Goal: Information Seeking & Learning: Learn about a topic

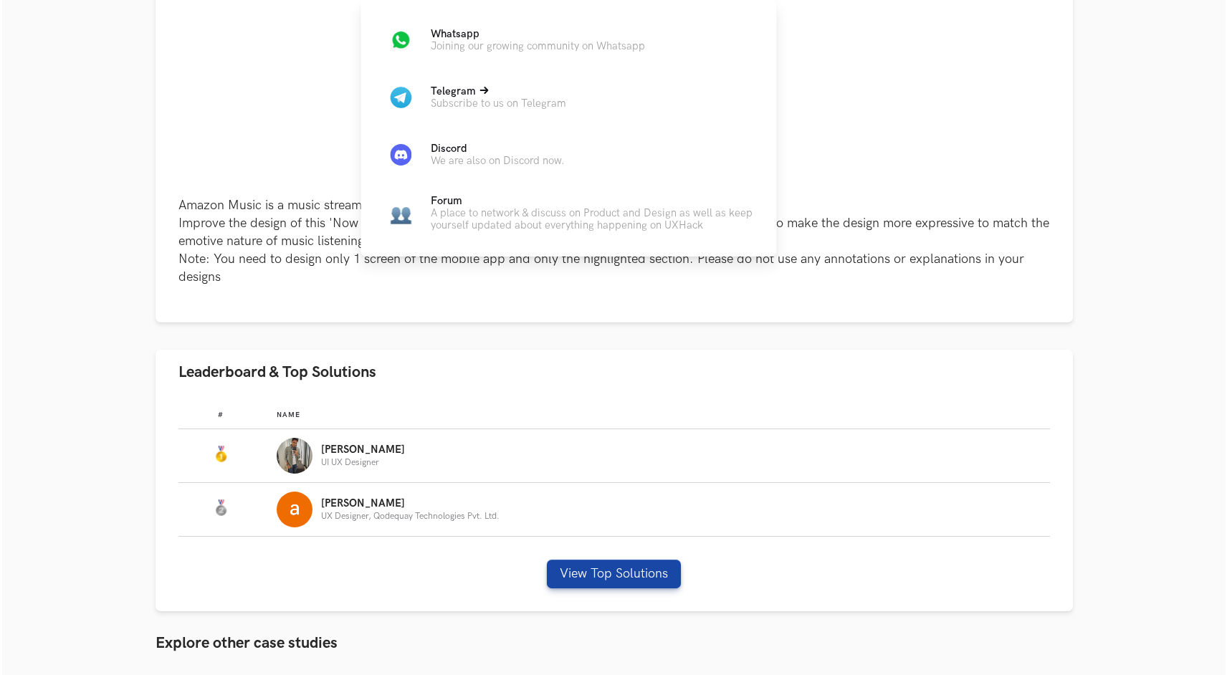
scroll to position [480, 0]
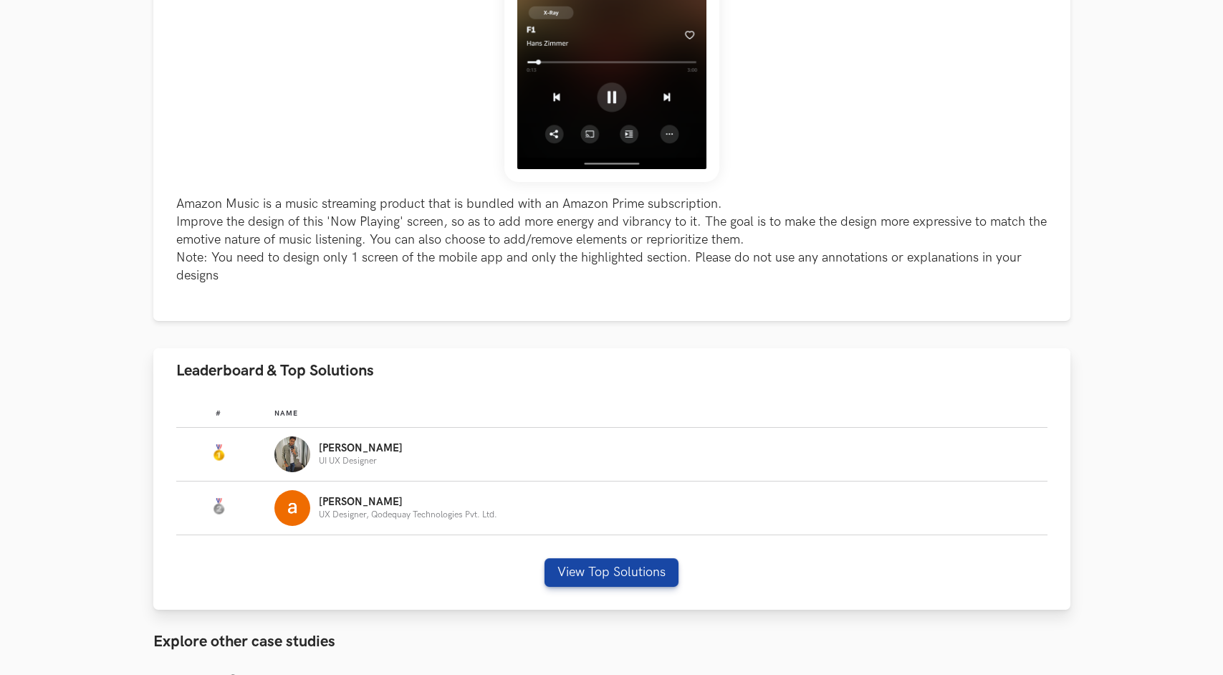
click at [343, 454] on div "[PERSON_NAME] UI UX Designer" at bounding box center [361, 455] width 84 height 24
click at [573, 568] on button "View Top Solutions" at bounding box center [612, 572] width 134 height 29
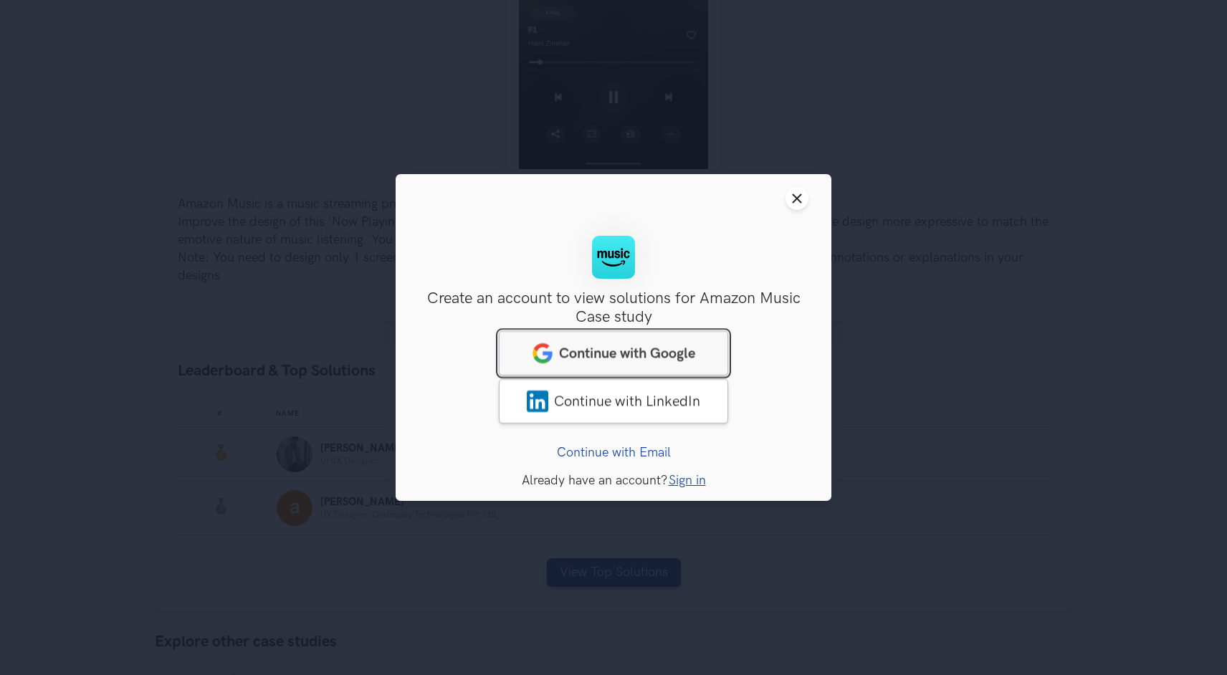
click at [644, 357] on span "Continue with Google" at bounding box center [627, 353] width 136 height 17
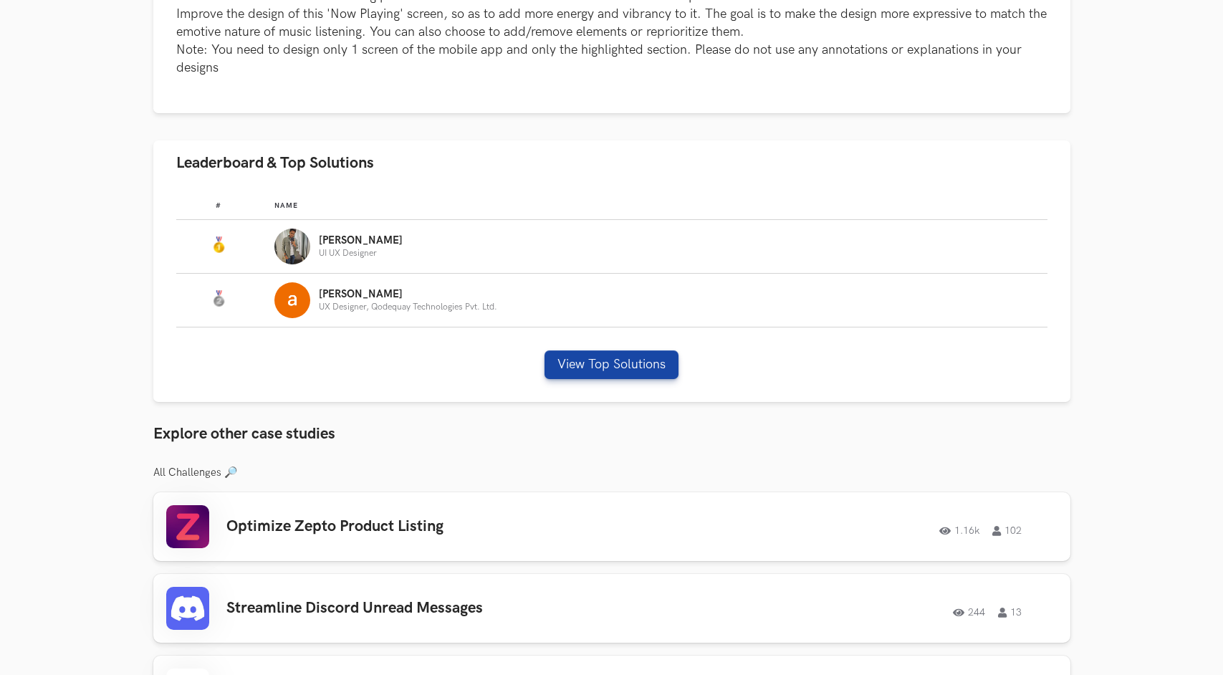
scroll to position [707, 0]
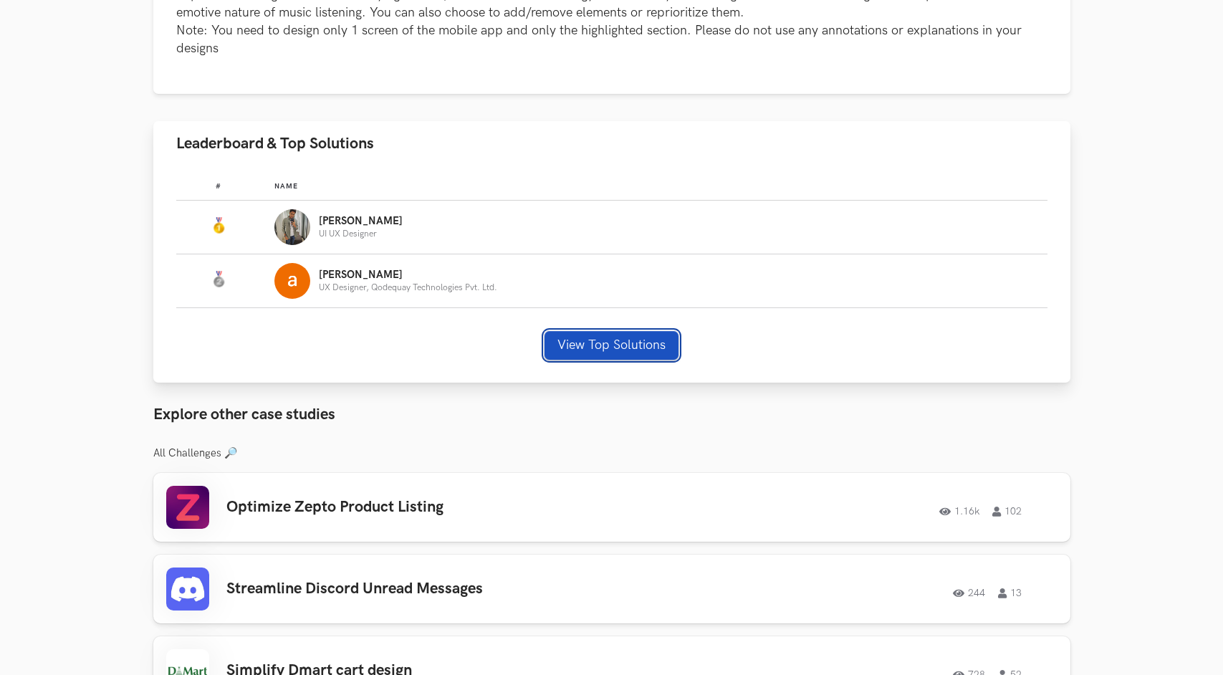
click at [601, 340] on button "View Top Solutions" at bounding box center [612, 345] width 134 height 29
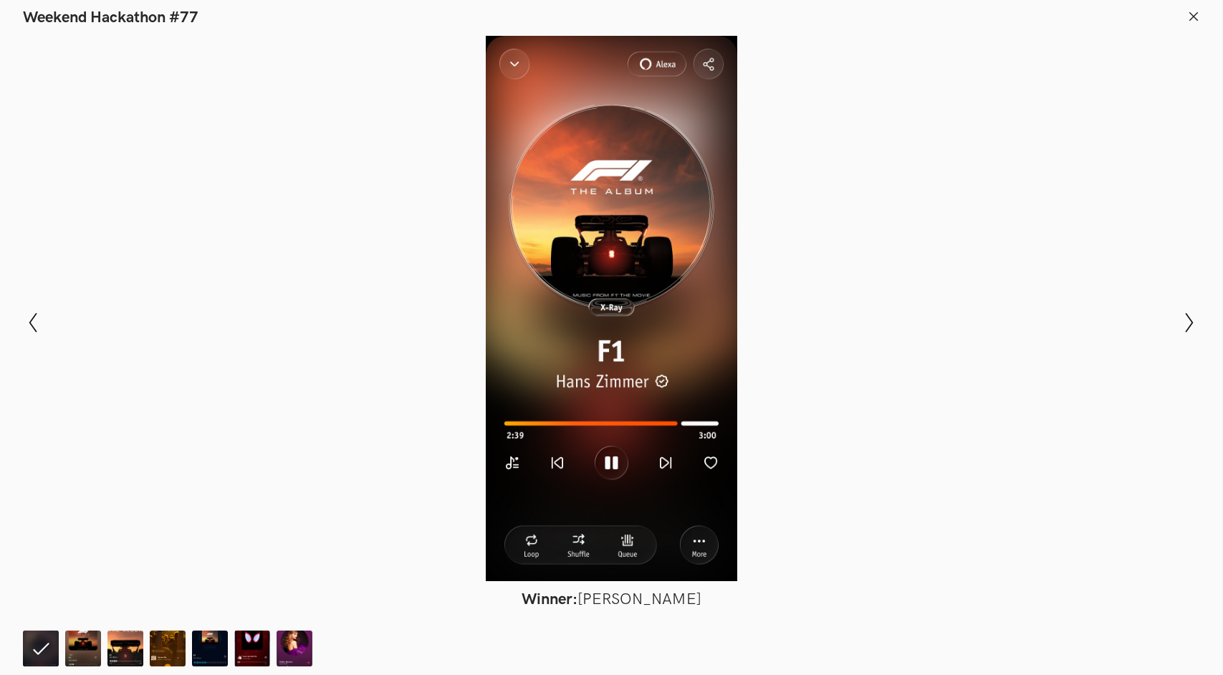
scroll to position [802, 0]
click at [80, 649] on img at bounding box center [83, 649] width 36 height 36
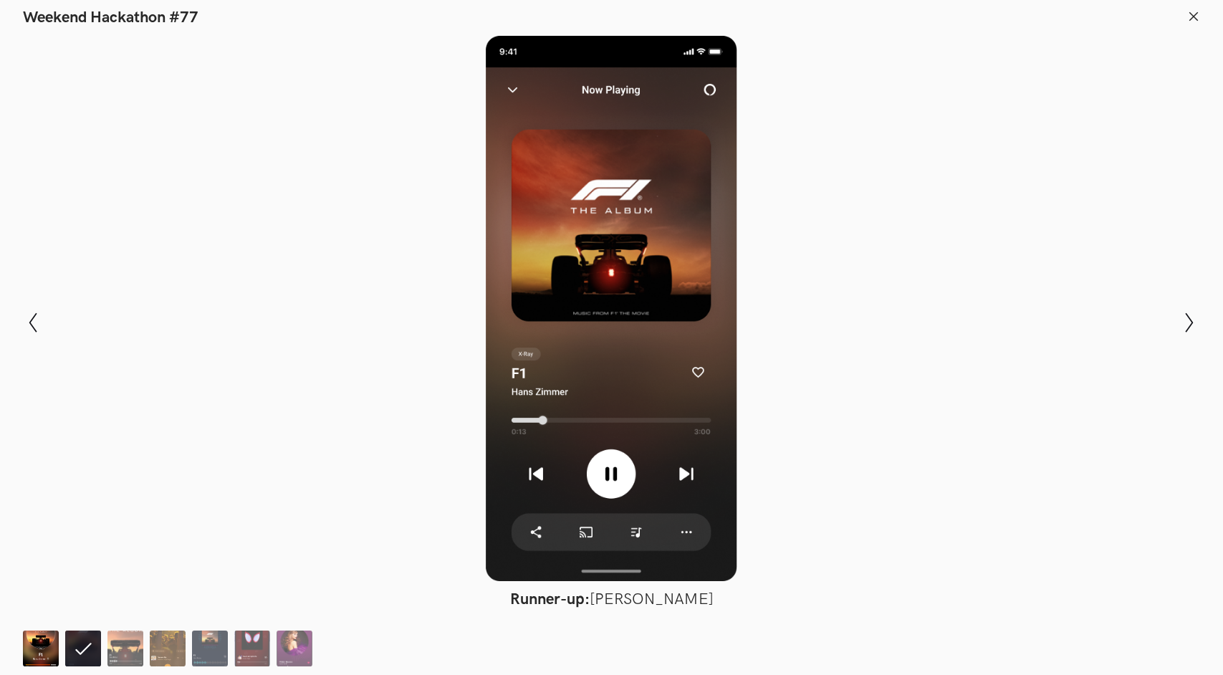
click at [41, 649] on img at bounding box center [41, 649] width 36 height 36
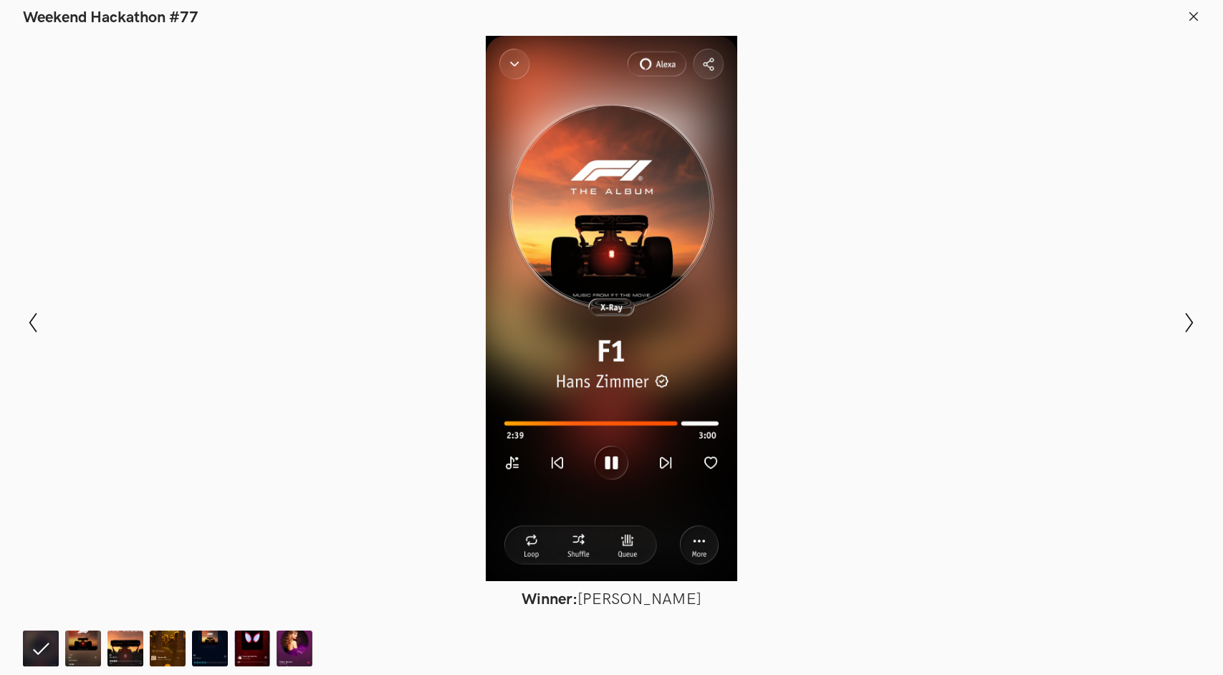
scroll to position [847, 0]
click at [88, 651] on img at bounding box center [83, 649] width 36 height 36
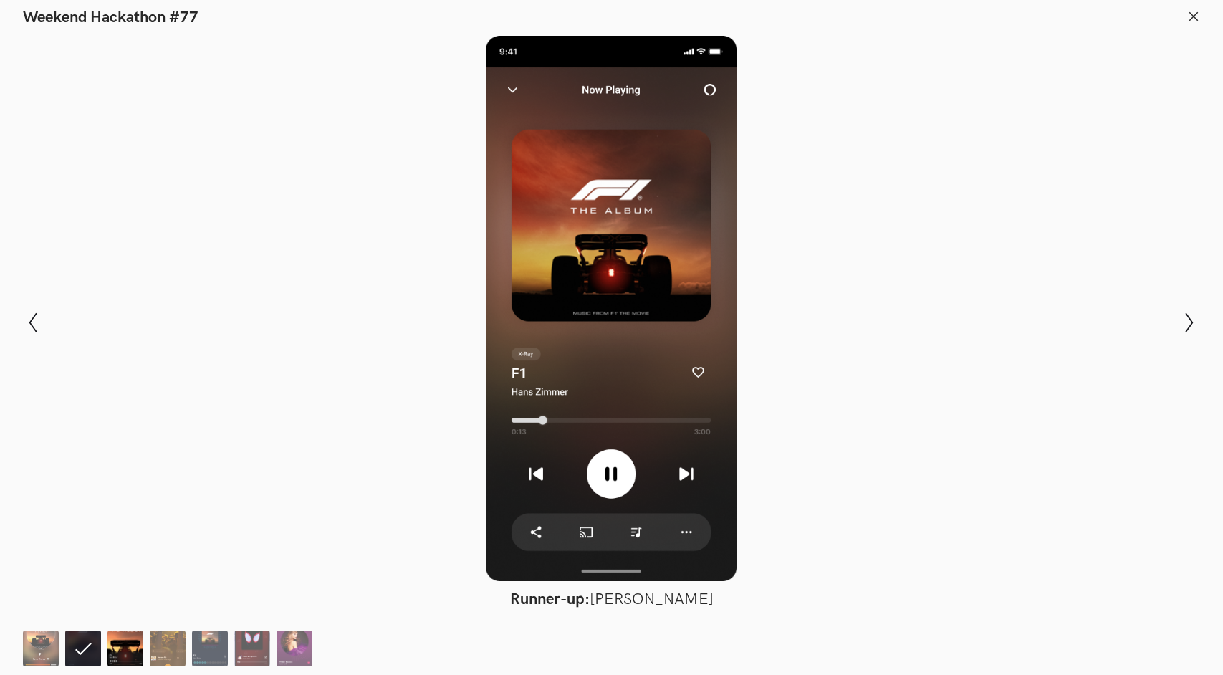
click at [122, 654] on img at bounding box center [126, 649] width 36 height 36
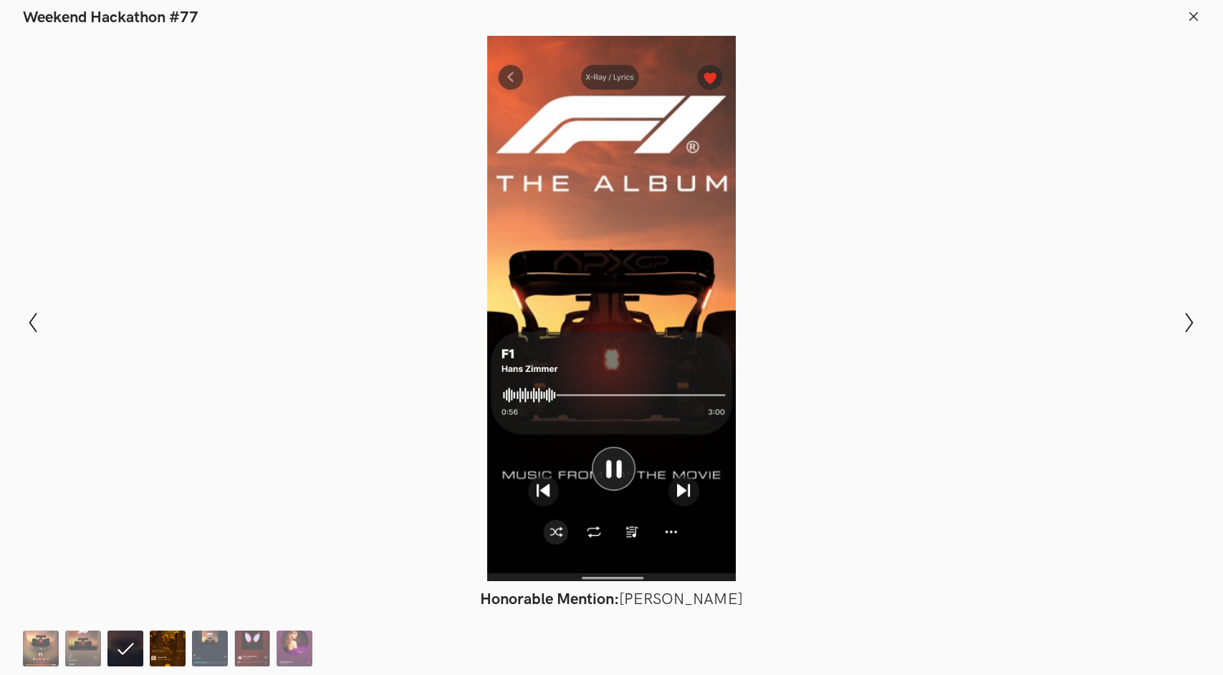
click at [161, 658] on img at bounding box center [168, 649] width 36 height 36
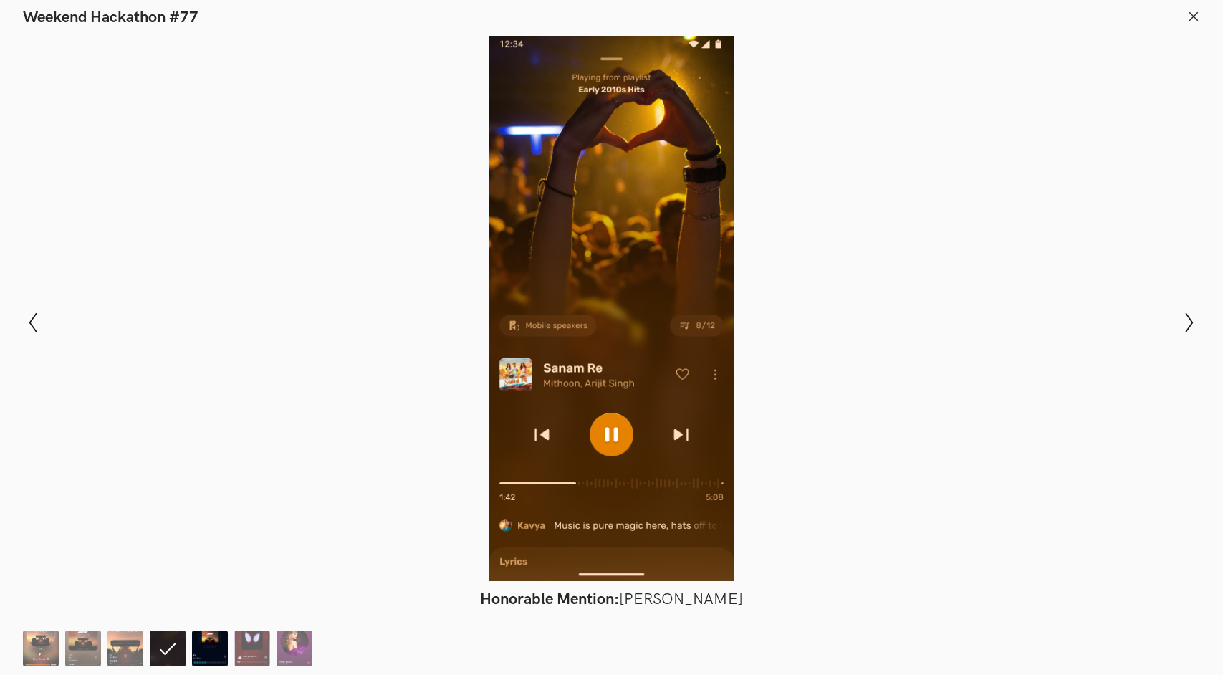
click at [192, 661] on img at bounding box center [210, 649] width 36 height 36
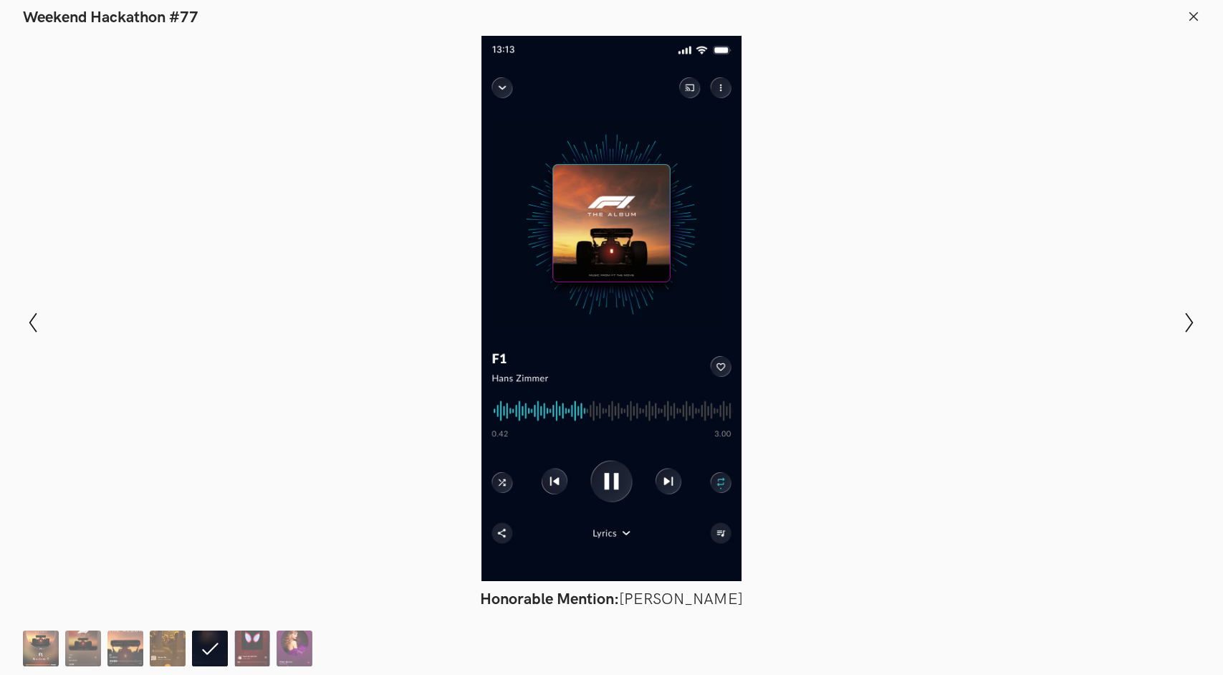
click at [227, 652] on li at bounding box center [210, 649] width 36 height 36
click at [252, 651] on img at bounding box center [252, 649] width 36 height 36
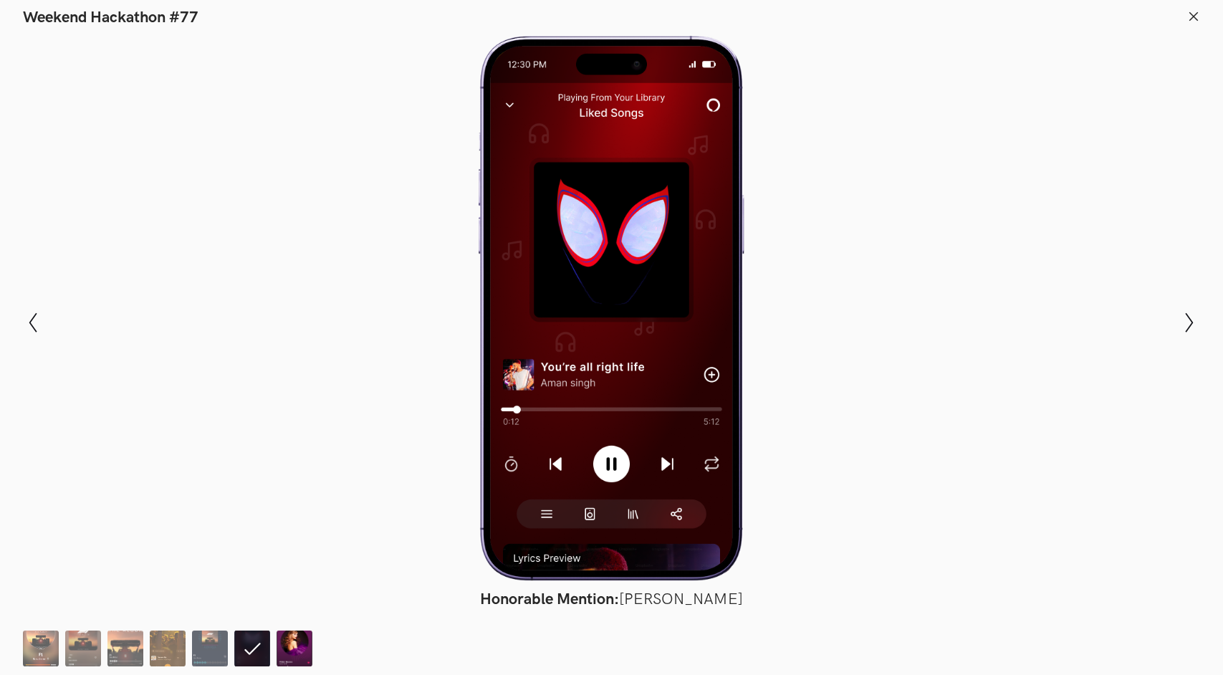
click at [299, 645] on img at bounding box center [295, 649] width 36 height 36
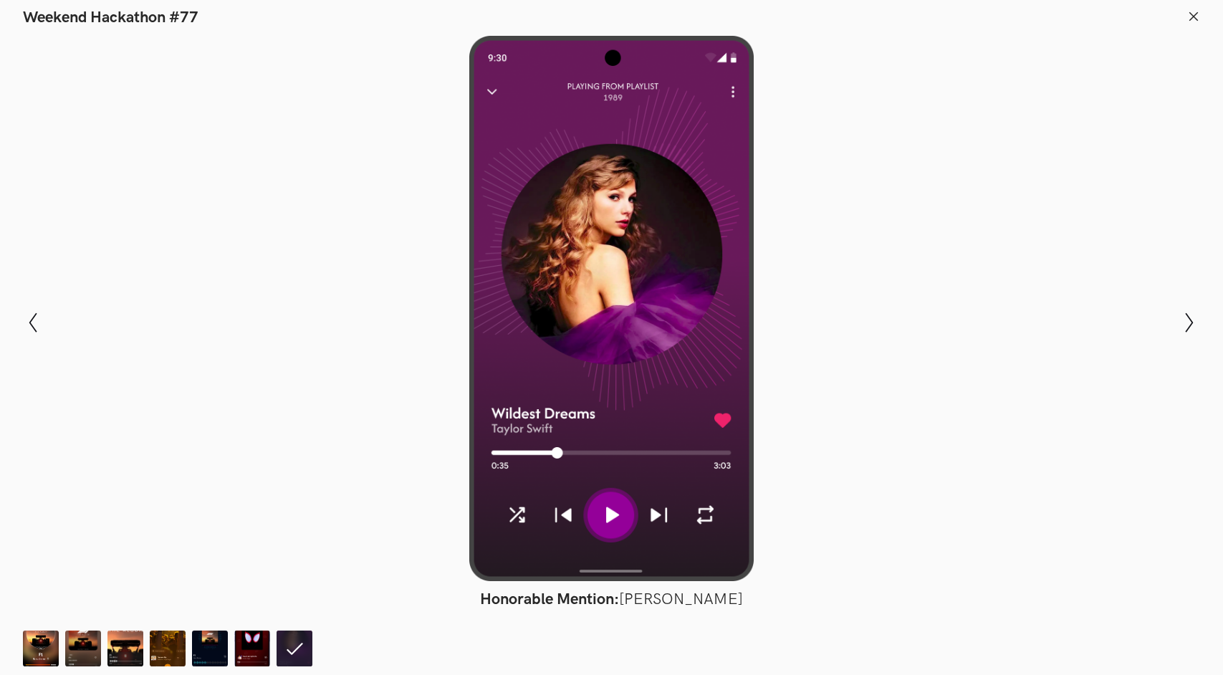
click at [1199, 11] on icon at bounding box center [1194, 16] width 13 height 13
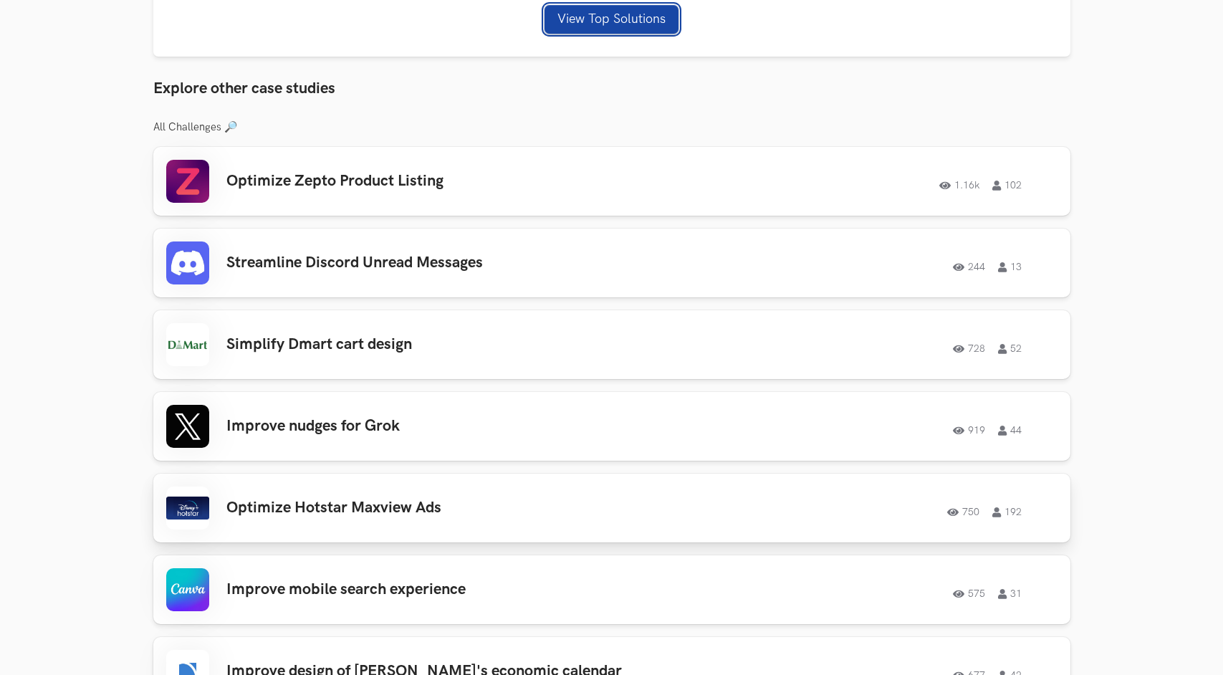
scroll to position [1028, 0]
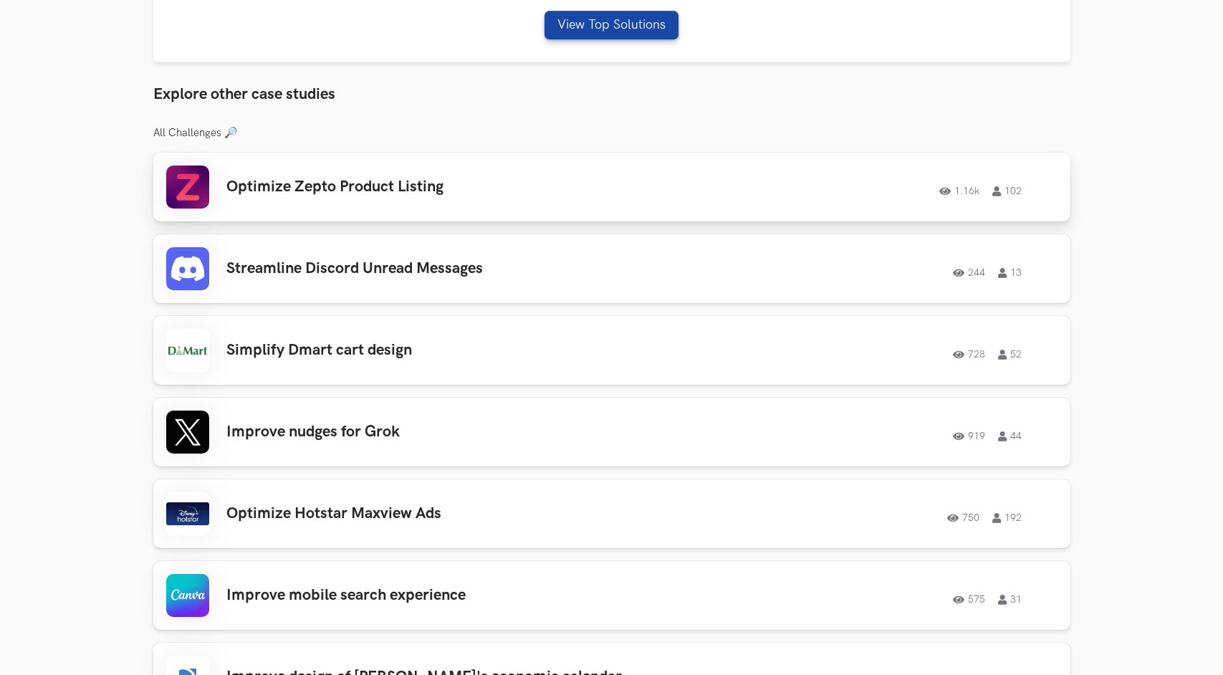
click at [359, 188] on h3 "Optimize Zepto Product Listing" at bounding box center [429, 187] width 407 height 19
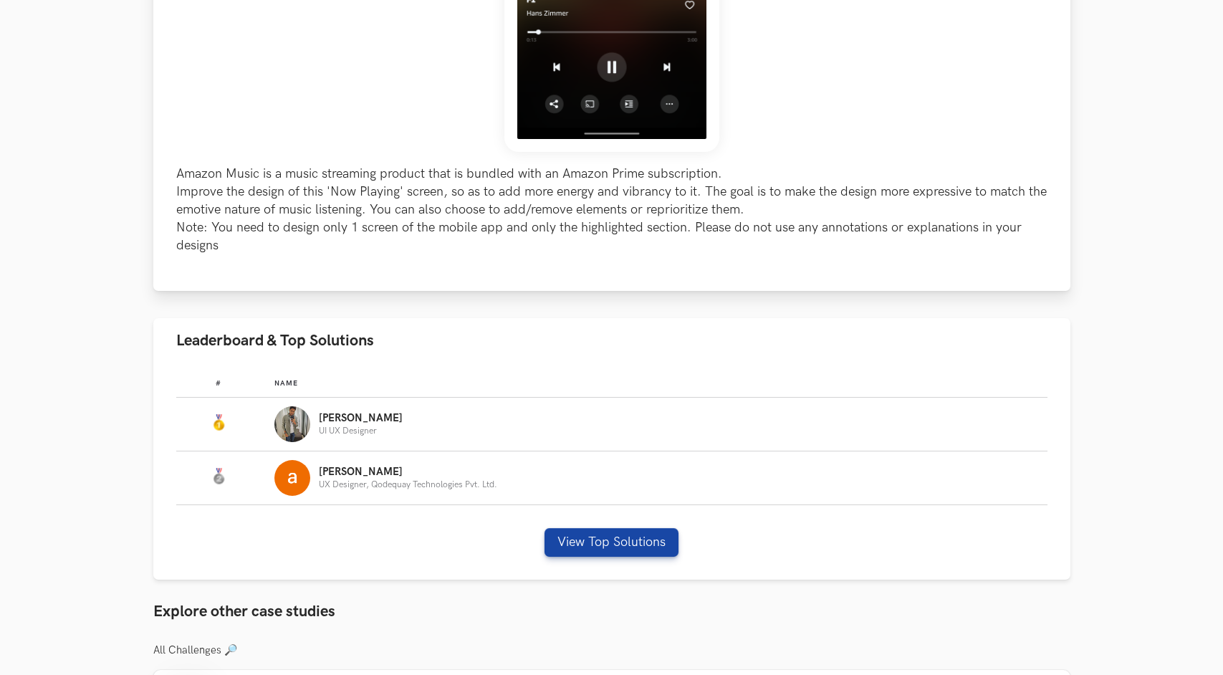
scroll to position [520, 0]
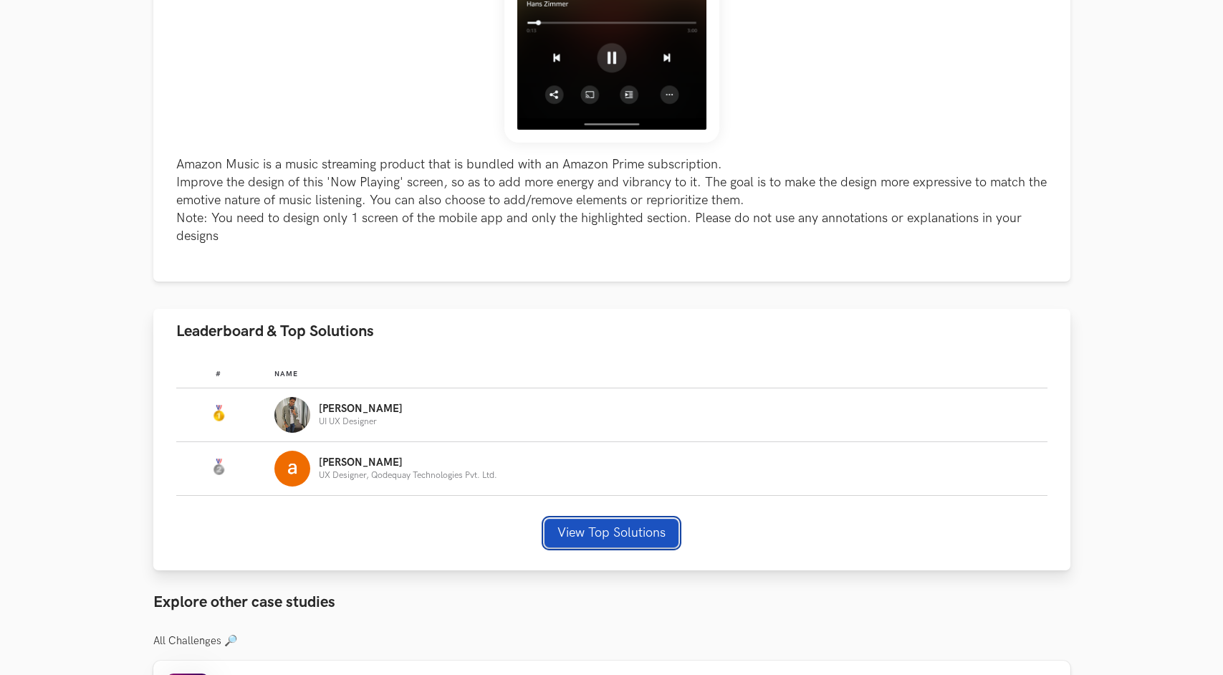
click at [590, 522] on button "View Top Solutions" at bounding box center [612, 533] width 134 height 29
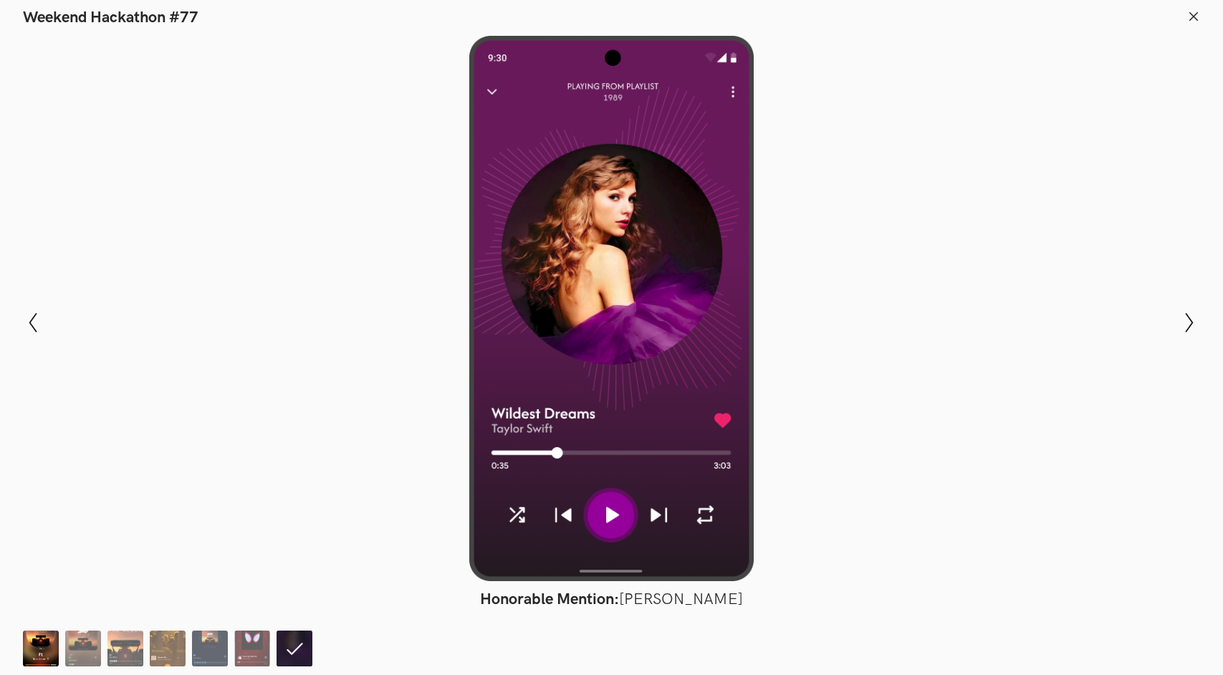
click at [47, 641] on img at bounding box center [41, 649] width 36 height 36
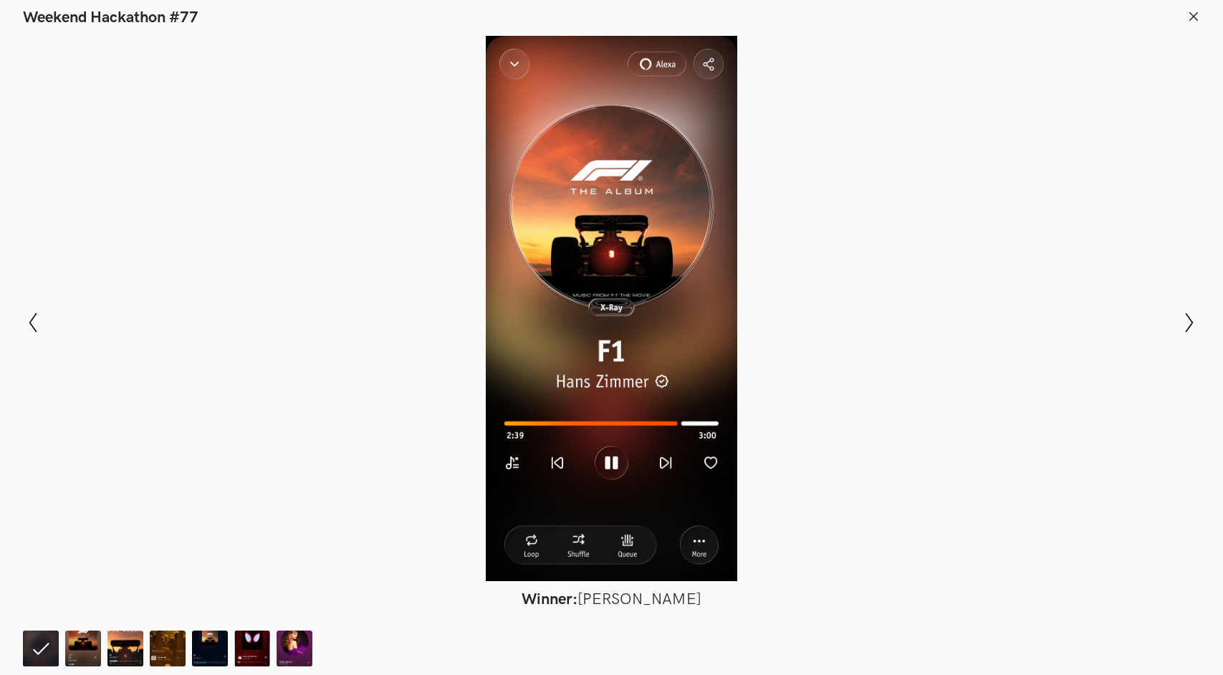
click at [1195, 17] on line at bounding box center [1194, 16] width 8 height 8
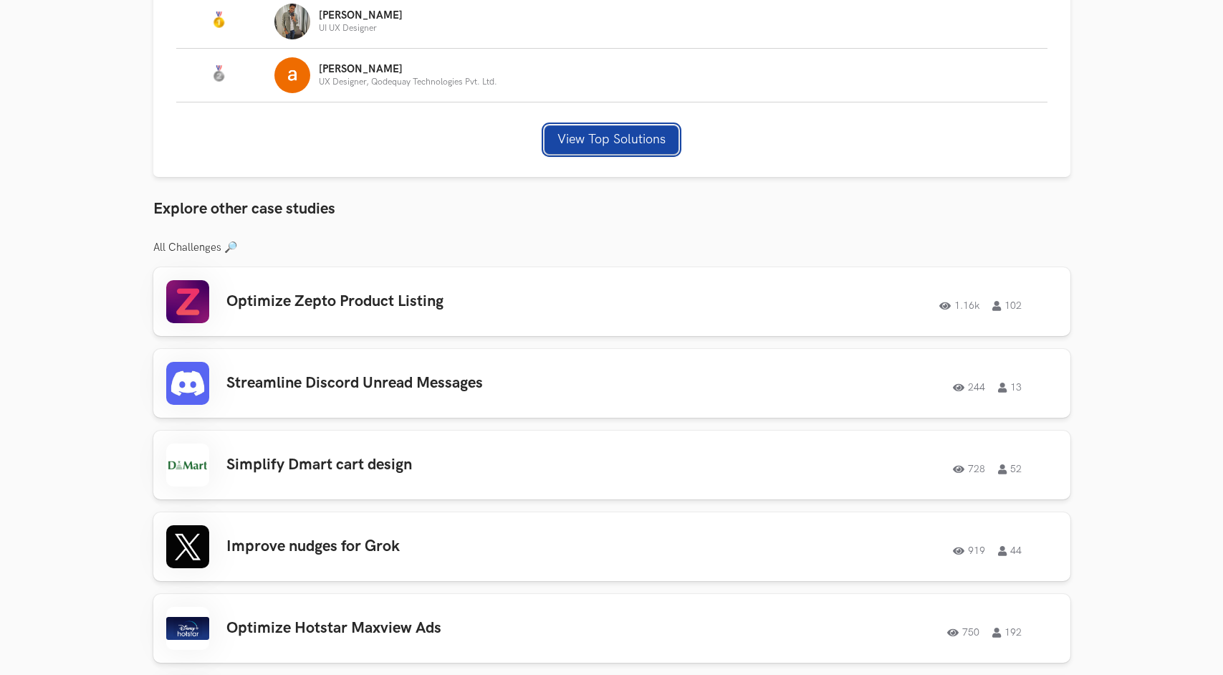
scroll to position [995, 0]
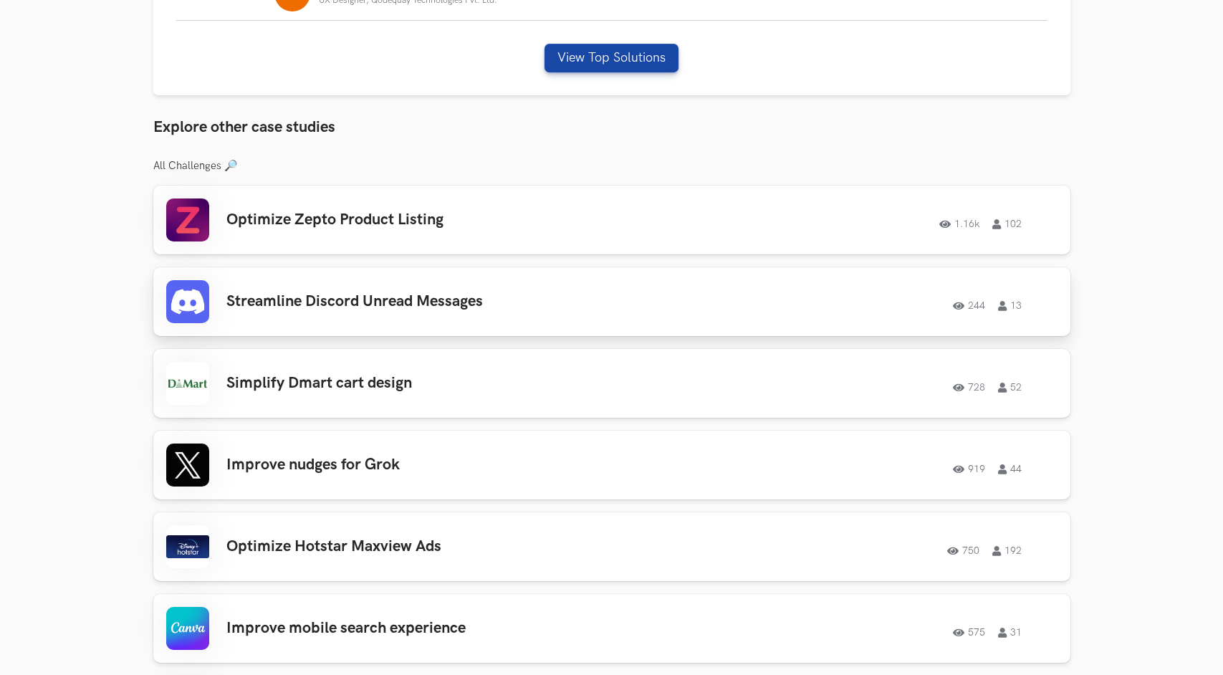
click at [340, 290] on div "Streamline Discord Unread Messages 244 13 244 13" at bounding box center [612, 301] width 892 height 43
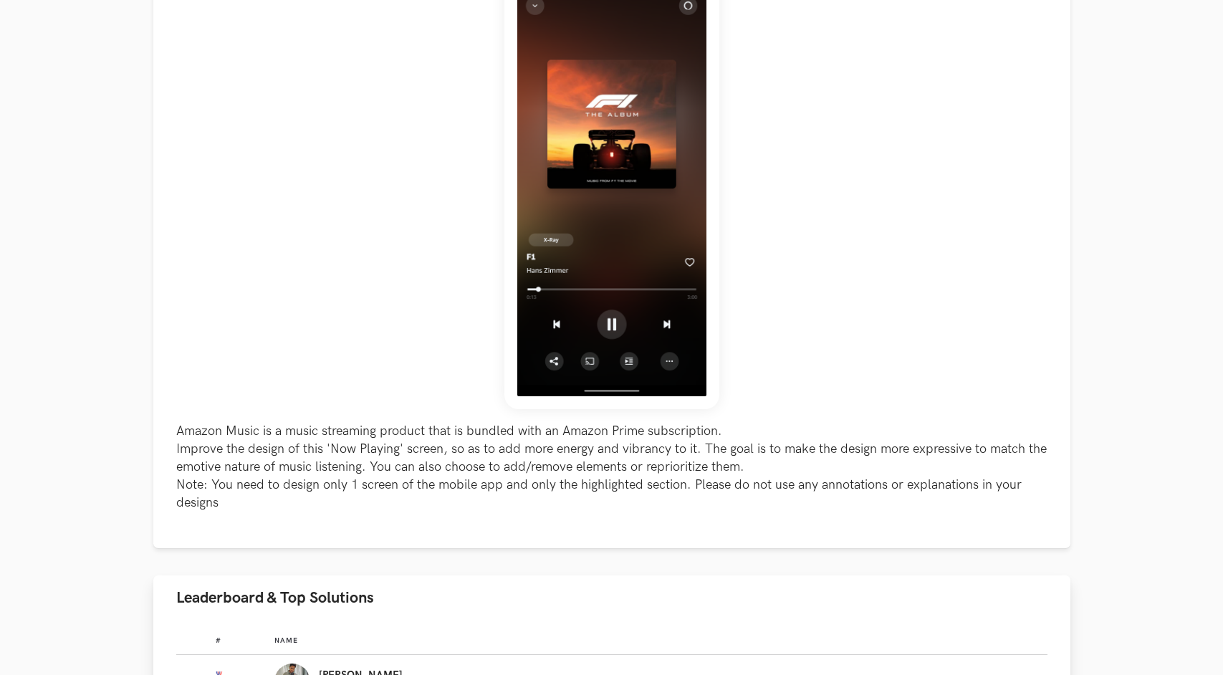
scroll to position [0, 0]
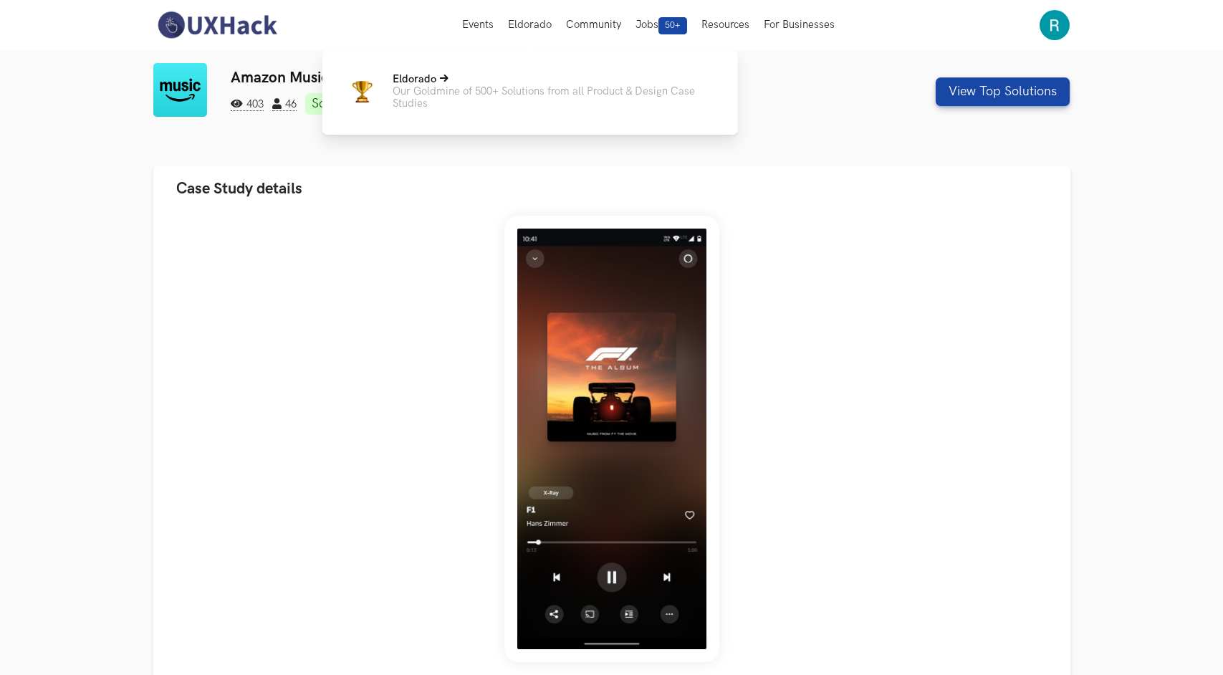
click at [412, 82] on span "Eldorado" at bounding box center [415, 79] width 44 height 12
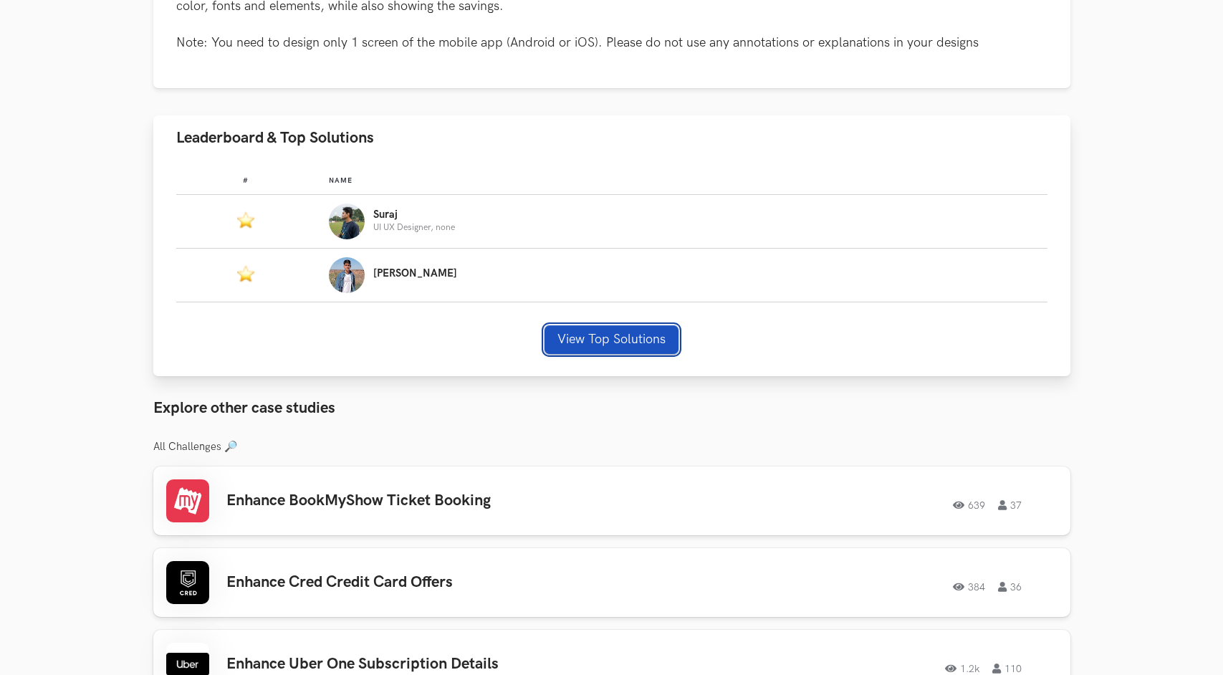
click at [573, 337] on button "View Top Solutions" at bounding box center [612, 339] width 134 height 29
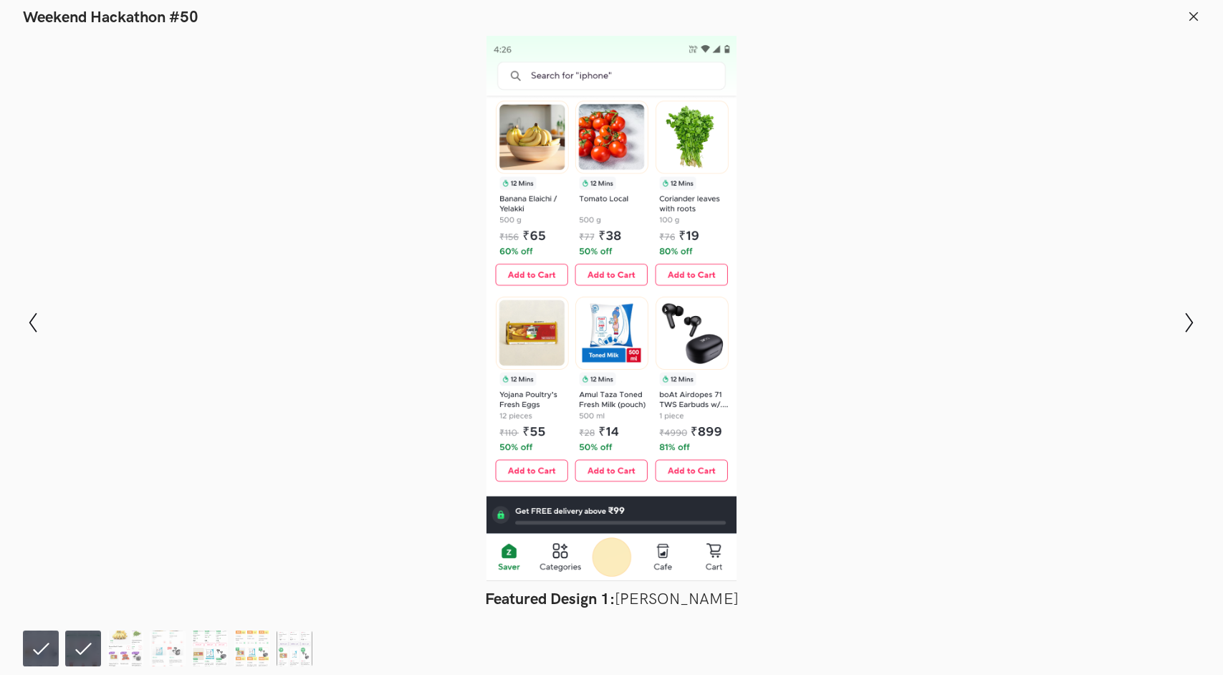
click at [34, 653] on li at bounding box center [41, 649] width 36 height 36
click at [75, 650] on li at bounding box center [83, 649] width 36 height 36
click at [128, 650] on img at bounding box center [126, 649] width 36 height 36
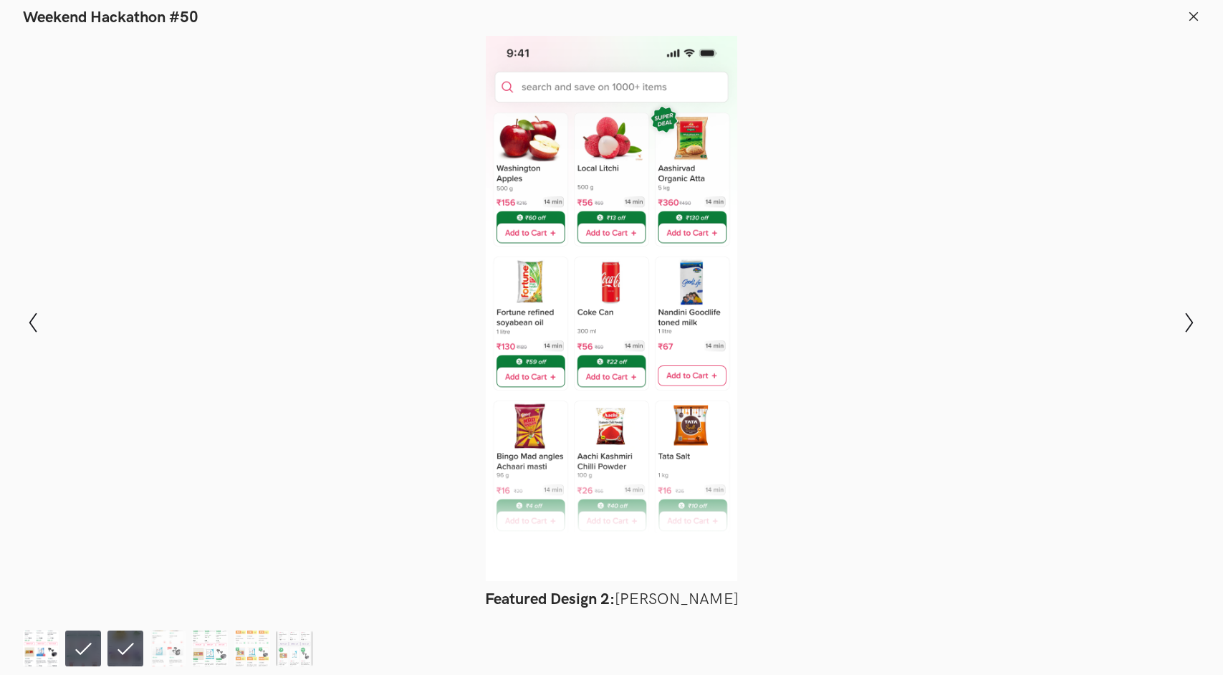
click at [55, 649] on img at bounding box center [41, 649] width 36 height 36
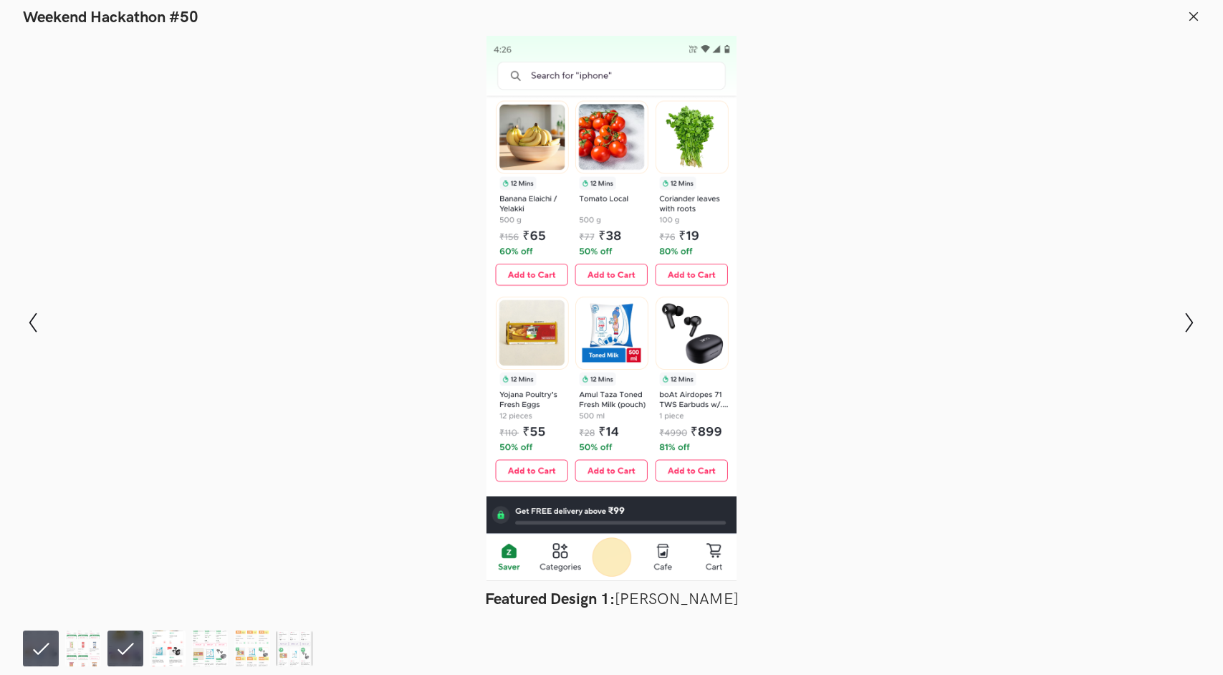
click at [171, 649] on img at bounding box center [168, 649] width 36 height 36
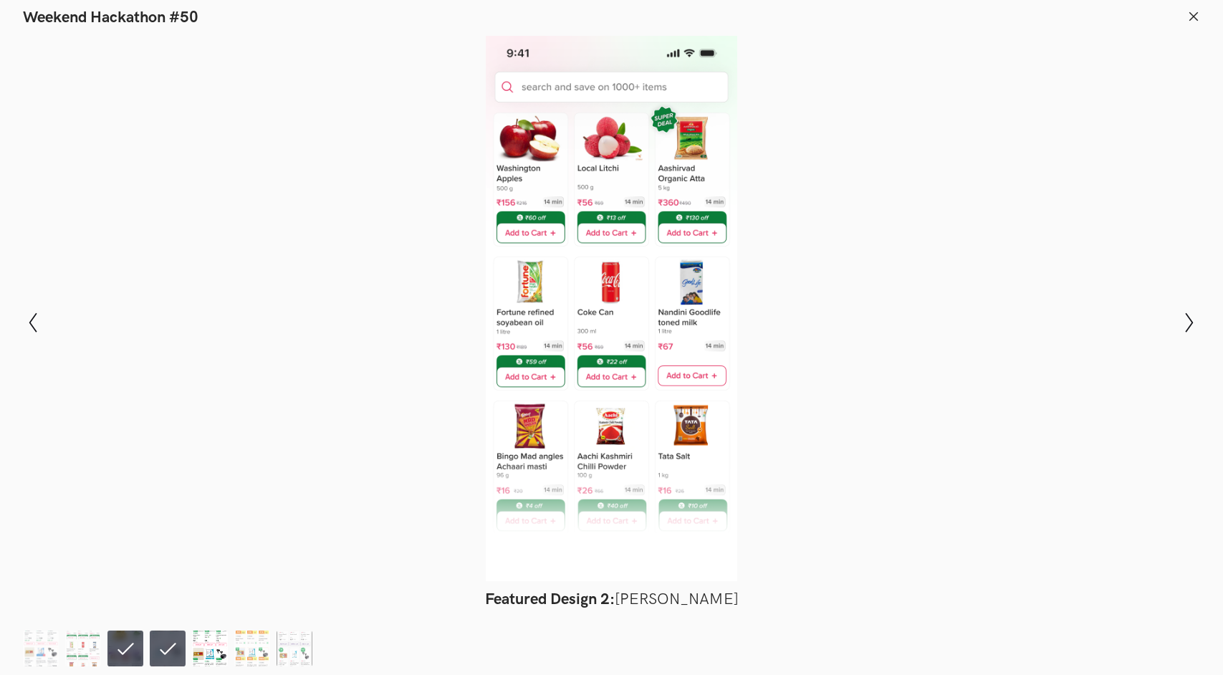
click at [221, 651] on img at bounding box center [210, 649] width 36 height 36
click at [250, 647] on img at bounding box center [252, 649] width 36 height 36
click at [288, 646] on img at bounding box center [295, 649] width 36 height 36
click at [28, 311] on button "Show previous slide" at bounding box center [33, 323] width 21 height 42
click at [29, 311] on button "Show previous slide" at bounding box center [33, 323] width 21 height 42
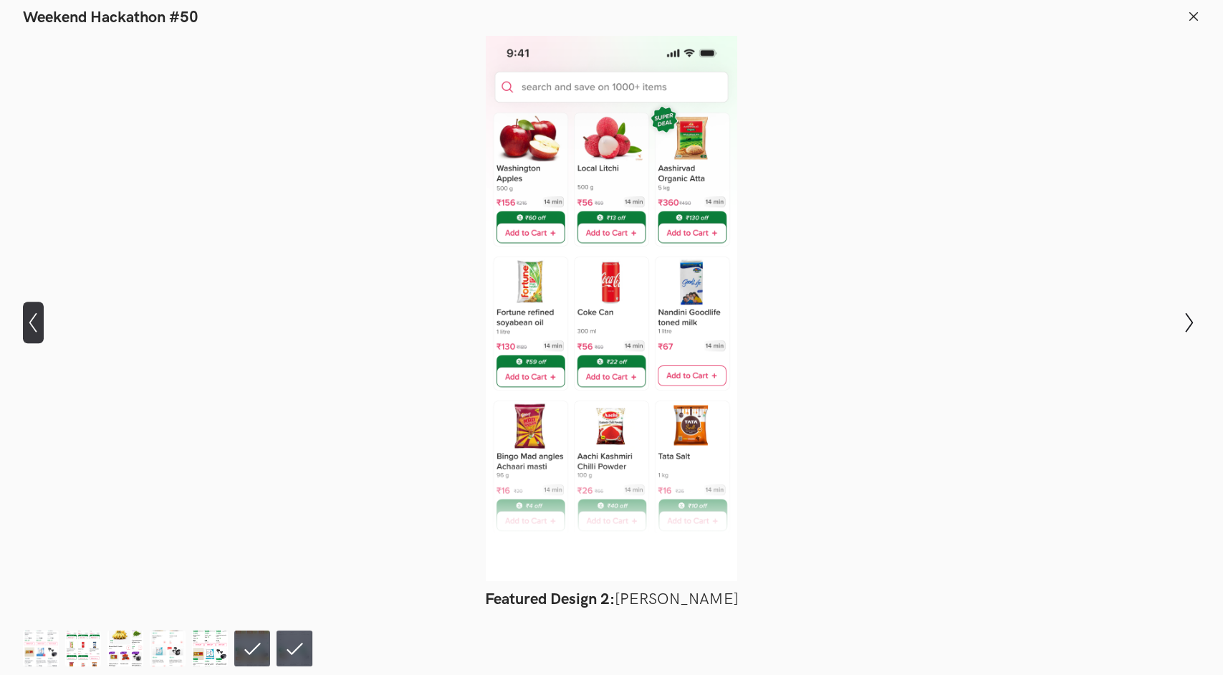
click at [29, 311] on button "Show previous slide" at bounding box center [33, 323] width 21 height 42
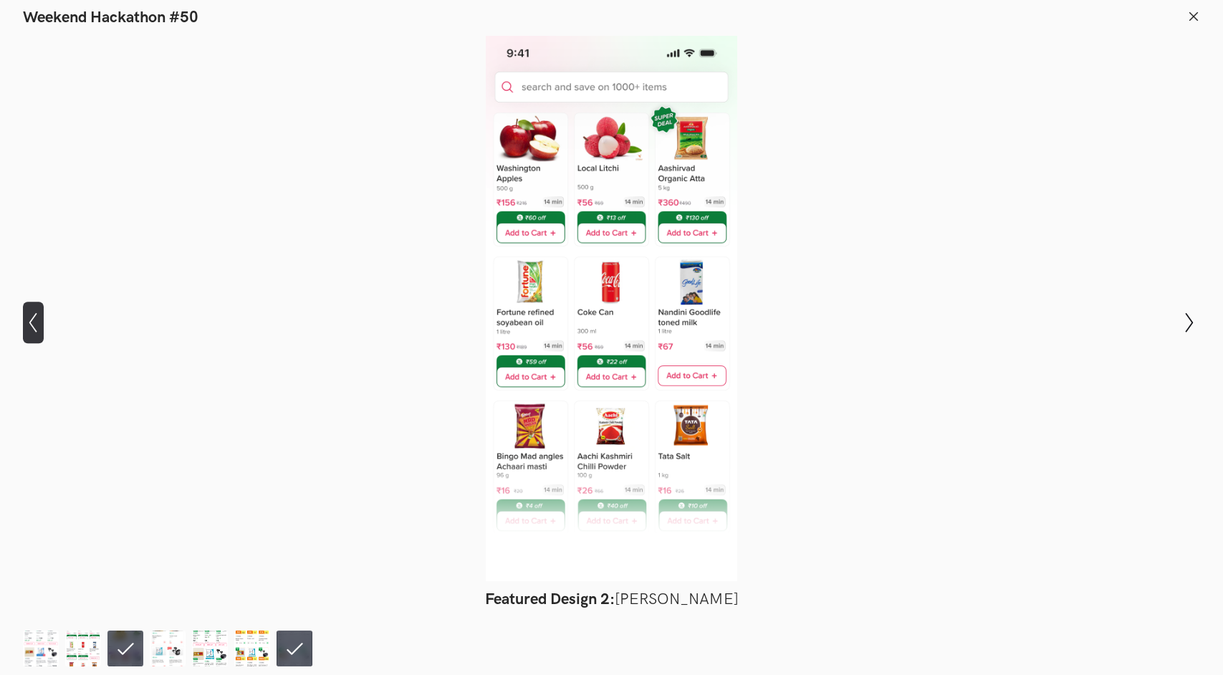
click at [29, 311] on button "Show previous slide" at bounding box center [33, 323] width 21 height 42
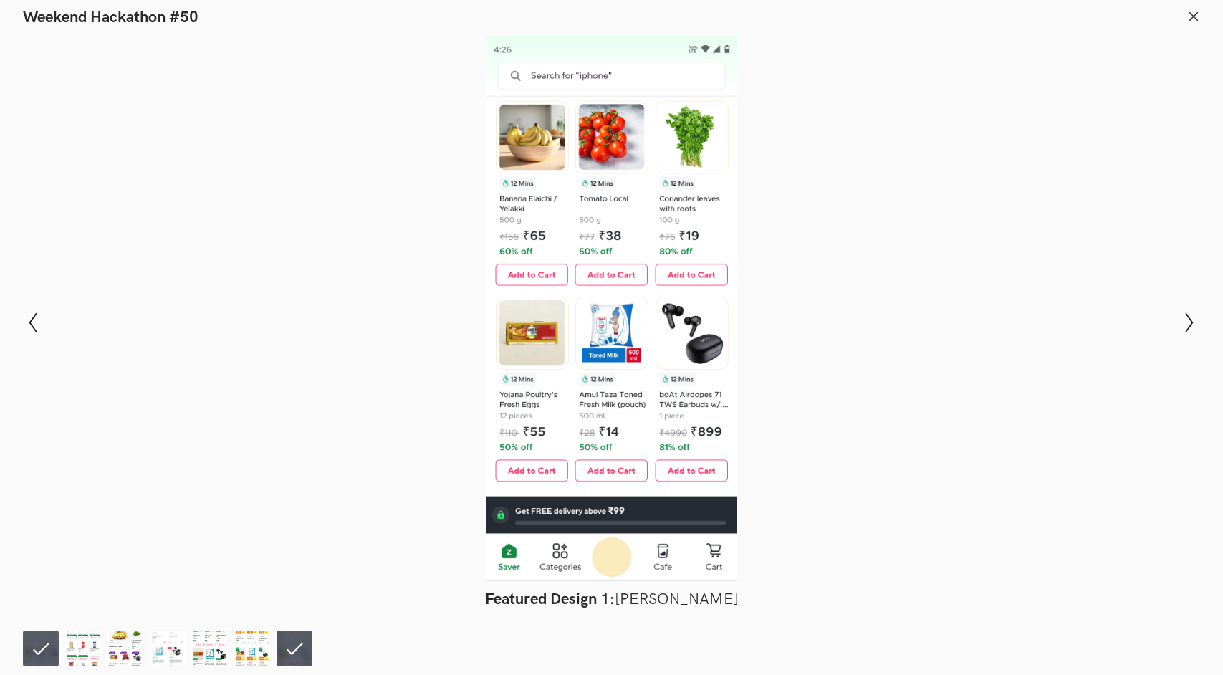
click at [1193, 15] on line at bounding box center [1194, 16] width 8 height 8
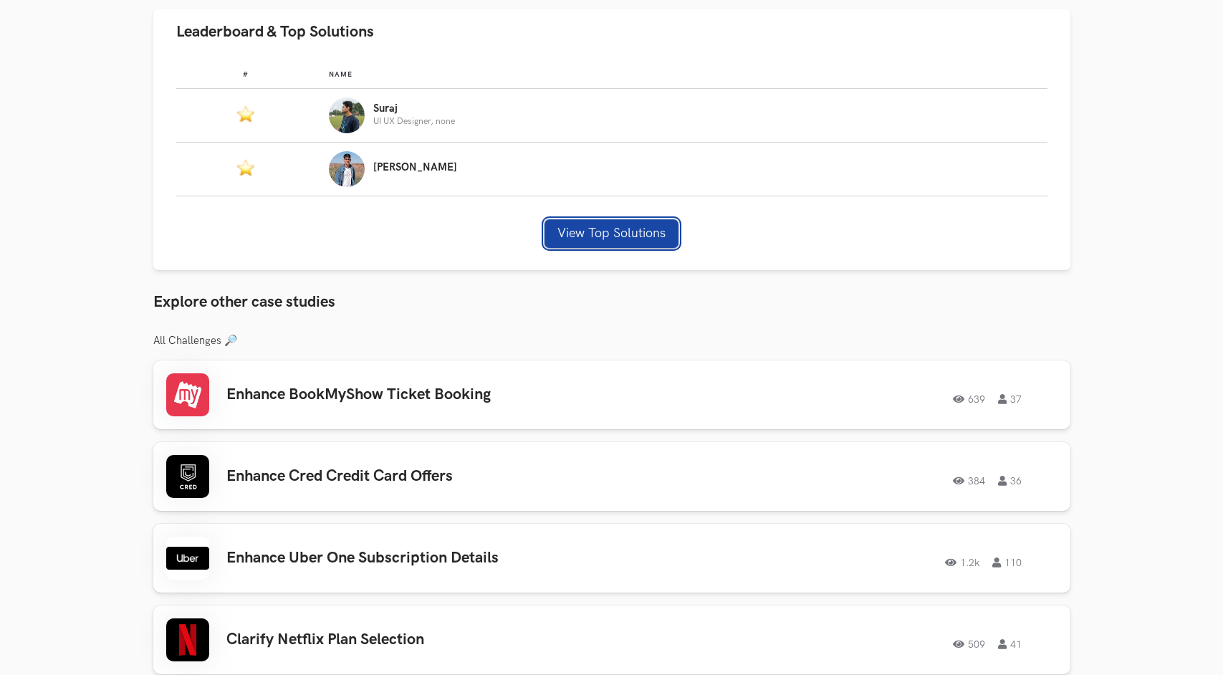
scroll to position [860, 0]
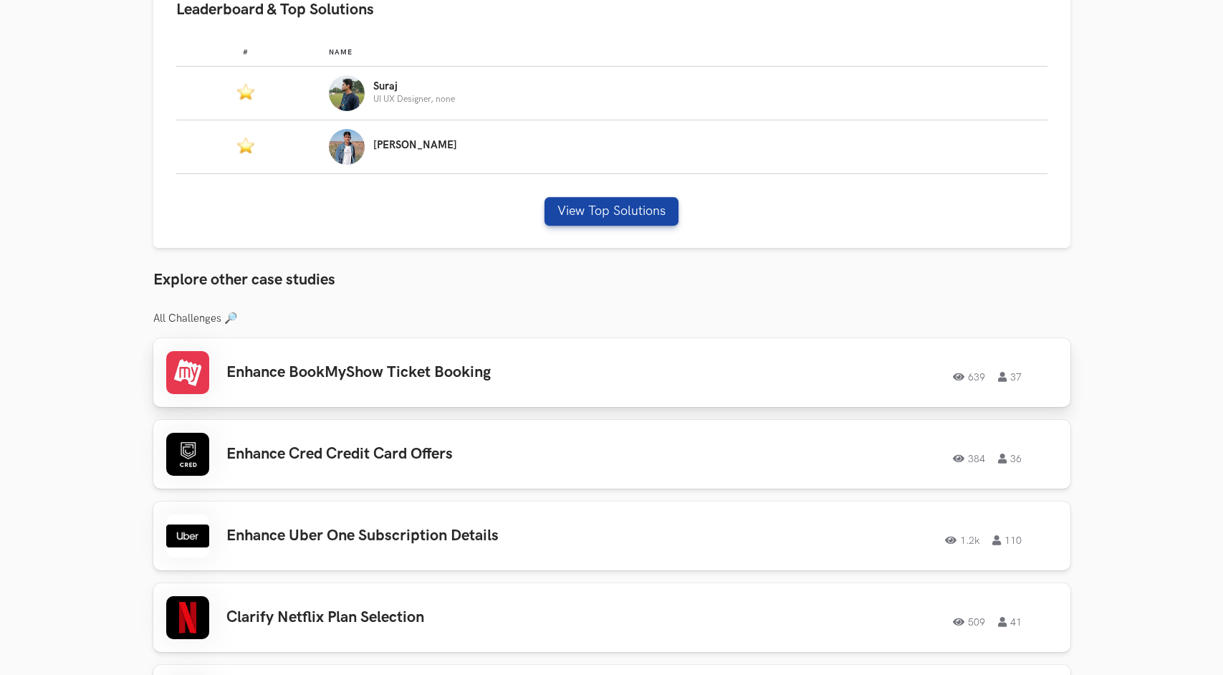
click at [360, 378] on h3 "Enhance BookMyShow Ticket Booking" at bounding box center [429, 372] width 407 height 19
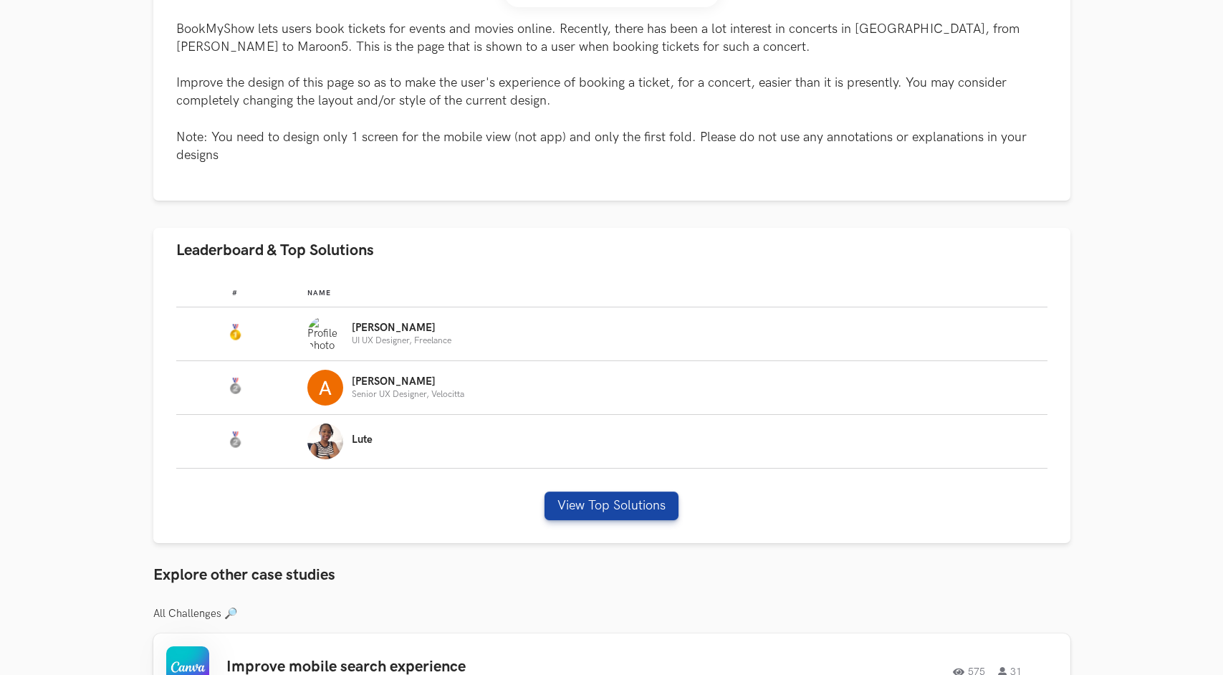
scroll to position [661, 0]
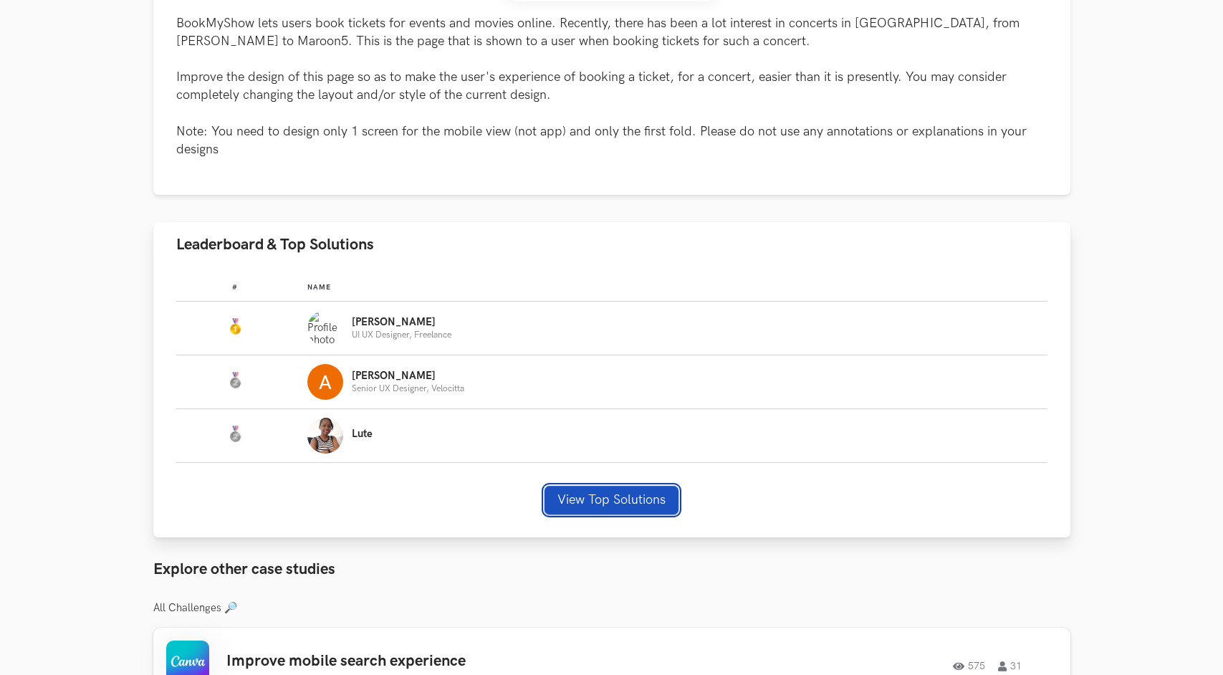
click at [588, 501] on button "View Top Solutions" at bounding box center [612, 500] width 134 height 29
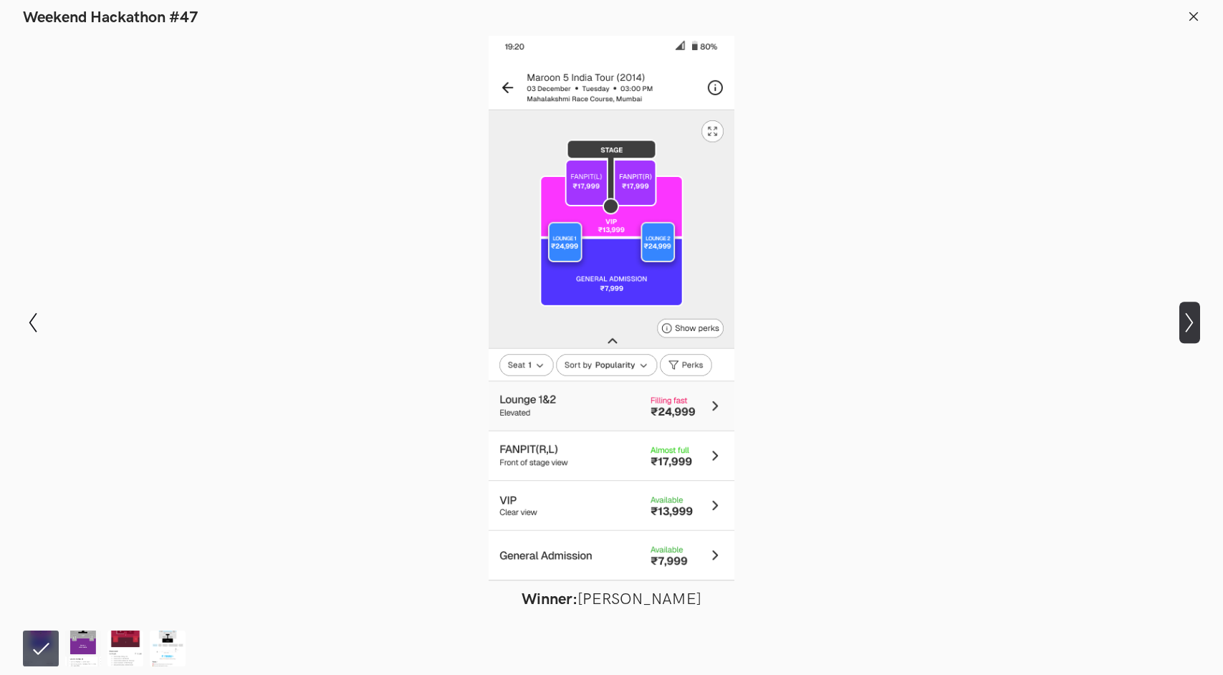
click at [1188, 325] on icon "Show next slide" at bounding box center [1190, 322] width 21 height 21
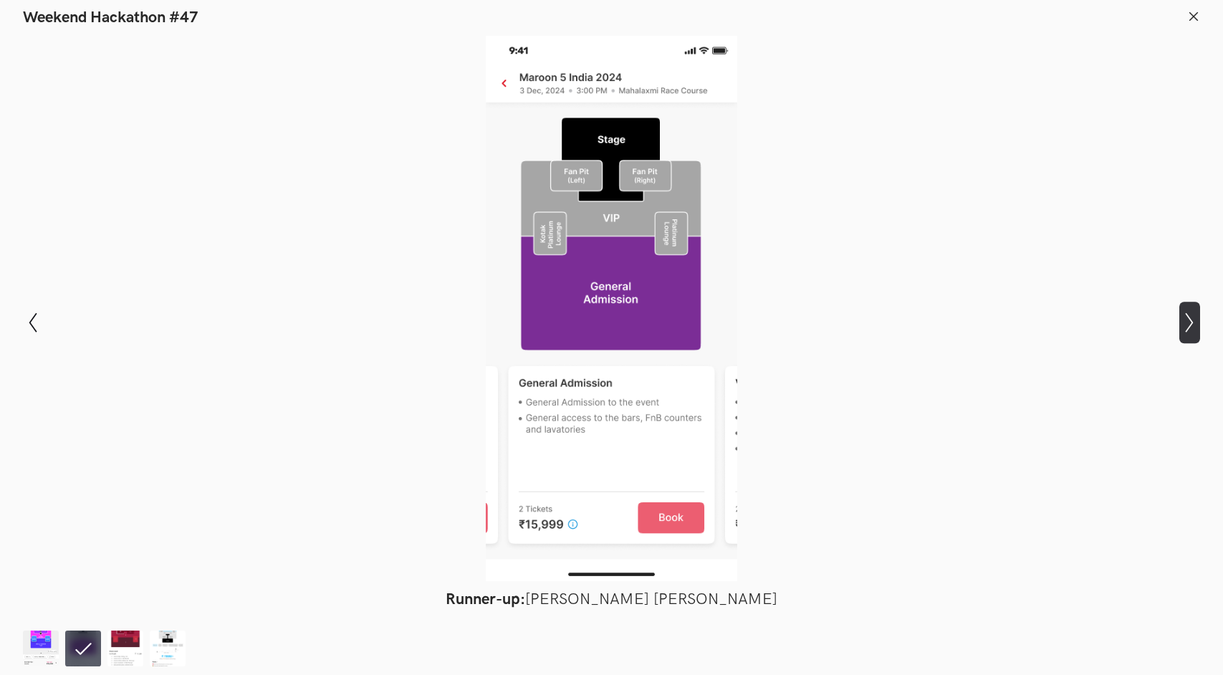
click at [1188, 325] on icon "Show next slide" at bounding box center [1190, 322] width 21 height 21
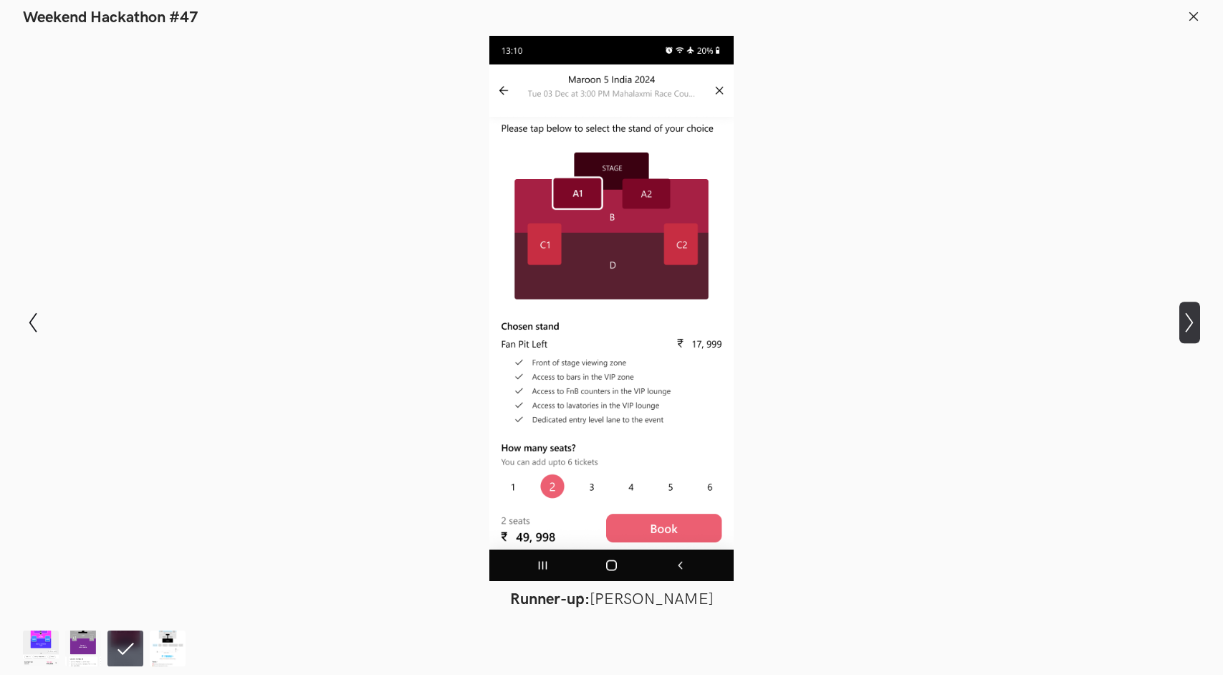
click at [1188, 325] on icon "Show next slide" at bounding box center [1190, 322] width 21 height 21
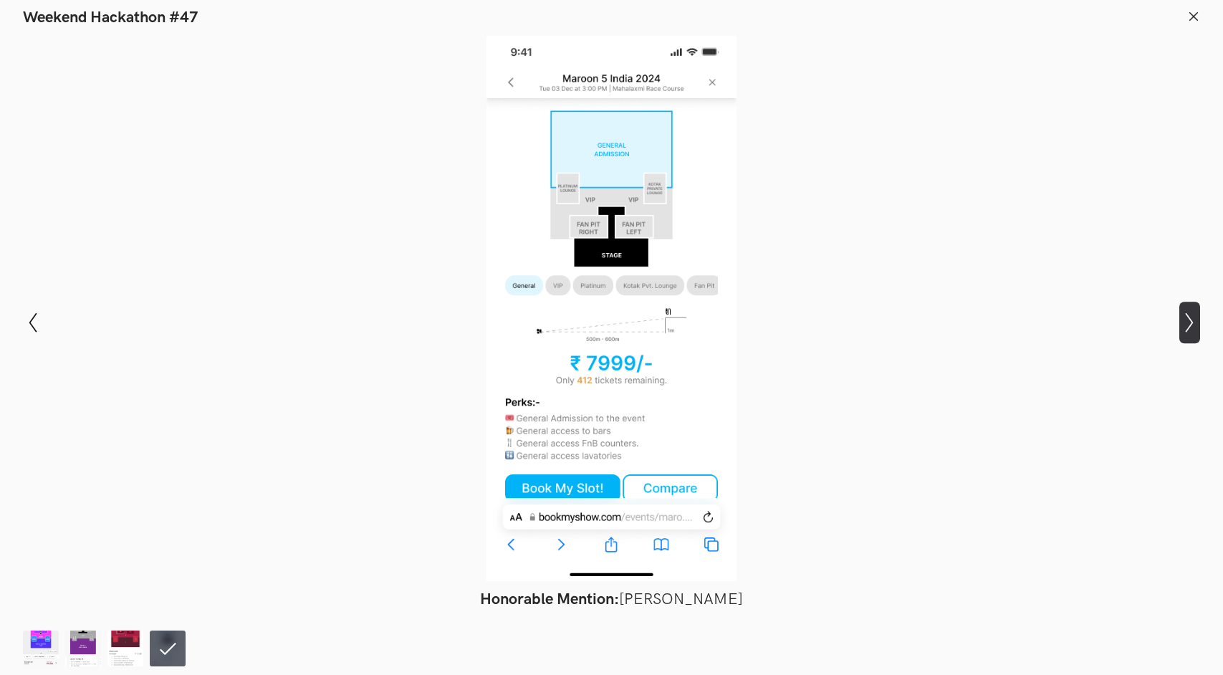
click at [1188, 325] on icon "Show next slide" at bounding box center [1190, 322] width 21 height 21
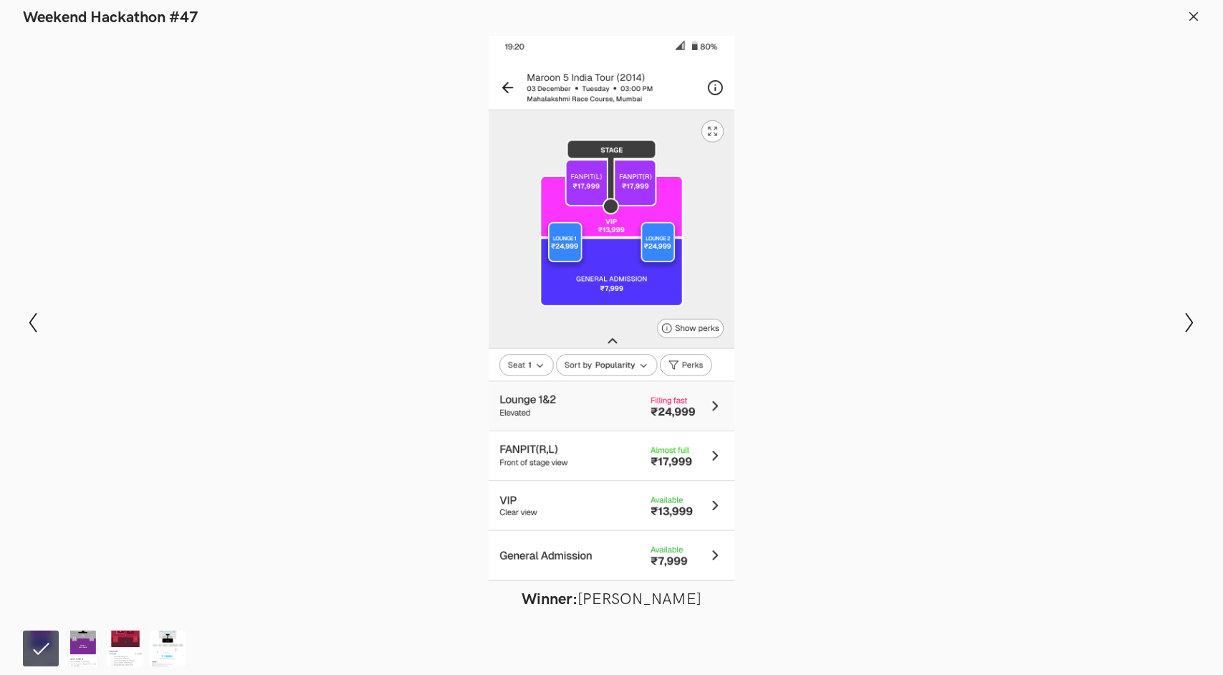
click at [1200, 19] on header "Weekend Hackathon #47" at bounding box center [611, 13] width 1223 height 27
click at [1197, 19] on line at bounding box center [1194, 16] width 8 height 8
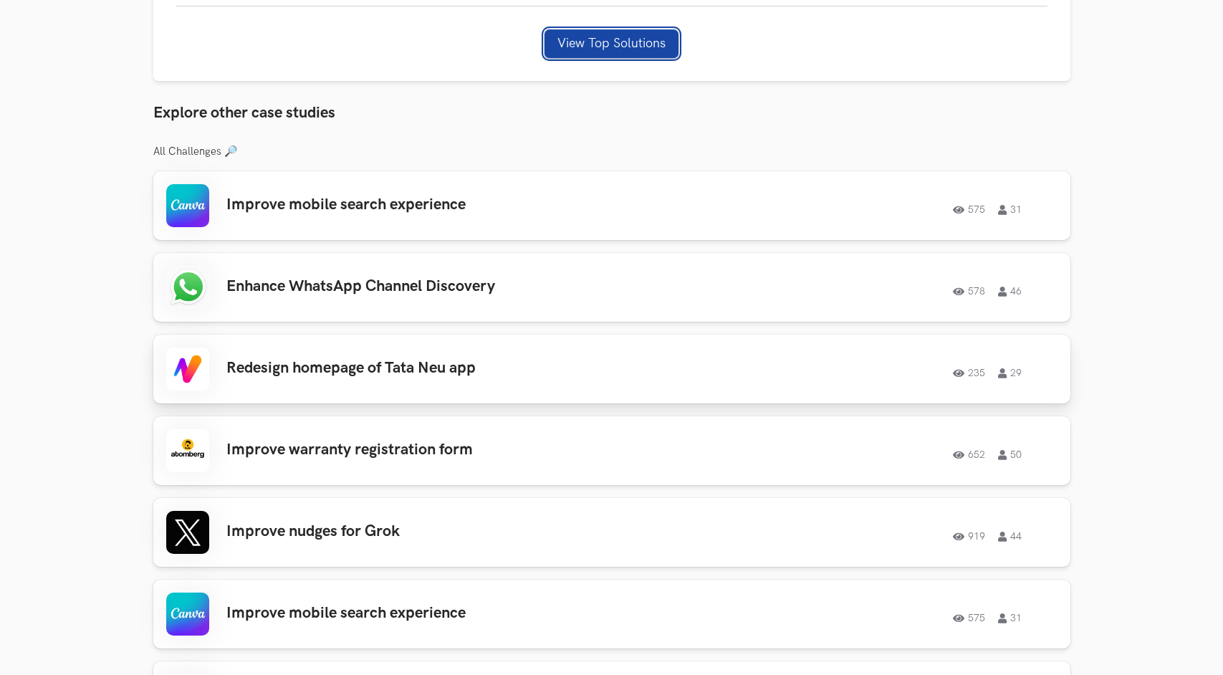
scroll to position [1126, 0]
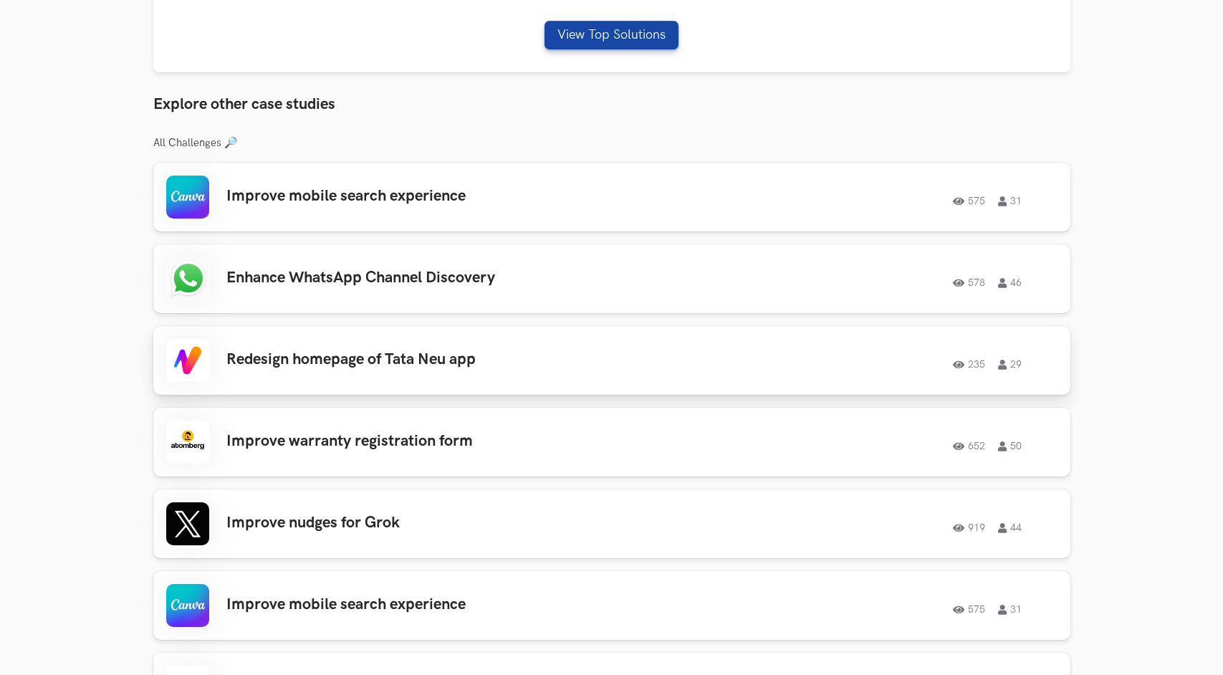
click at [364, 358] on h3 "Redesign homepage of Tata Neu app" at bounding box center [429, 359] width 407 height 19
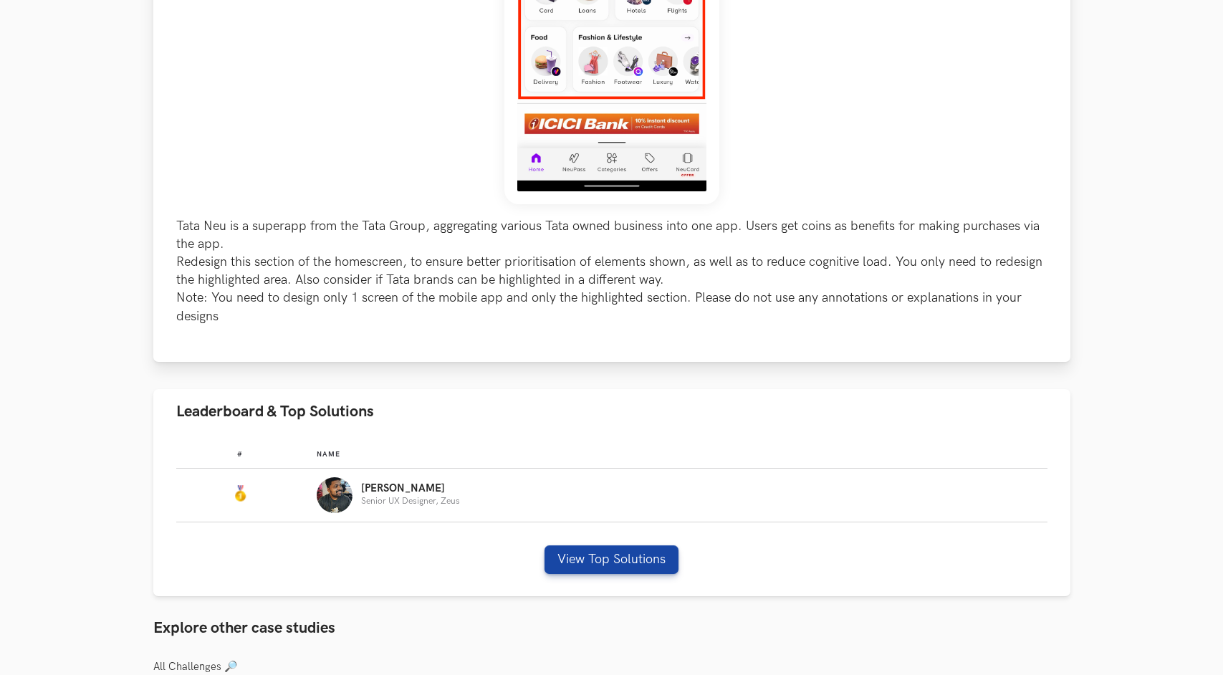
scroll to position [494, 0]
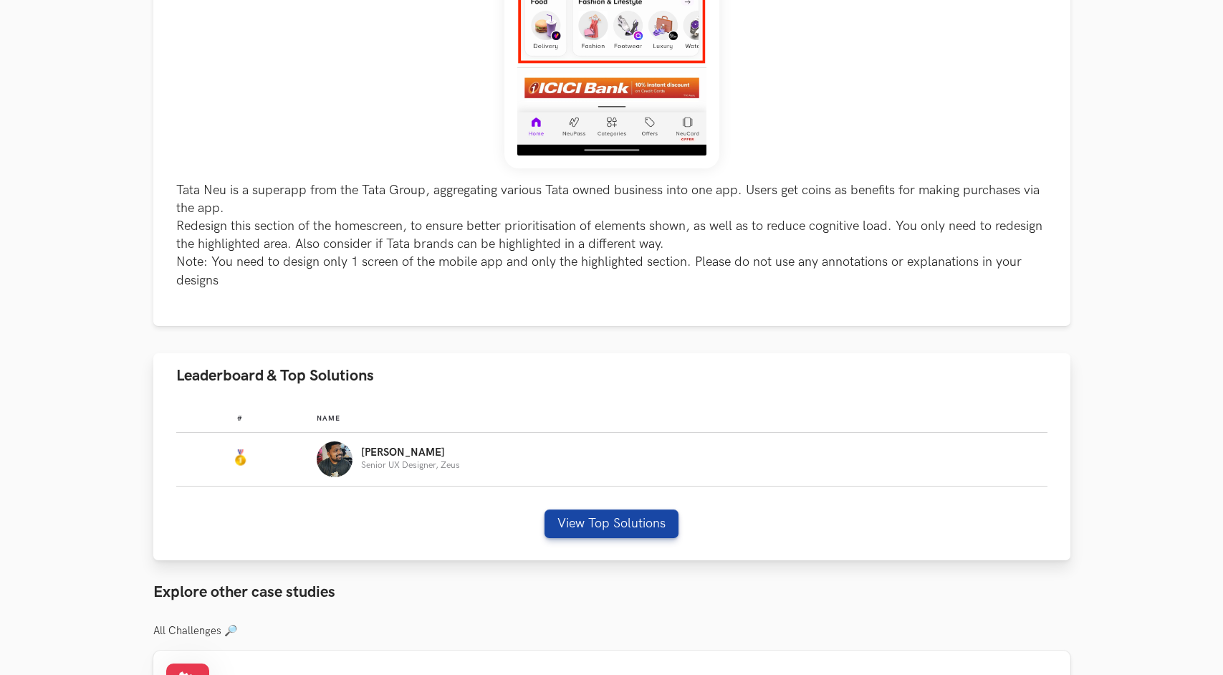
click at [376, 466] on p "Senior UX Designer, Zeus" at bounding box center [410, 465] width 99 height 9
click at [383, 449] on p "Sreehari" at bounding box center [410, 452] width 99 height 11
click at [577, 522] on button "View Top Solutions" at bounding box center [612, 524] width 134 height 29
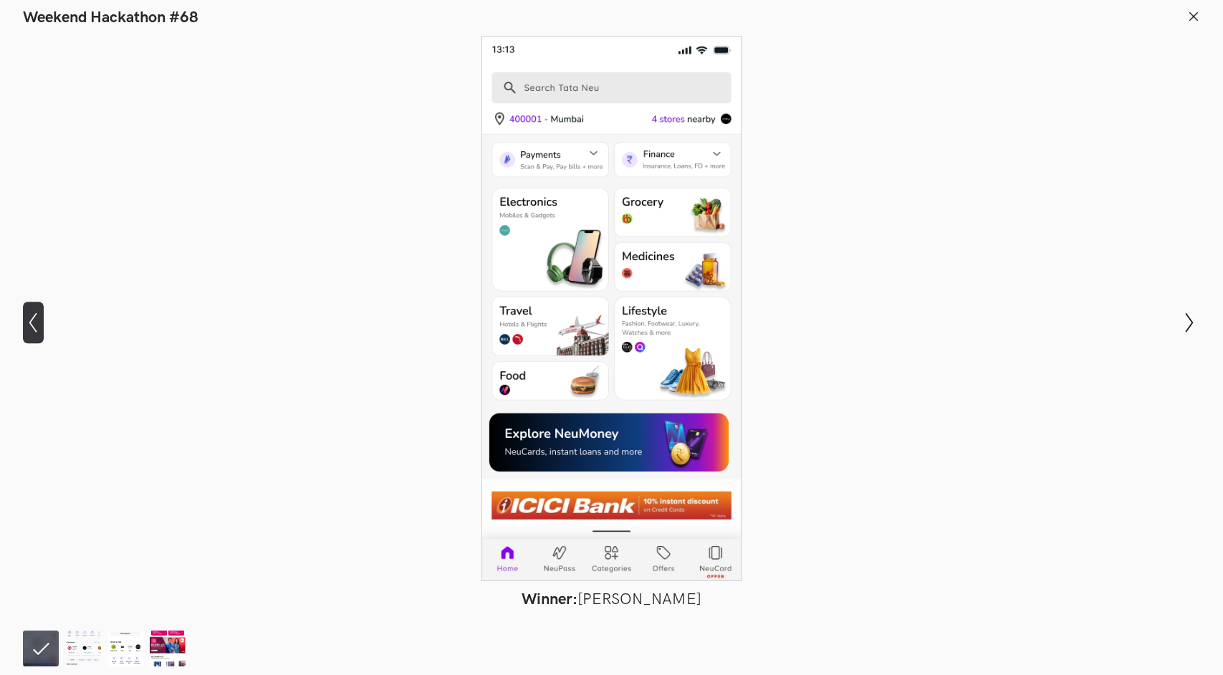
click at [26, 321] on icon "Show previous slide" at bounding box center [33, 322] width 21 height 21
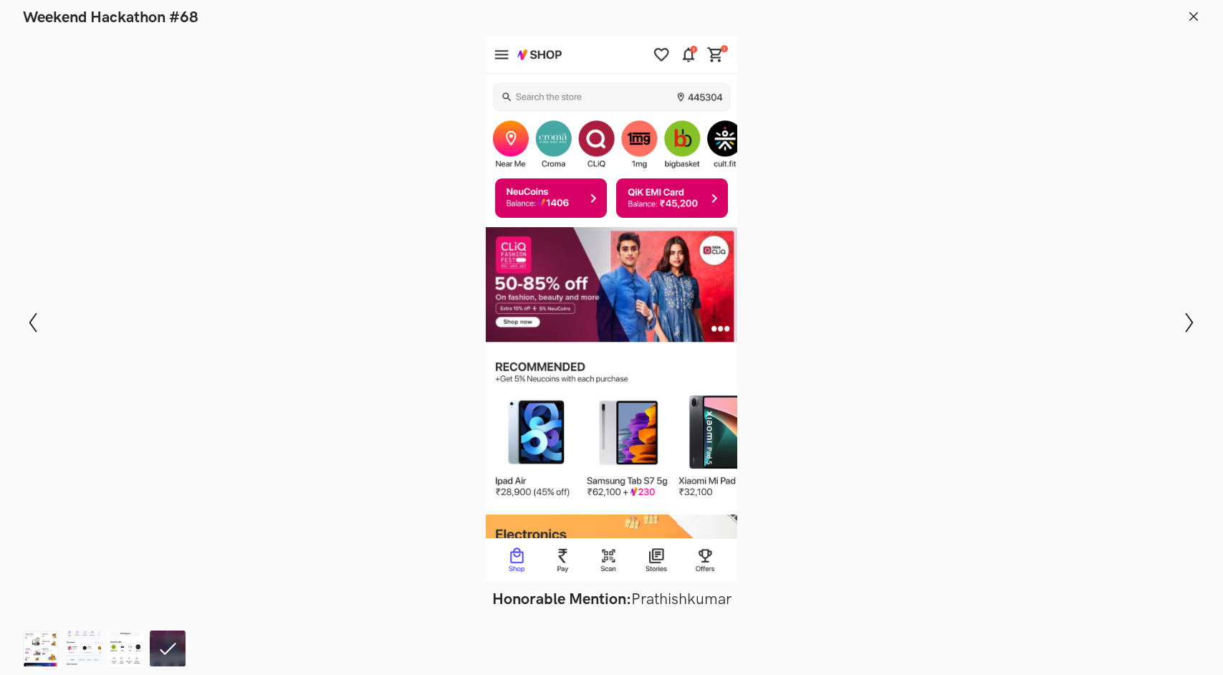
click at [1185, 19] on header "Weekend Hackathon #68" at bounding box center [611, 13] width 1223 height 27
click at [1192, 17] on line at bounding box center [1194, 16] width 8 height 8
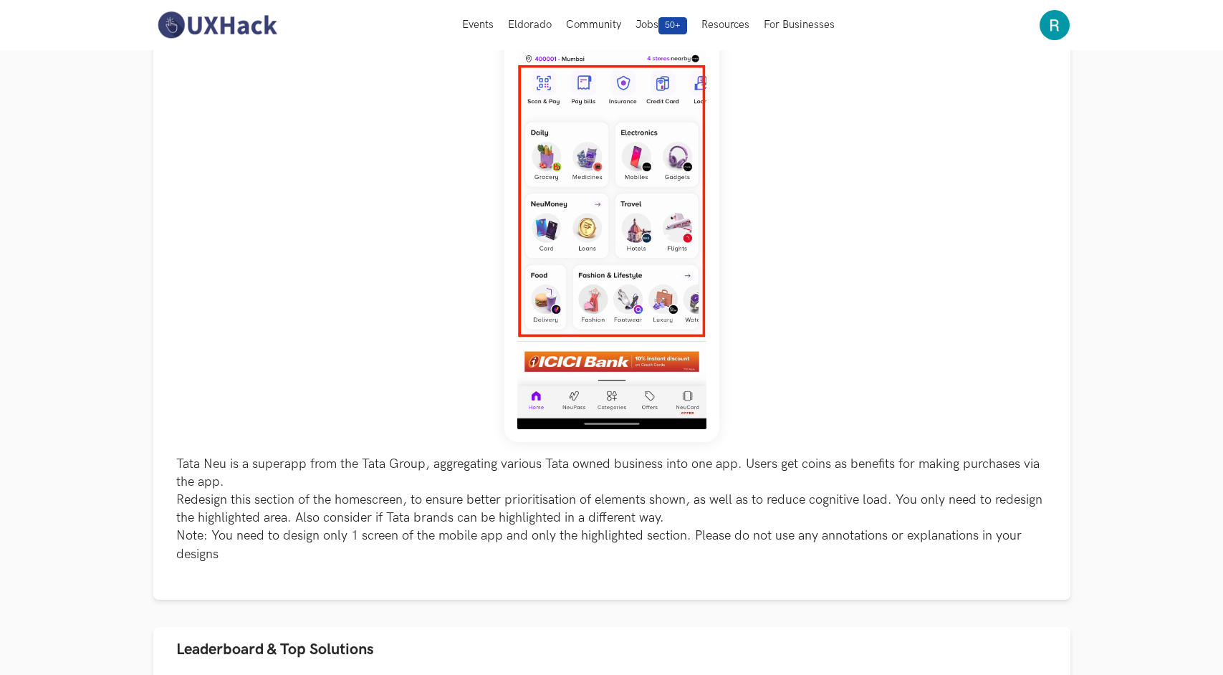
scroll to position [0, 0]
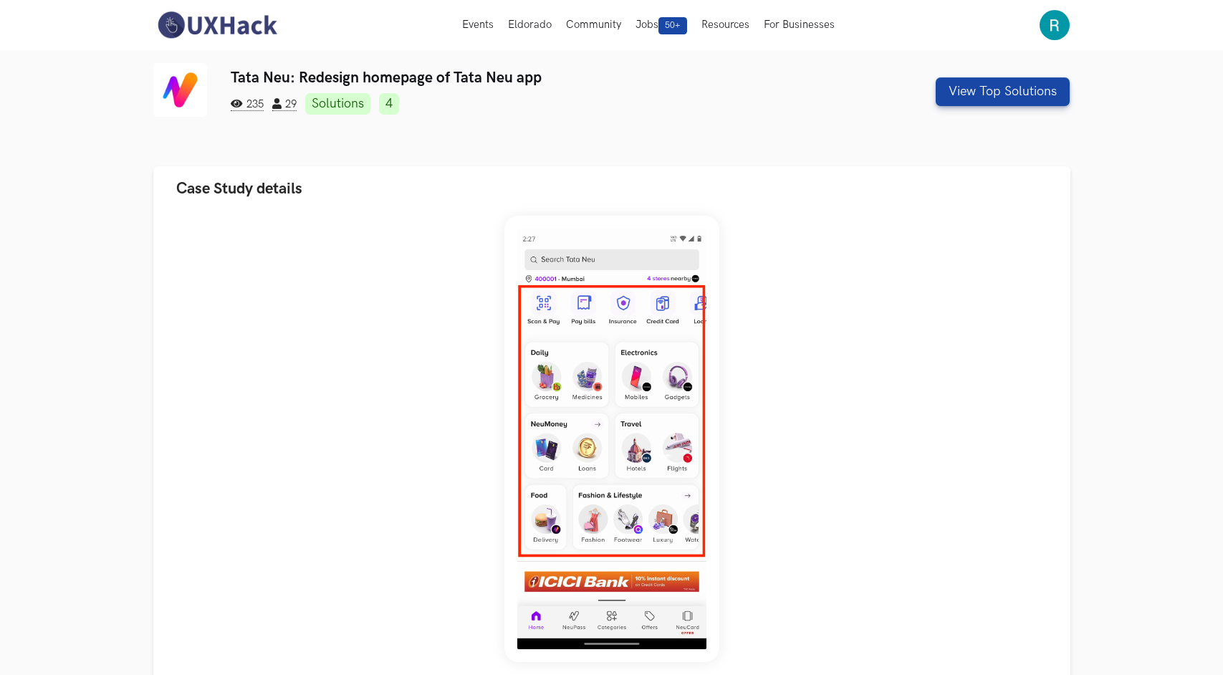
click at [247, 78] on h3 "Tata Neu: Redesign homepage of Tata Neu app" at bounding box center [534, 78] width 607 height 18
click at [209, 94] on link at bounding box center [185, 91] width 65 height 57
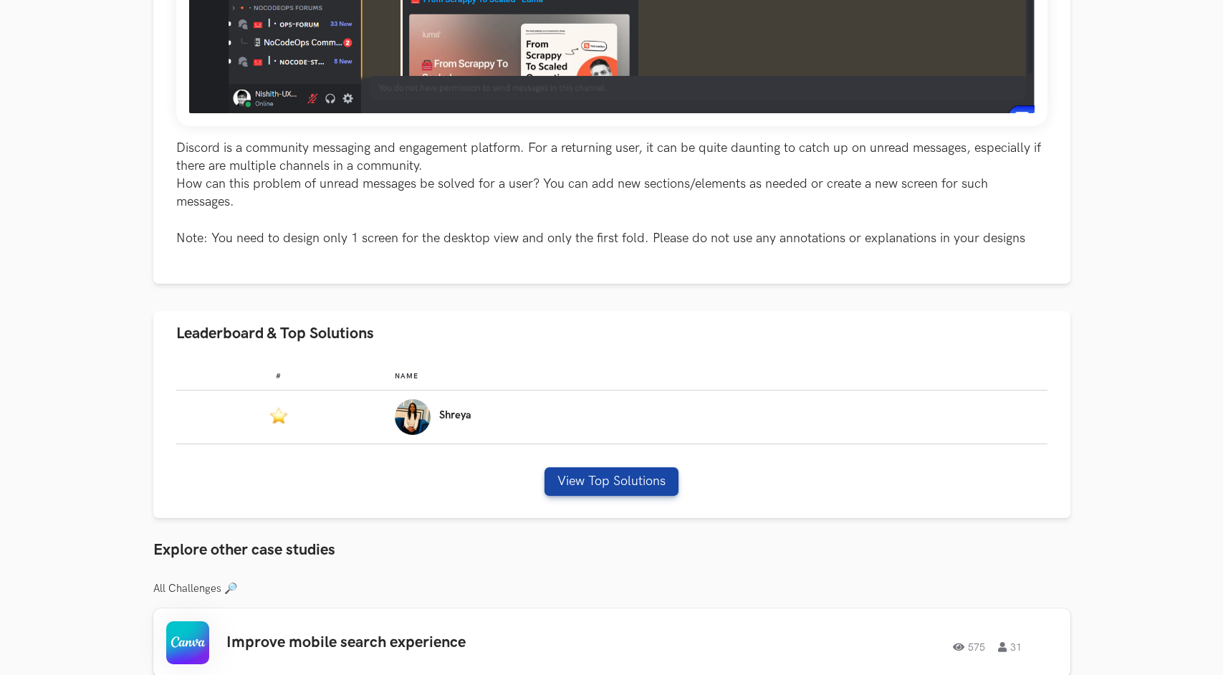
scroll to position [613, 0]
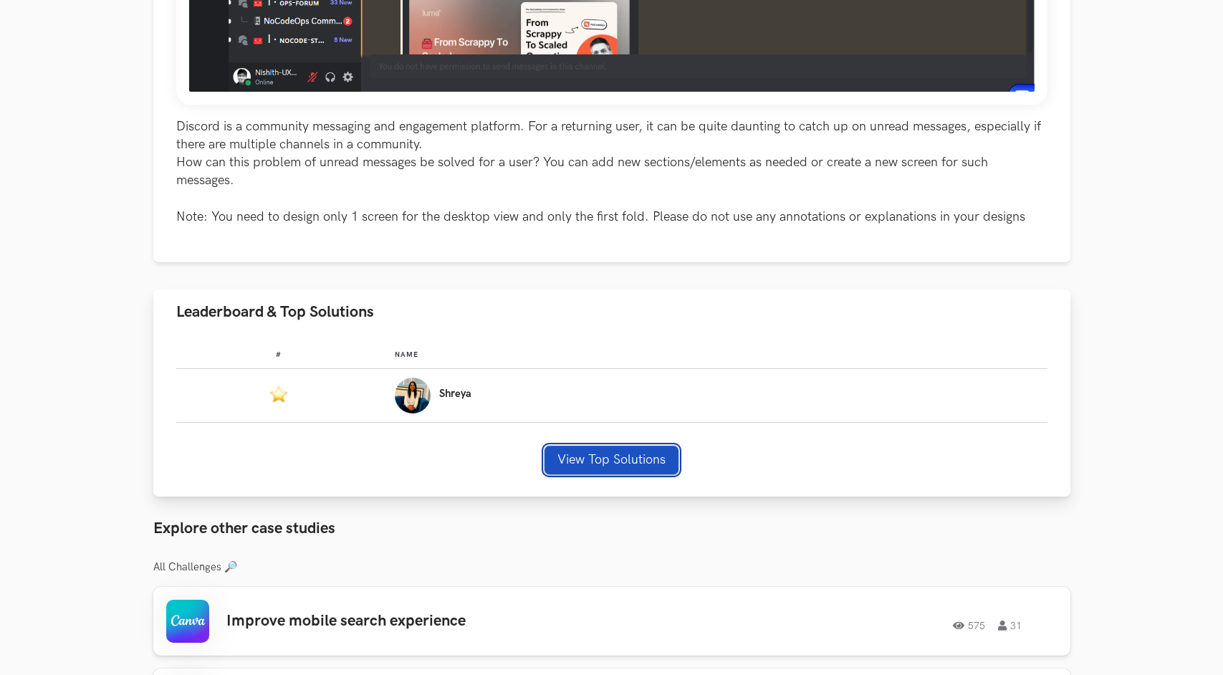
click at [574, 462] on button "View Top Solutions" at bounding box center [612, 460] width 134 height 29
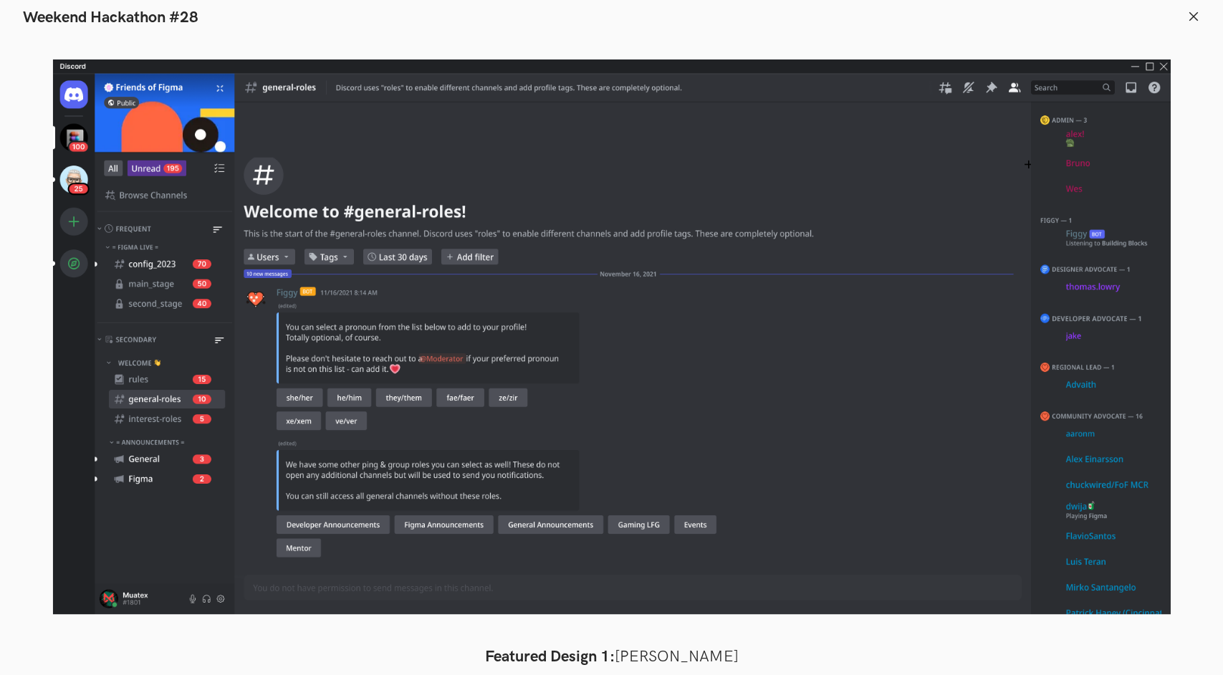
click at [1160, 27] on div "Modal Gallery Slideshow Featured Design 1: [PERSON_NAME] Show previous slide Sh…" at bounding box center [611, 351] width 1223 height 648
click at [1193, 15] on line at bounding box center [1194, 16] width 8 height 8
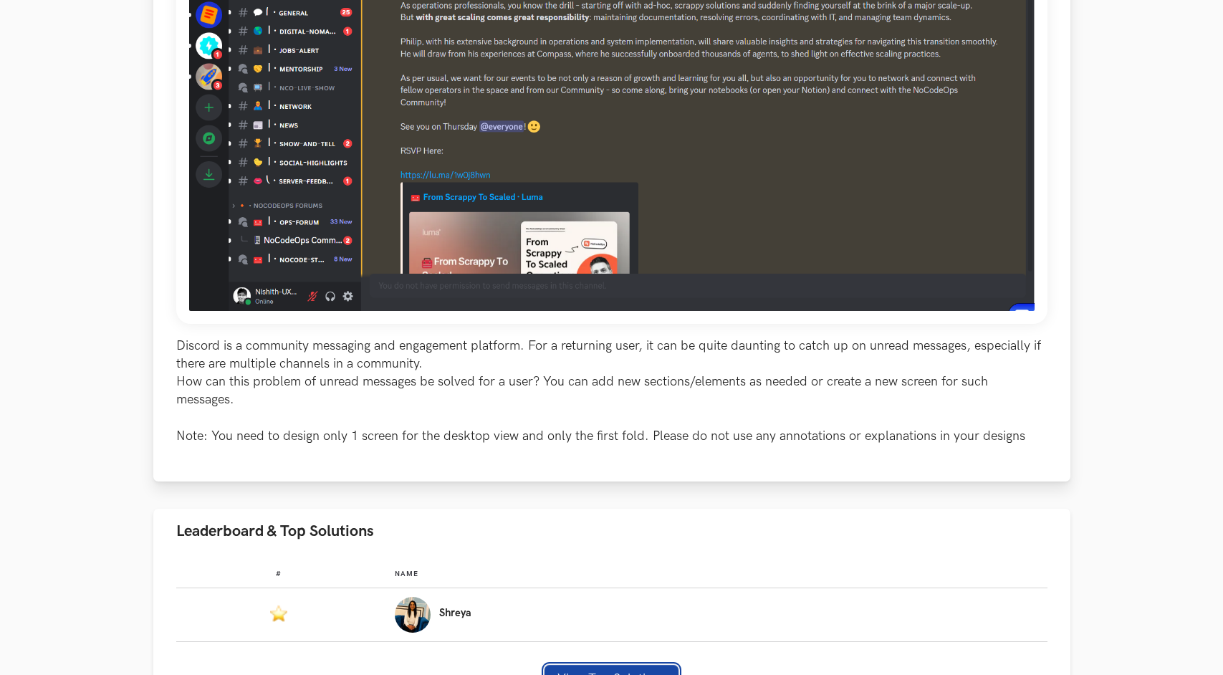
scroll to position [420, 0]
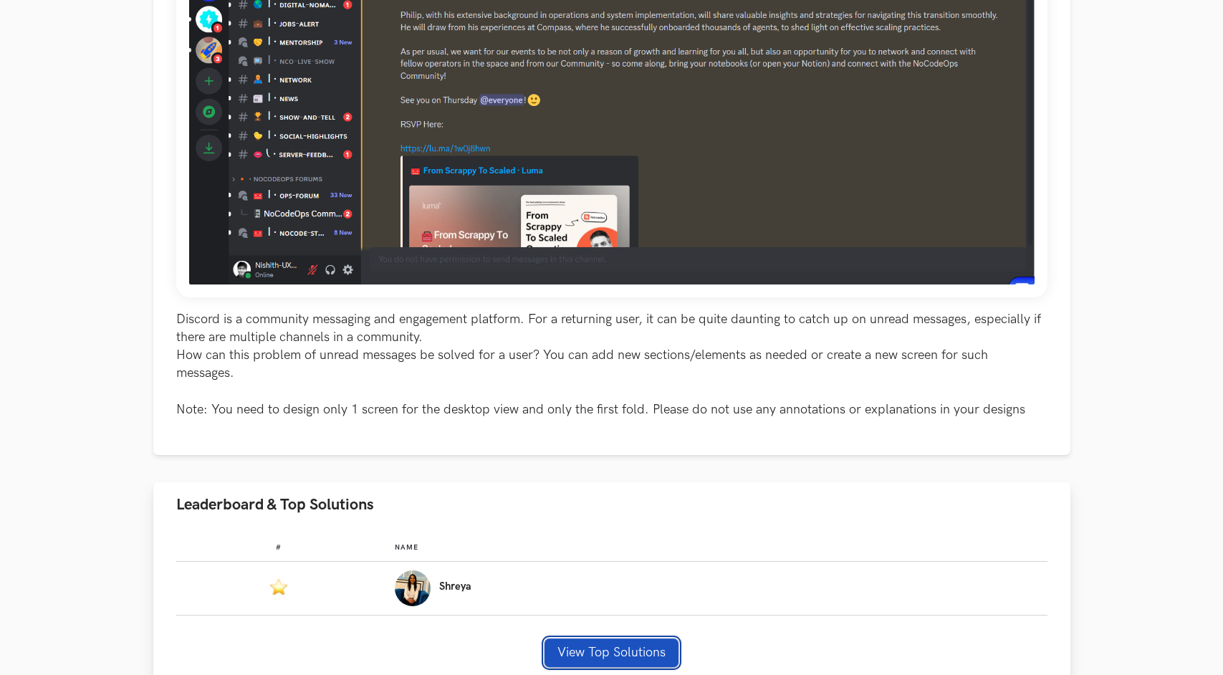
click at [593, 659] on button "View Top Solutions" at bounding box center [612, 653] width 134 height 29
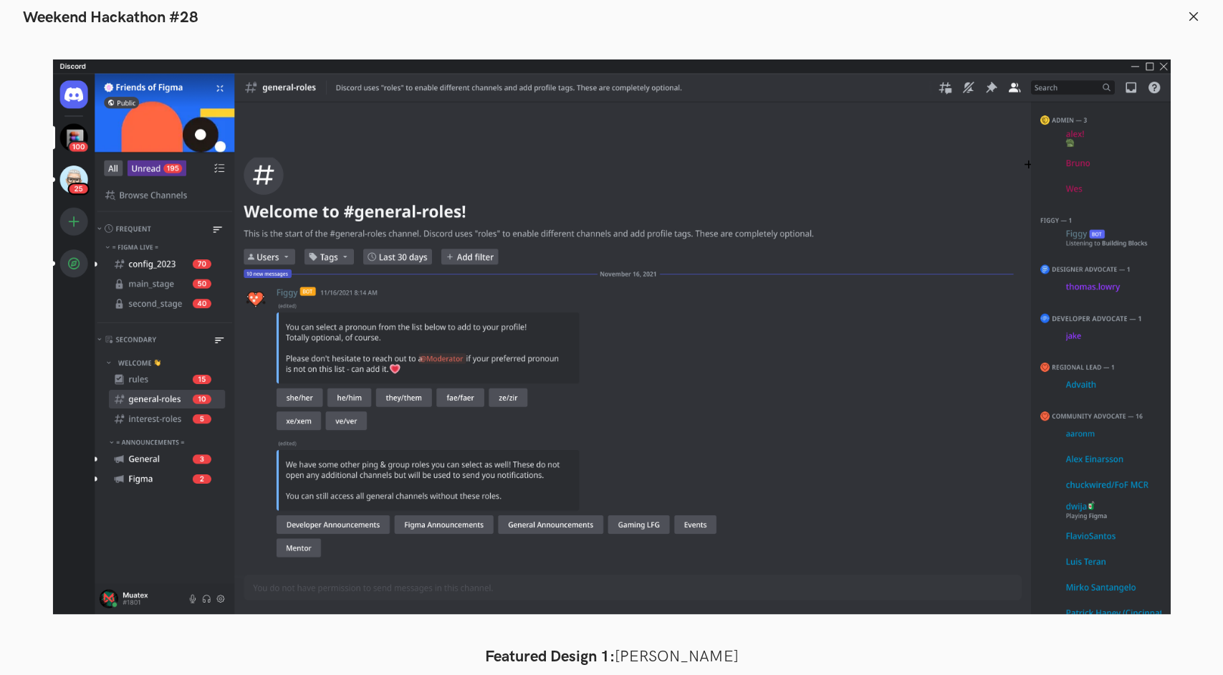
click at [1195, 10] on icon at bounding box center [1194, 16] width 13 height 13
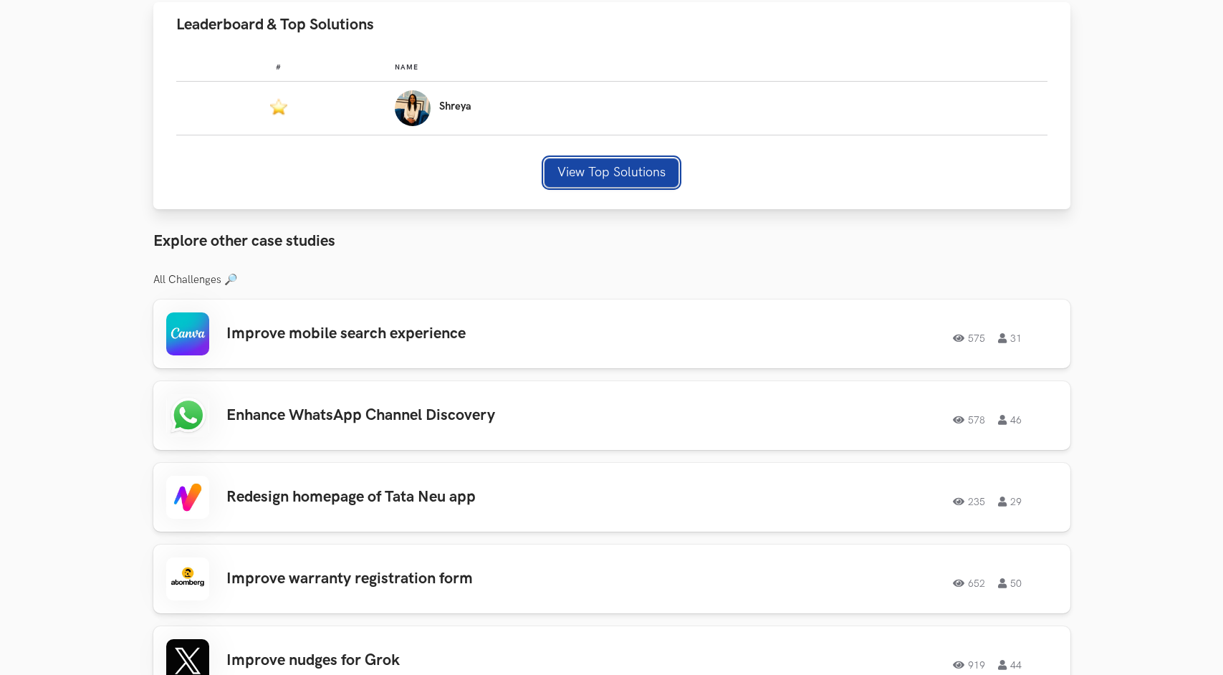
scroll to position [901, 0]
click at [412, 409] on h3 "Enhance WhatsApp Channel Discovery" at bounding box center [429, 415] width 407 height 19
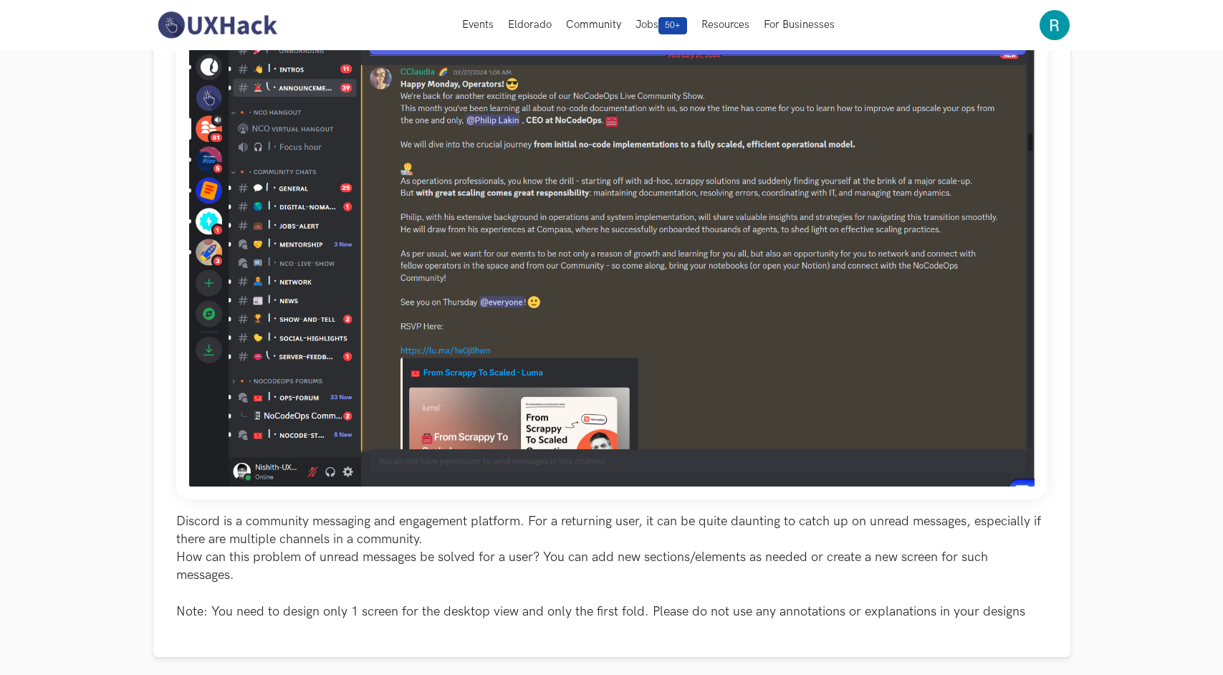
scroll to position [0, 0]
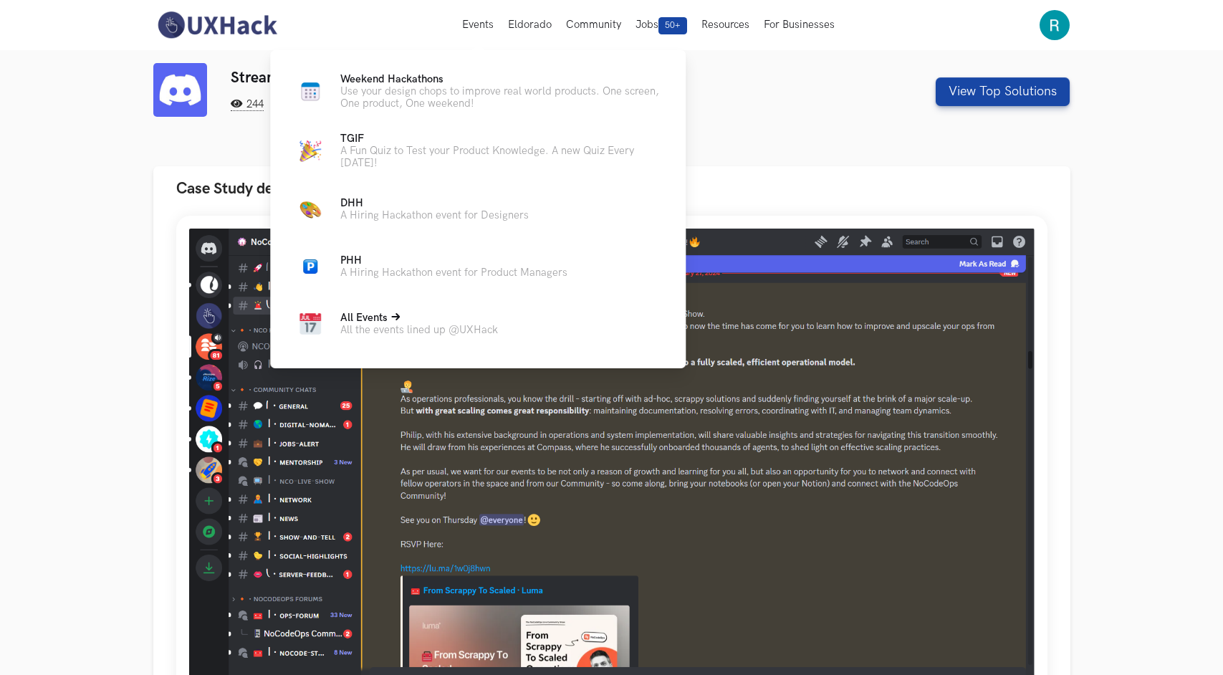
click at [362, 321] on span "All Events" at bounding box center [363, 318] width 47 height 12
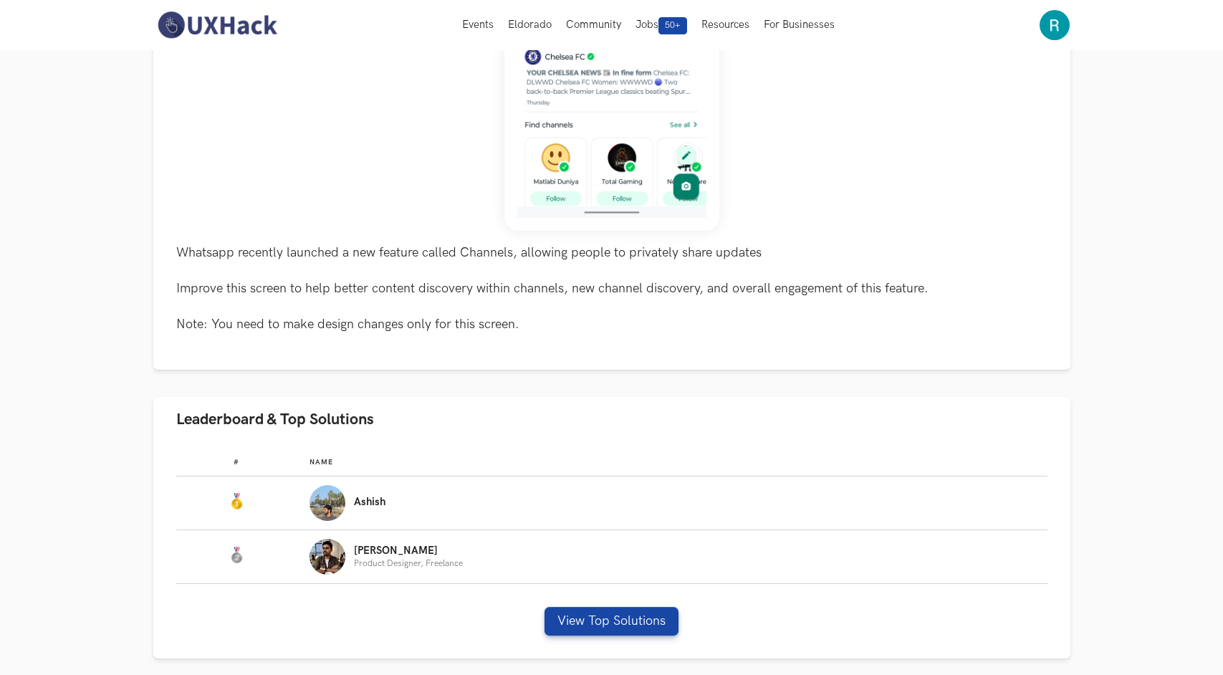
scroll to position [432, 0]
click at [561, 623] on button "View Top Solutions" at bounding box center [612, 620] width 134 height 29
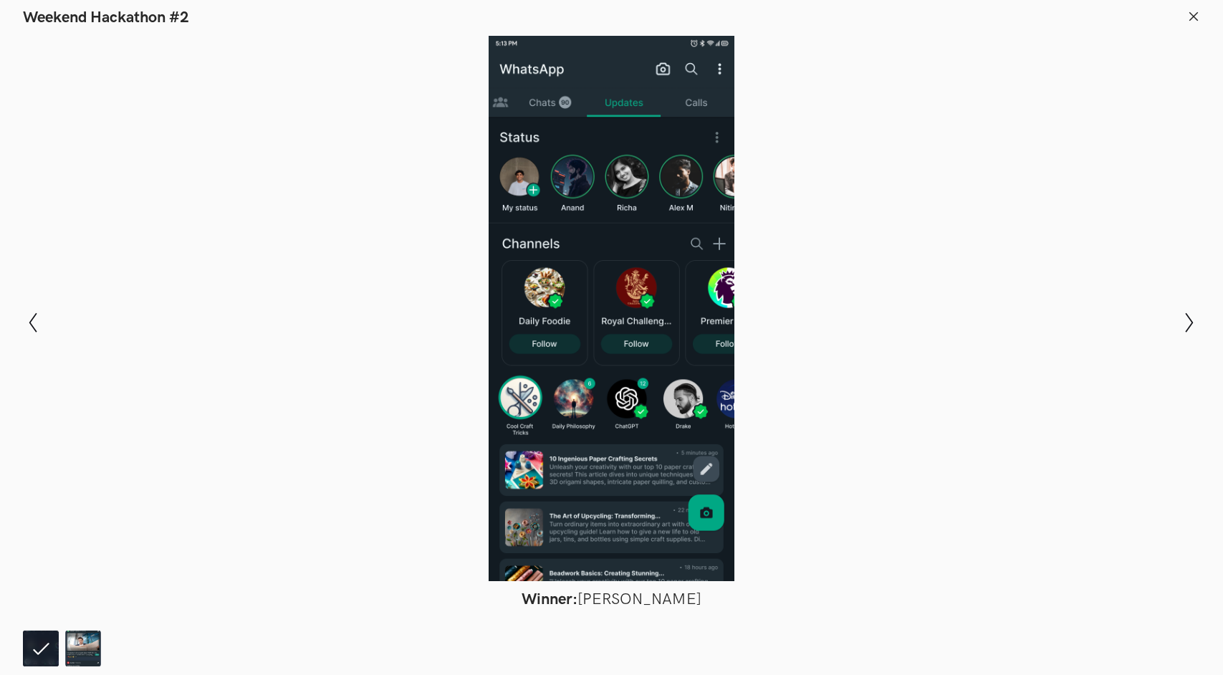
scroll to position [434, 0]
click at [1191, 328] on icon "Show next slide" at bounding box center [1190, 322] width 21 height 21
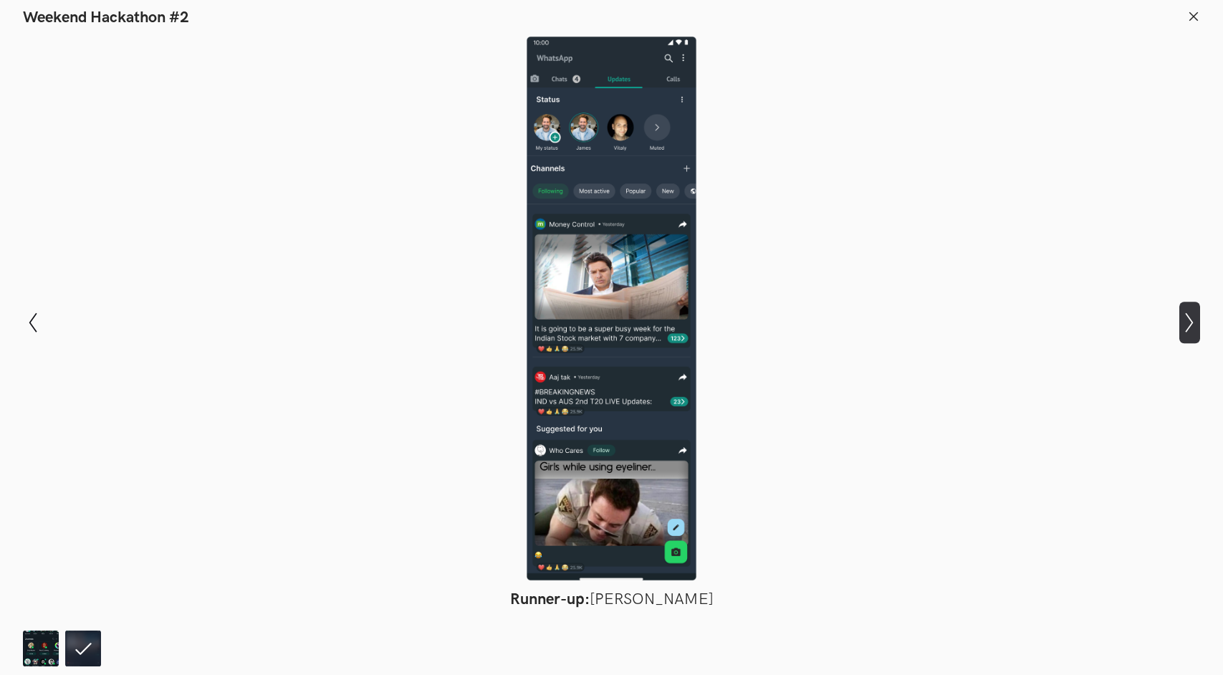
click at [1191, 328] on icon "Show next slide" at bounding box center [1190, 322] width 21 height 21
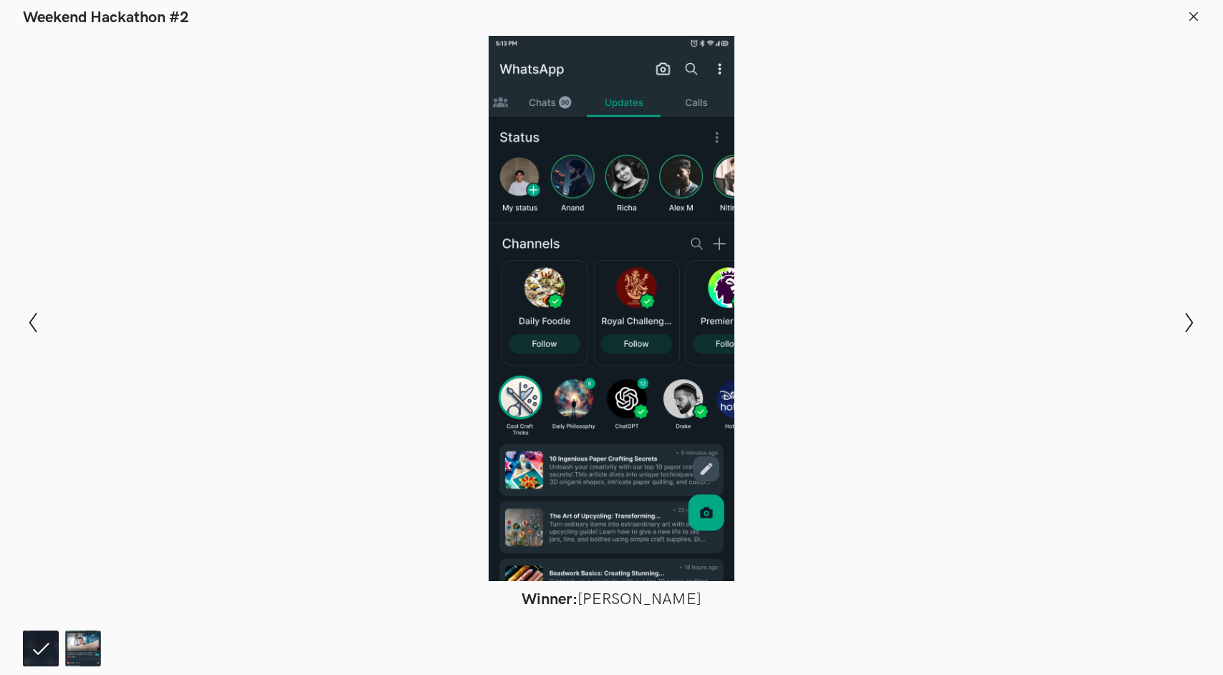
click at [1193, 13] on icon at bounding box center [1194, 16] width 13 height 13
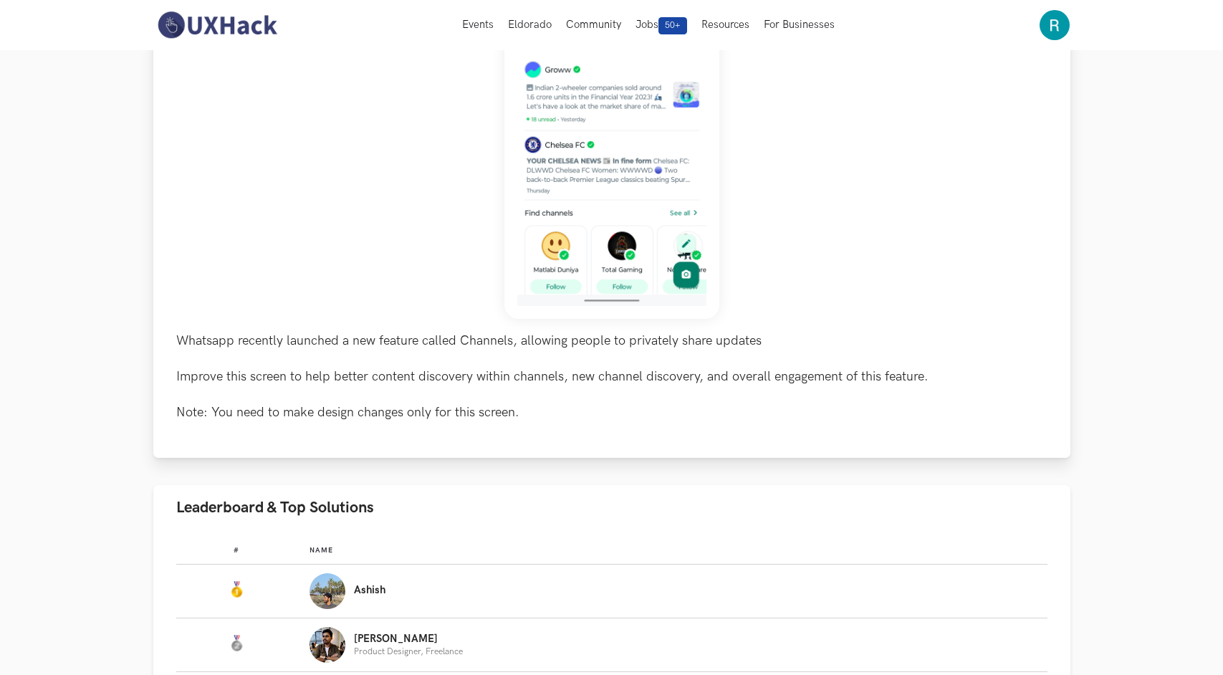
scroll to position [0, 0]
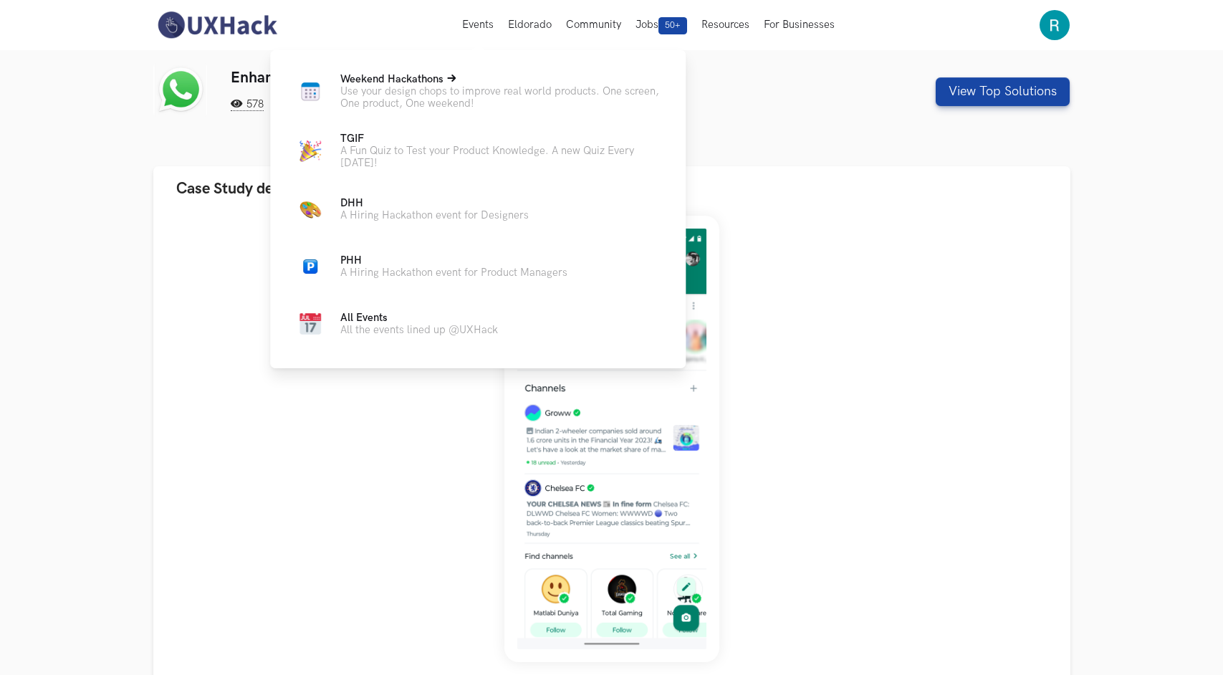
click at [410, 87] on p "Use your design chops to improve real world products. One screen, One product, …" at bounding box center [501, 97] width 323 height 24
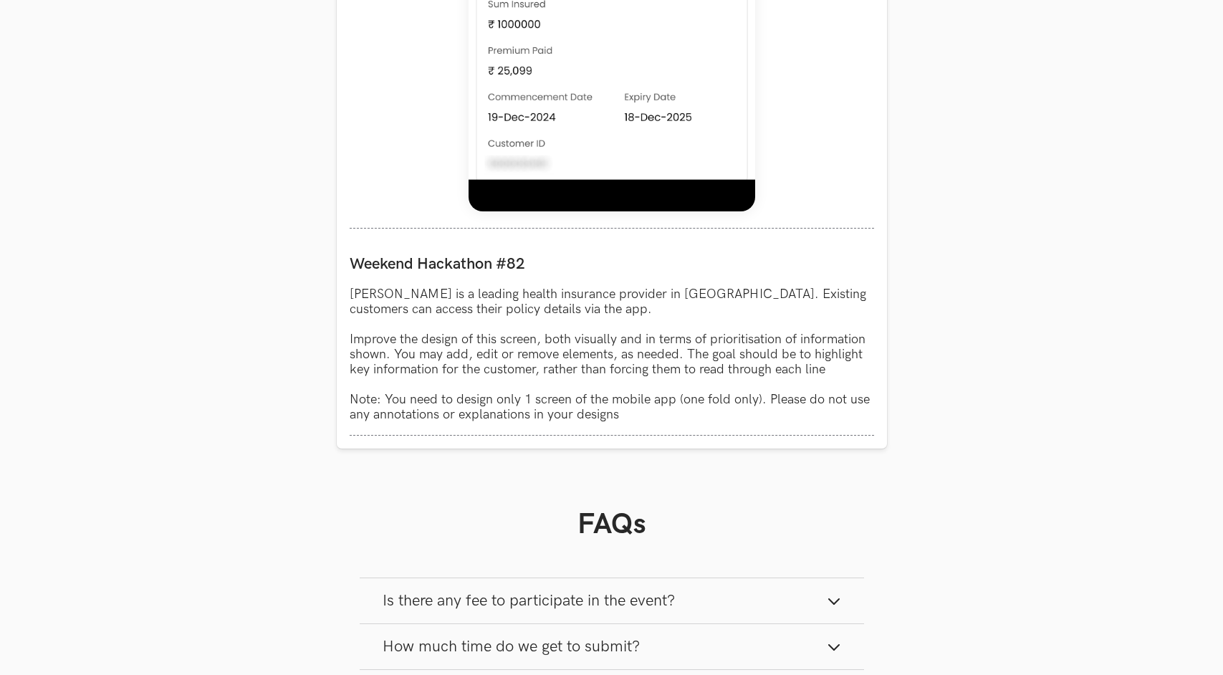
scroll to position [1132, 0]
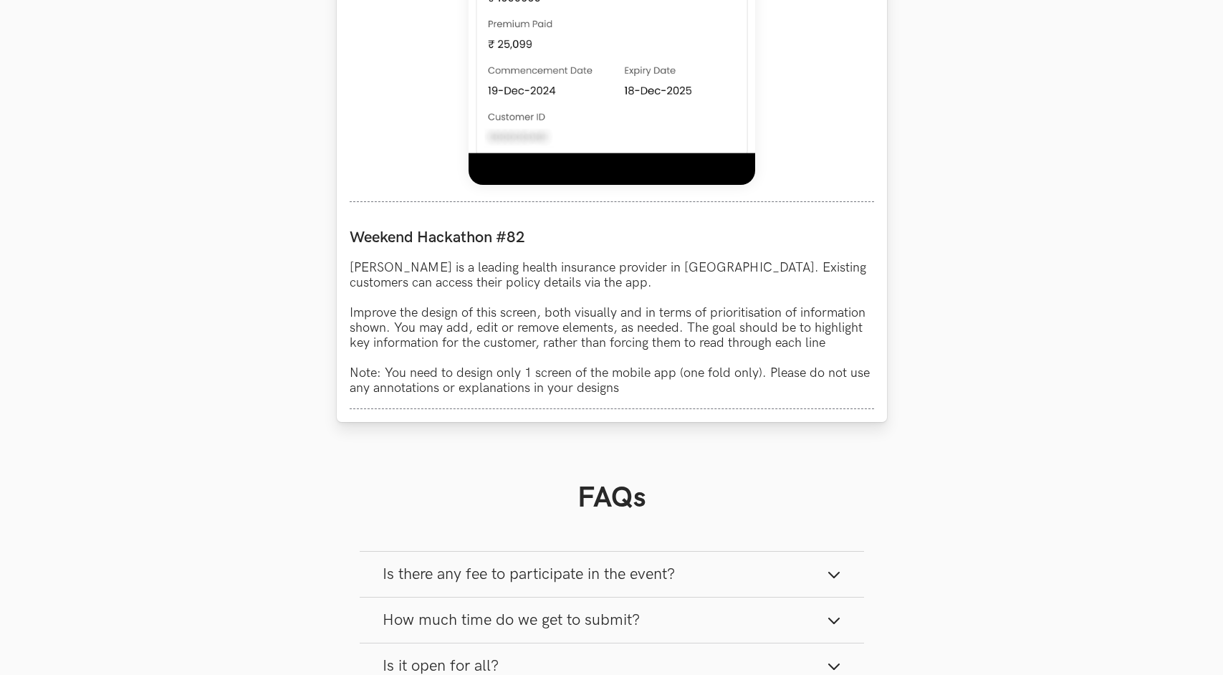
click at [449, 231] on label "Weekend Hackathon #82" at bounding box center [612, 237] width 525 height 19
click at [533, 289] on p "[PERSON_NAME] is a leading health insurance provider in [GEOGRAPHIC_DATA]. Exis…" at bounding box center [612, 327] width 525 height 135
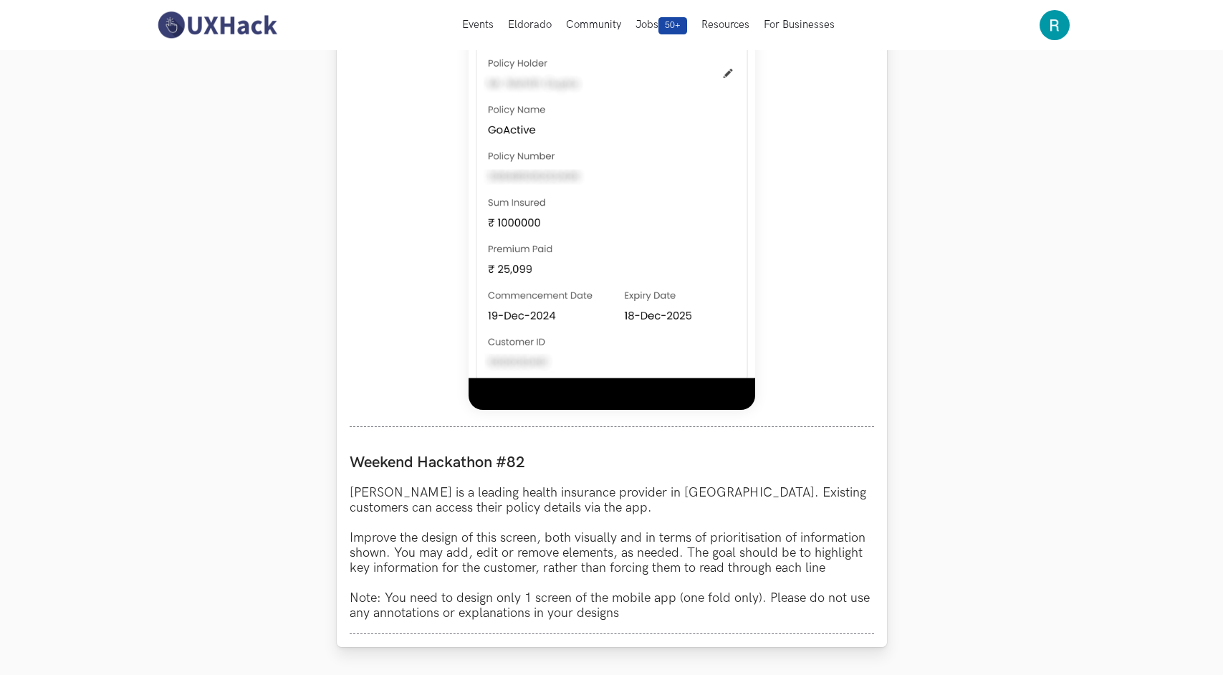
scroll to position [793, 0]
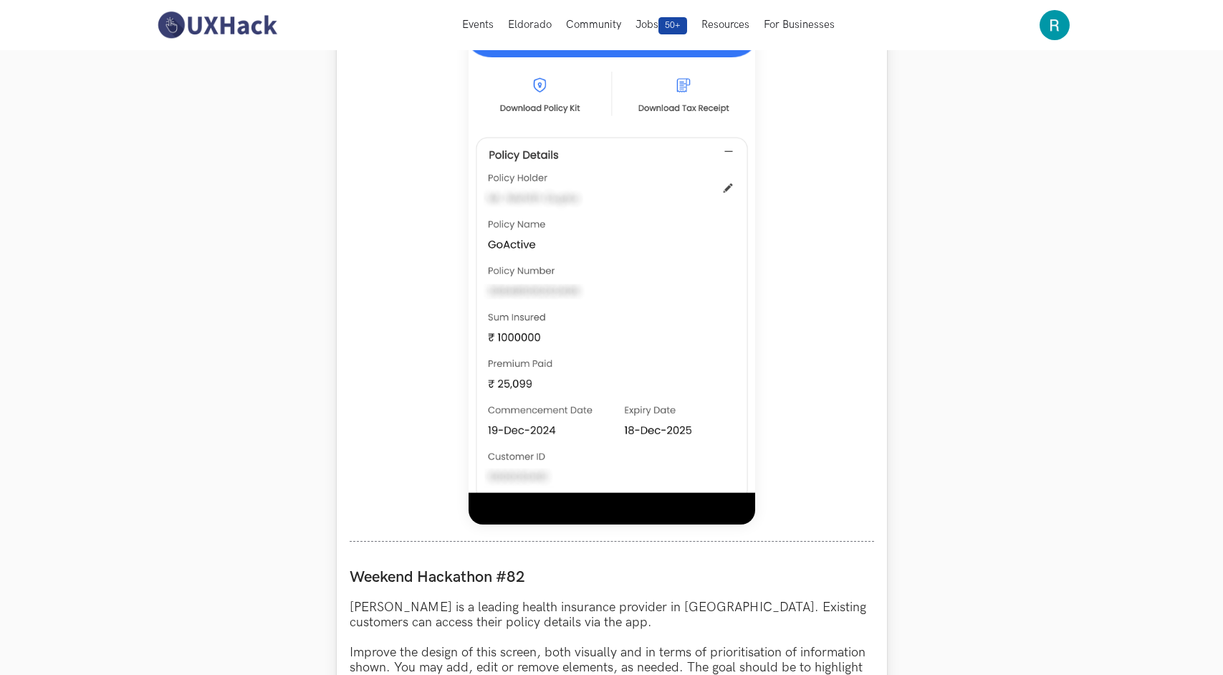
click at [533, 289] on img at bounding box center [612, 205] width 287 height 637
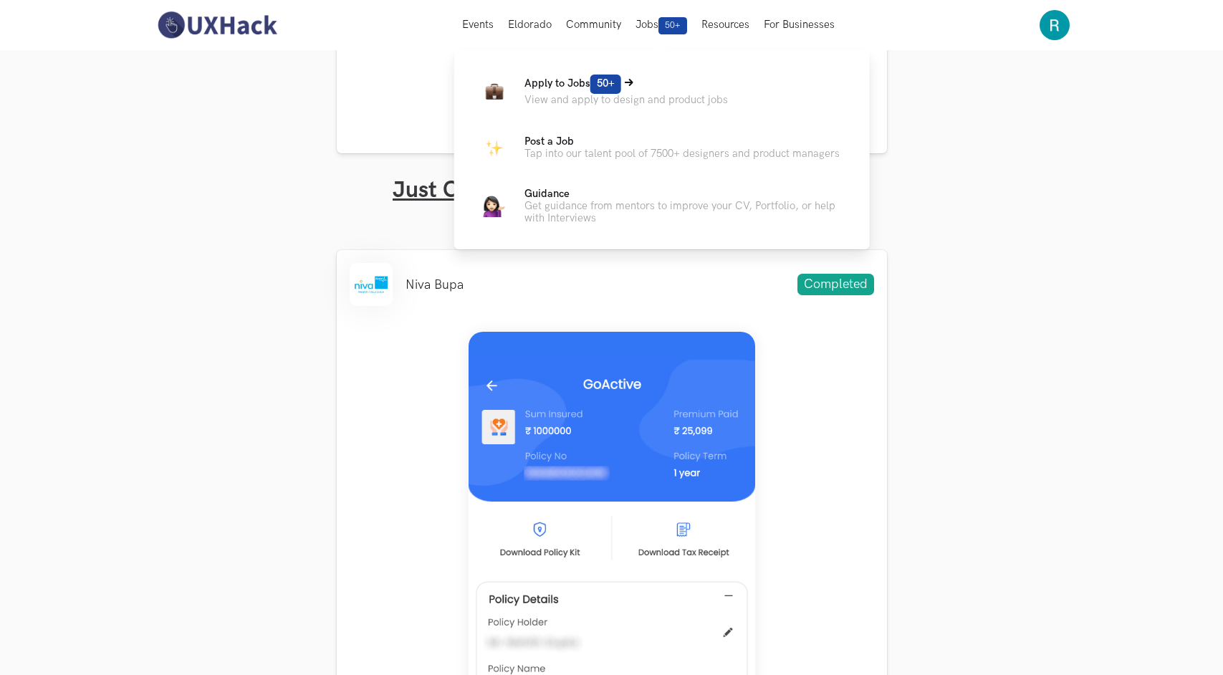
scroll to position [288, 0]
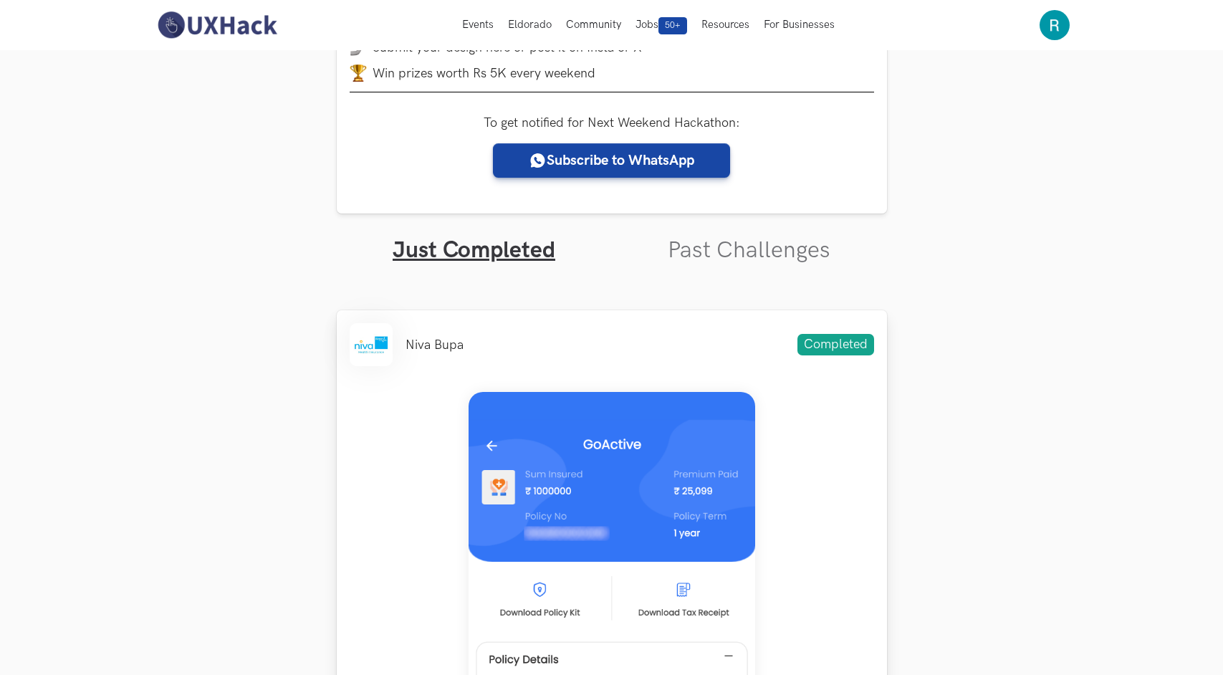
click at [429, 343] on li "Niva Bupa" at bounding box center [435, 345] width 58 height 15
click at [366, 346] on li at bounding box center [371, 344] width 43 height 43
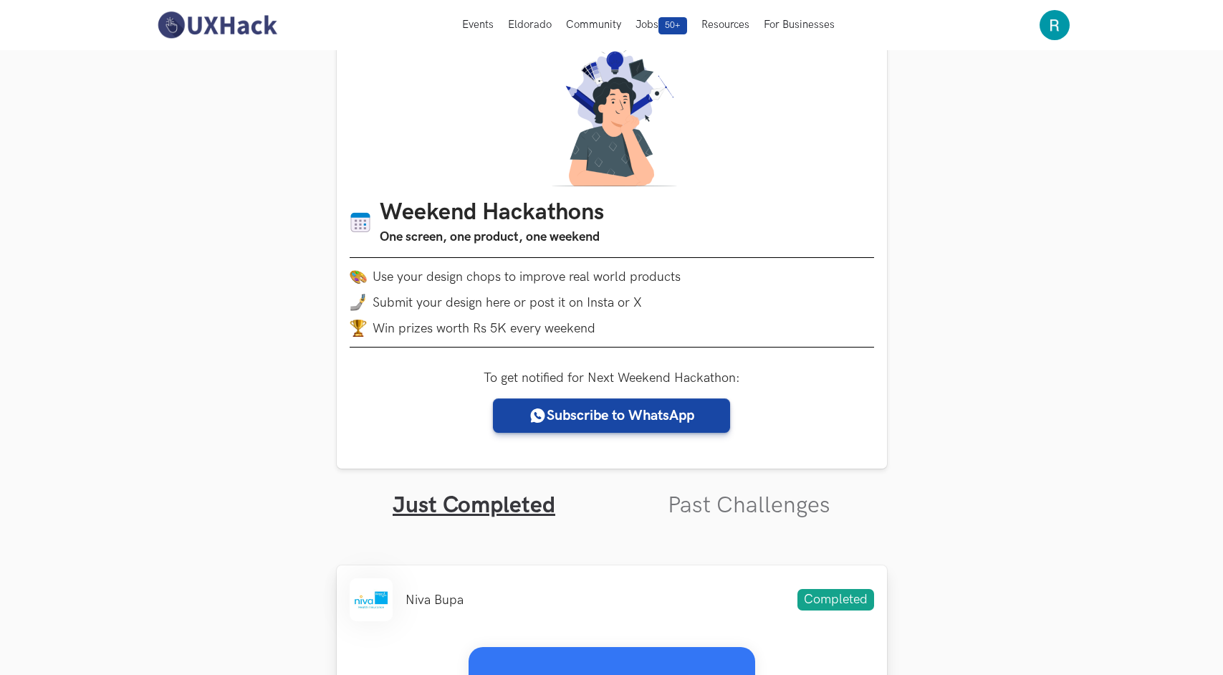
scroll to position [0, 0]
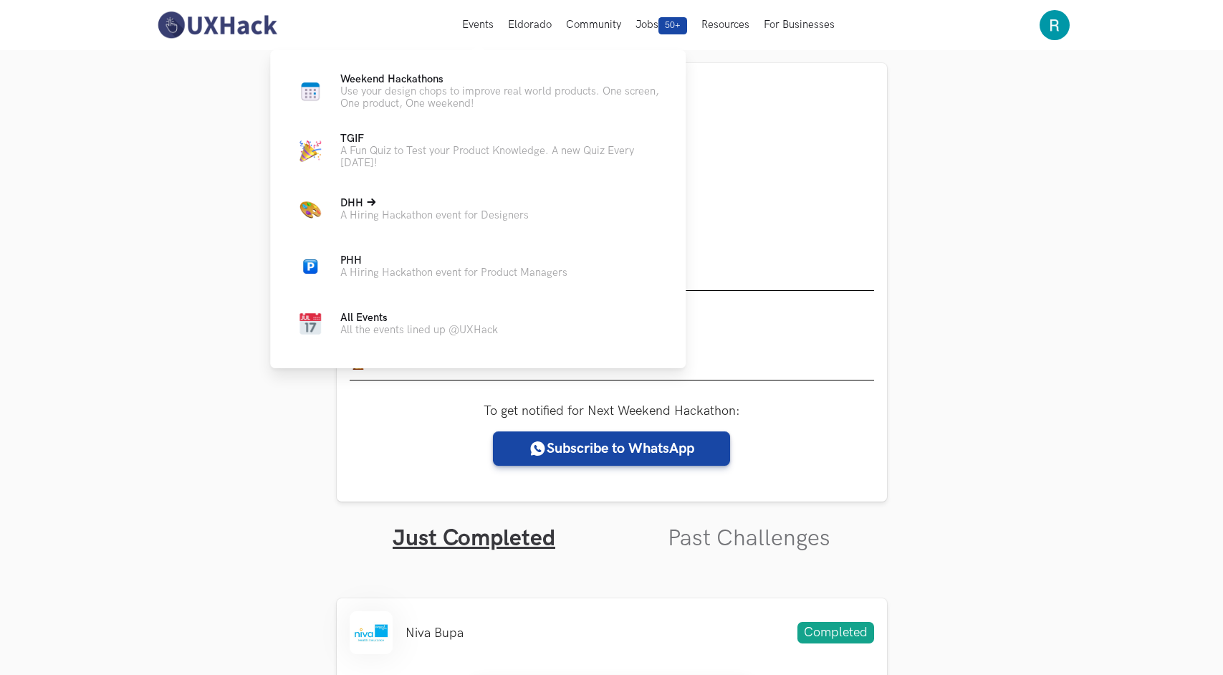
click at [353, 203] on span "DHH Live" at bounding box center [351, 203] width 23 height 12
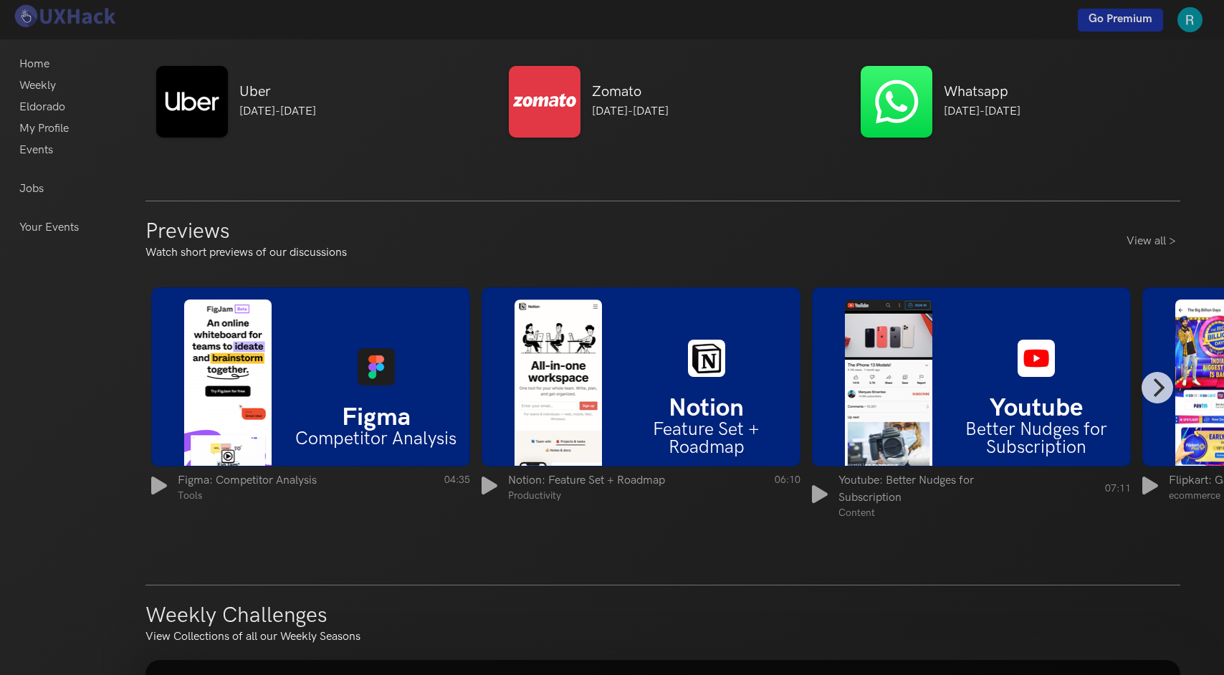
scroll to position [788, 0]
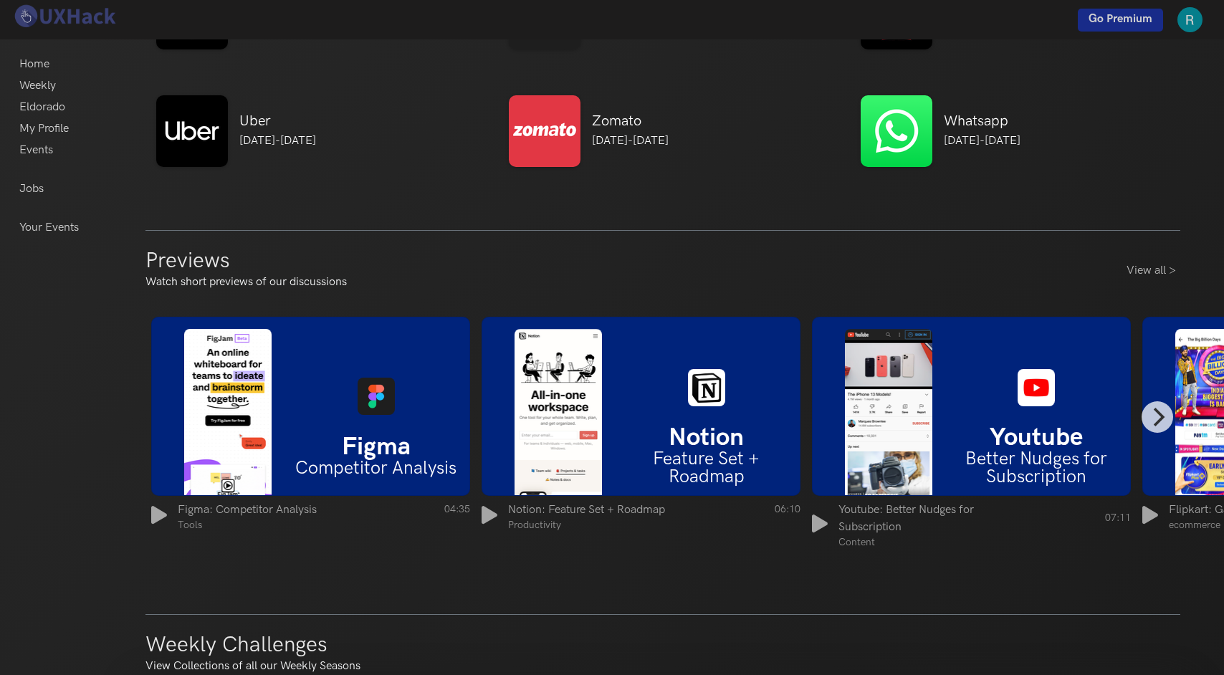
click at [331, 409] on div at bounding box center [376, 396] width 188 height 37
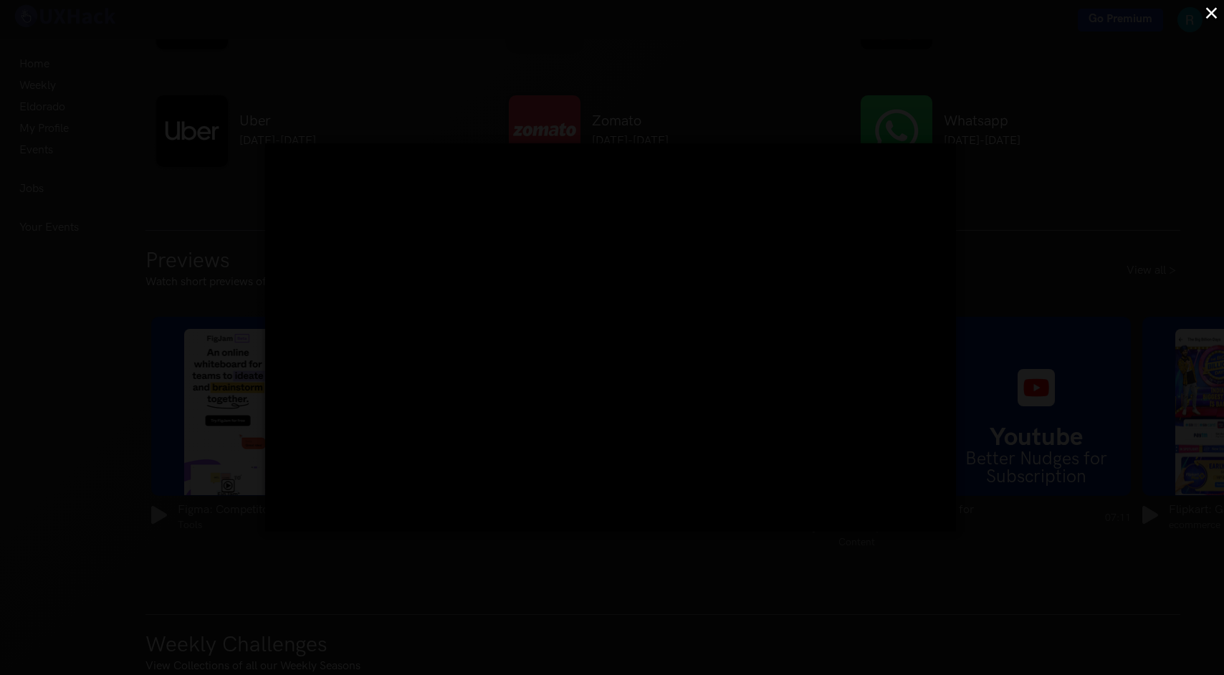
click at [1051, 360] on div "×" at bounding box center [612, 337] width 1224 height 675
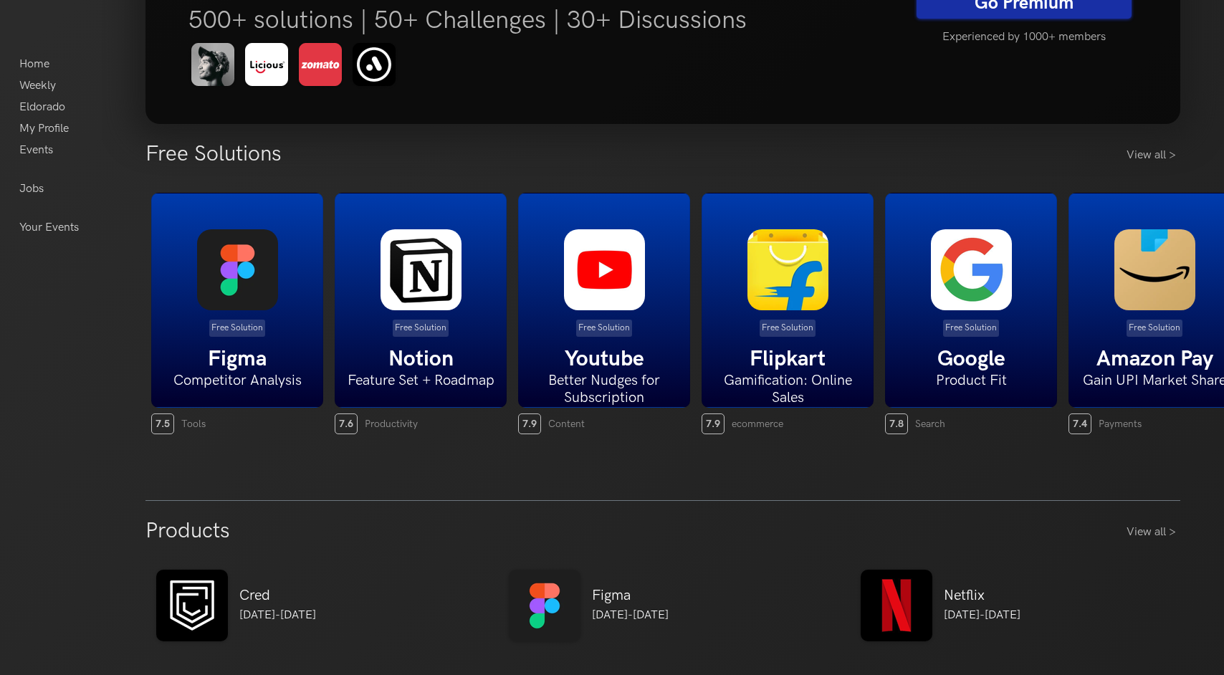
scroll to position [224, 0]
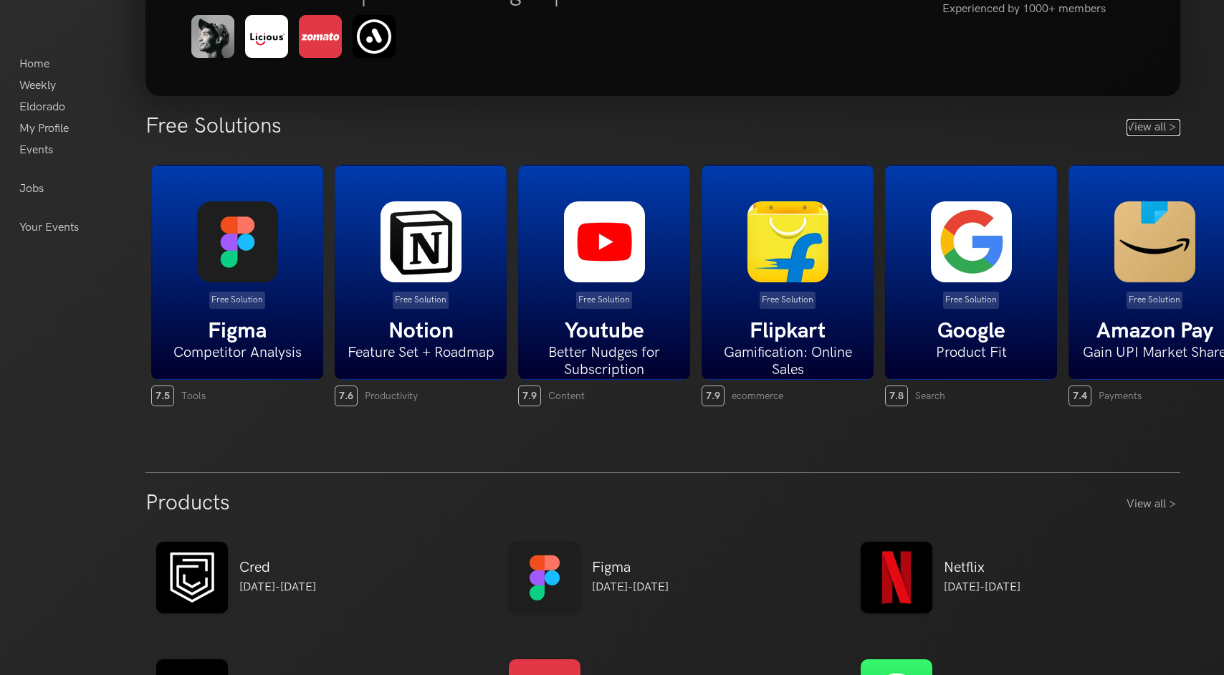
click at [1149, 123] on link "View all >" at bounding box center [1154, 127] width 54 height 17
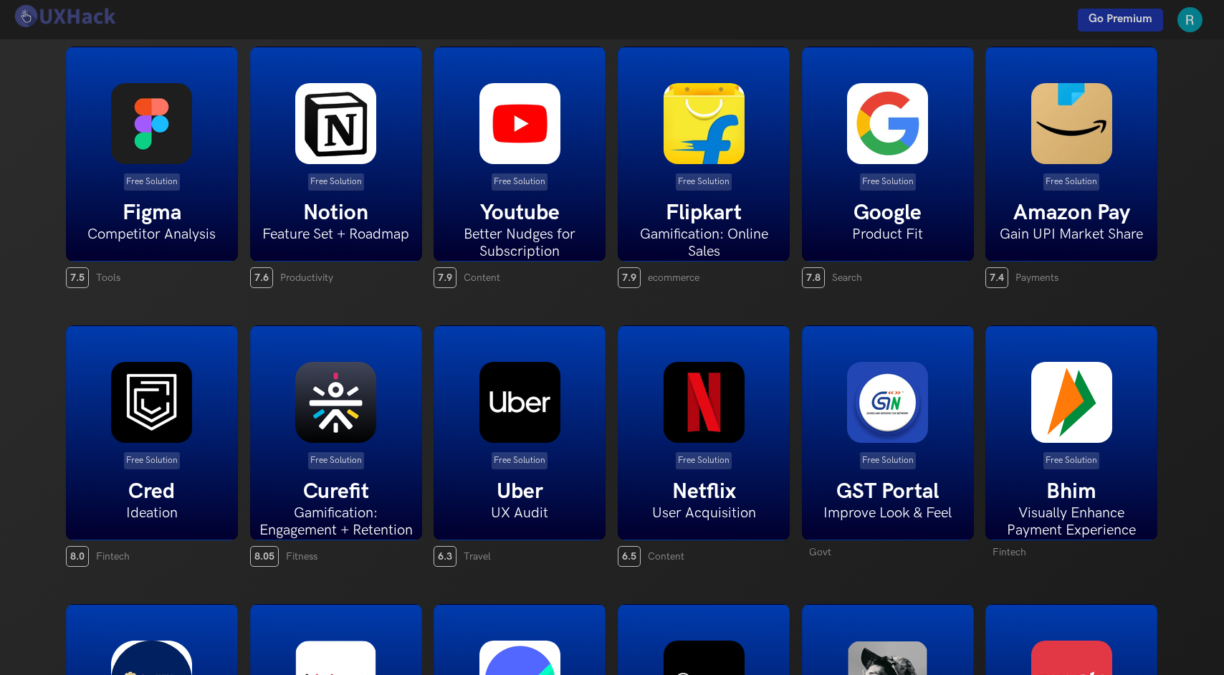
scroll to position [67, 0]
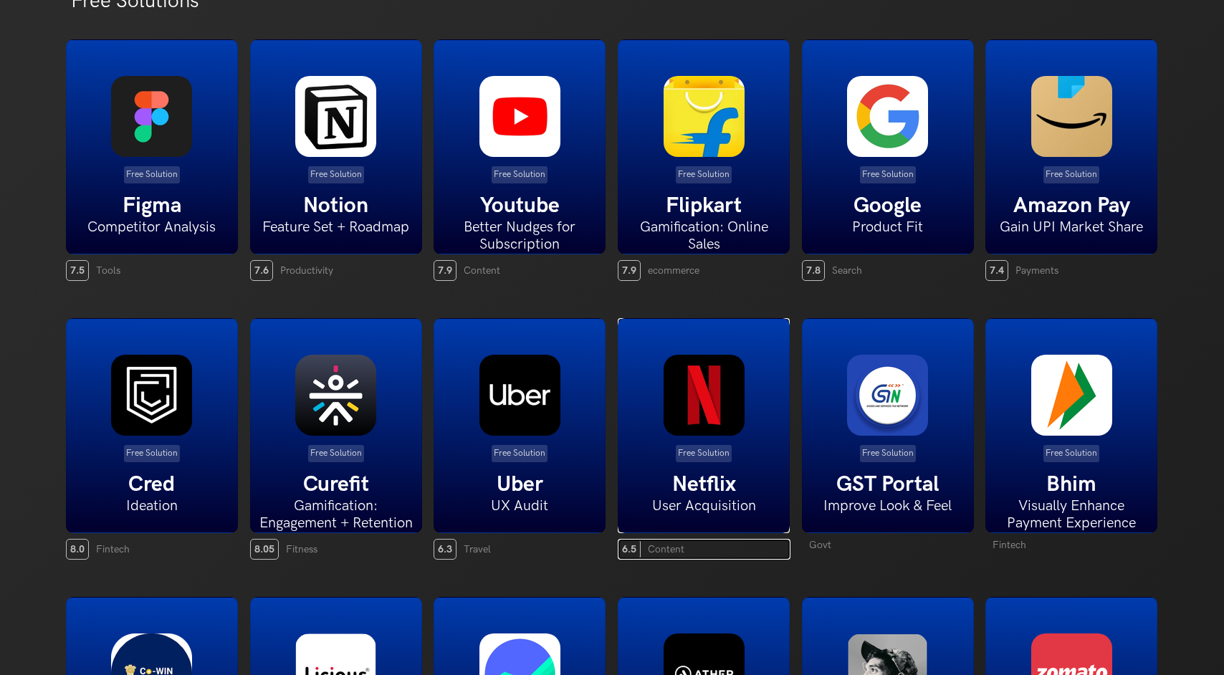
click at [715, 428] on img at bounding box center [704, 395] width 81 height 81
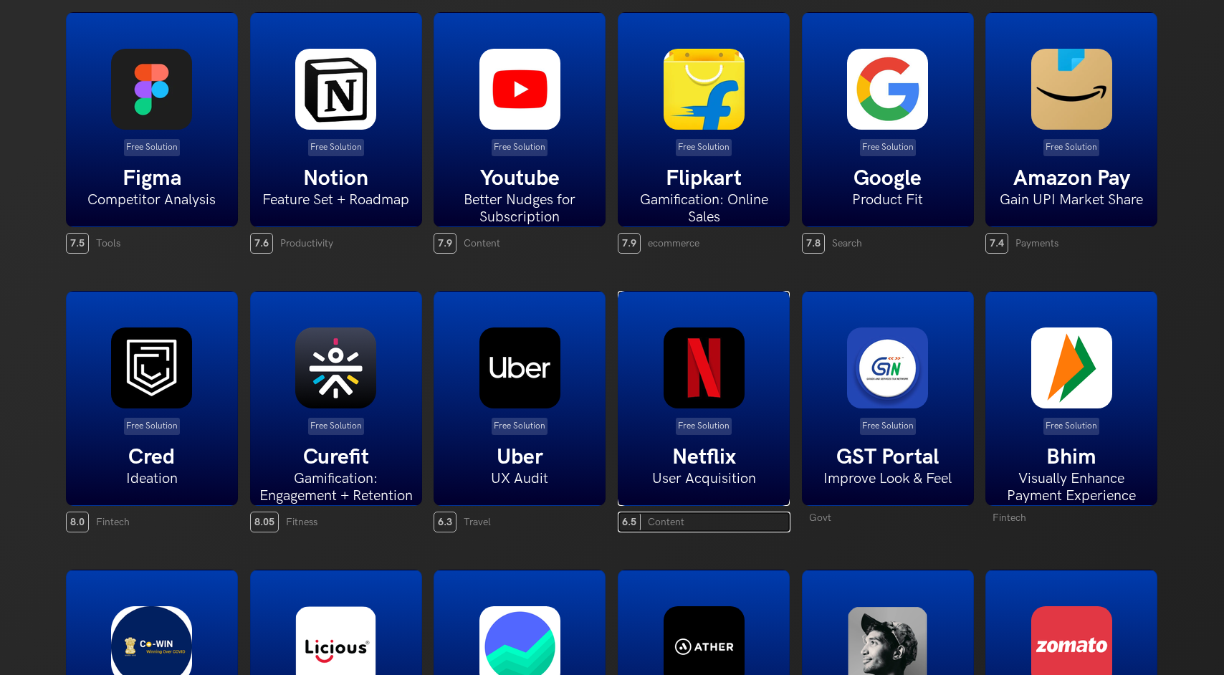
scroll to position [140, 0]
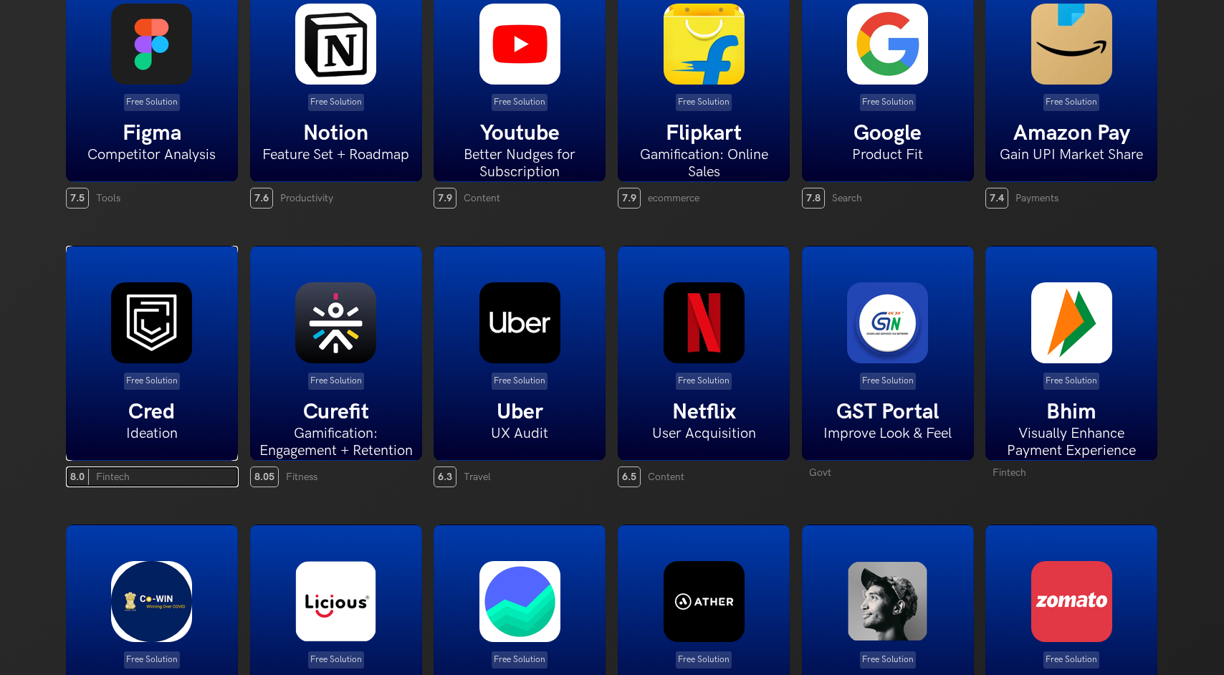
click at [196, 249] on div "Free Solution Cred Ideation" at bounding box center [152, 353] width 172 height 215
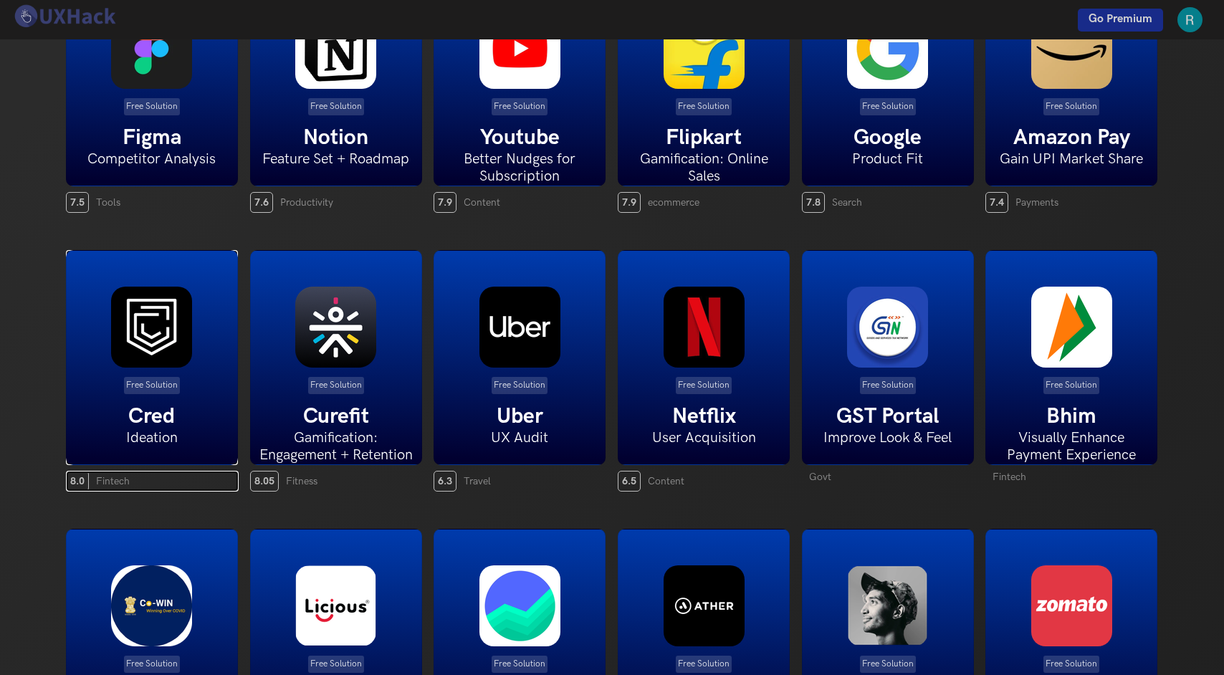
scroll to position [0, 0]
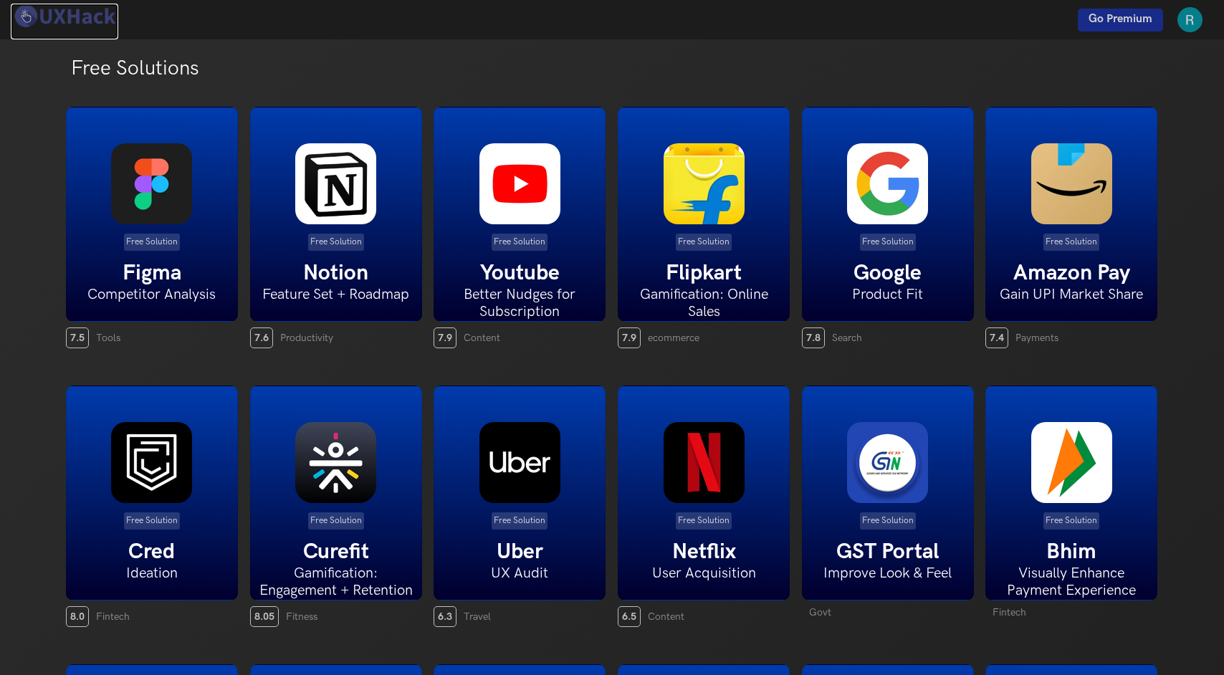
click at [80, 24] on img at bounding box center [65, 16] width 108 height 25
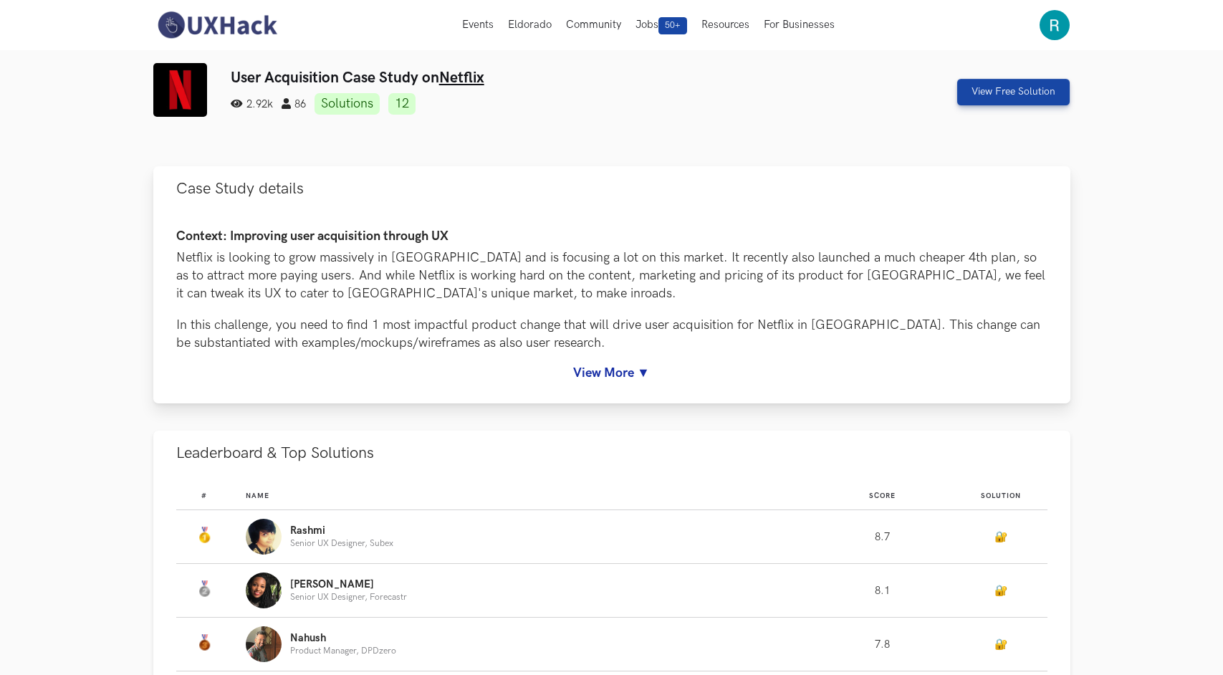
click at [626, 378] on link "View More ▼" at bounding box center [612, 373] width 872 height 15
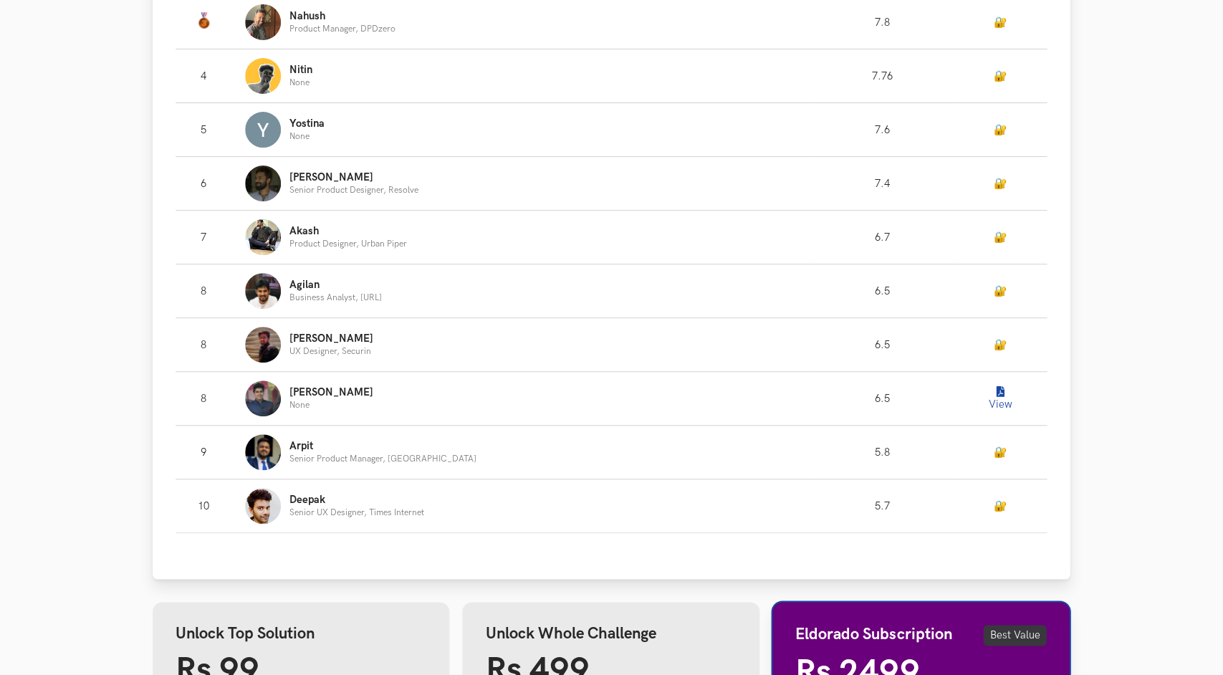
scroll to position [1227, 0]
click at [997, 396] on icon "Leaderboard" at bounding box center [1001, 392] width 8 height 11
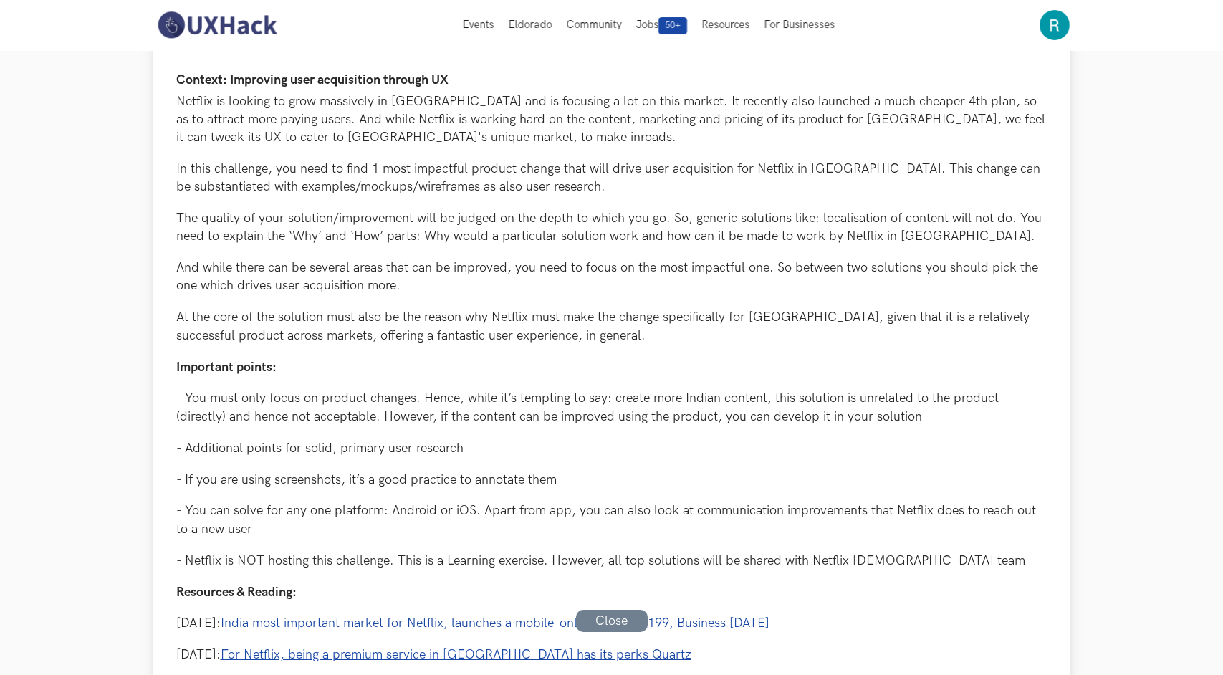
scroll to position [0, 0]
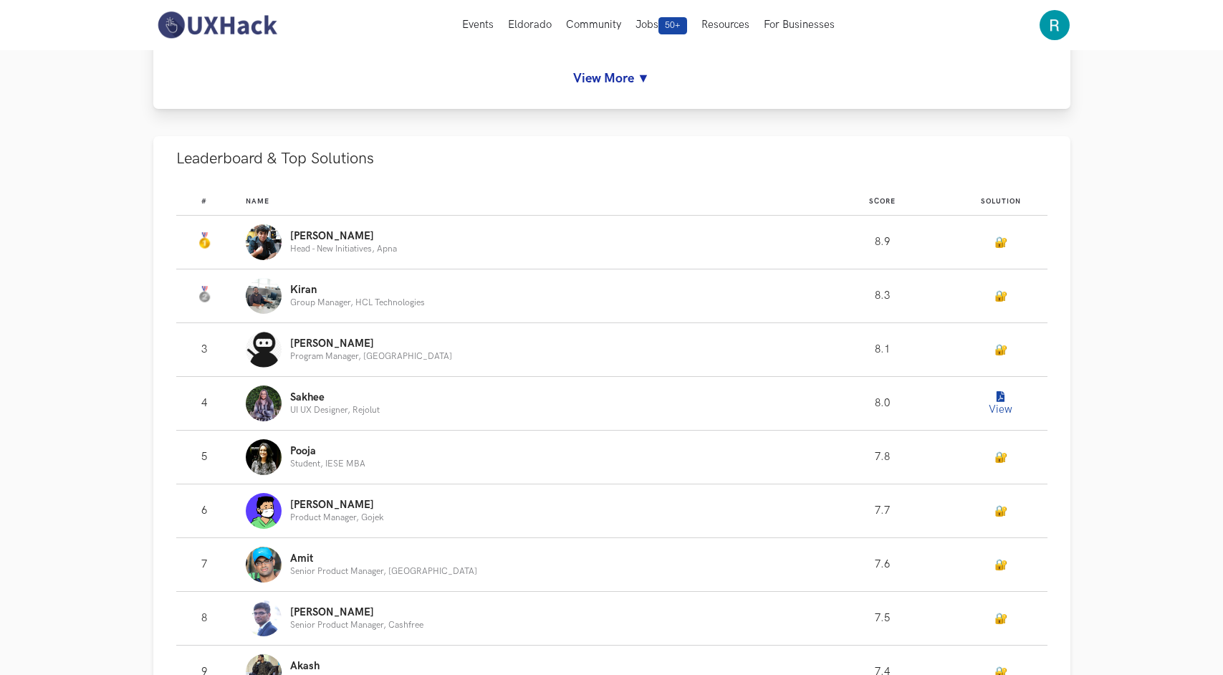
scroll to position [217, 0]
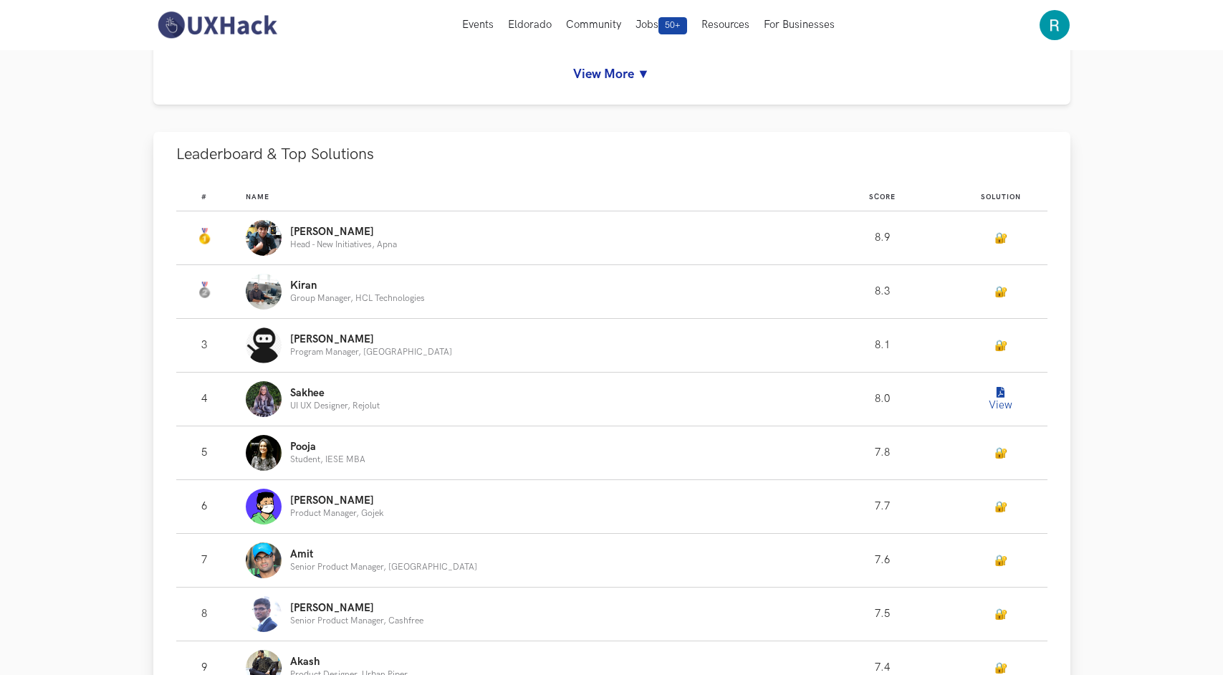
click at [990, 398] on button "View" at bounding box center [1001, 399] width 29 height 29
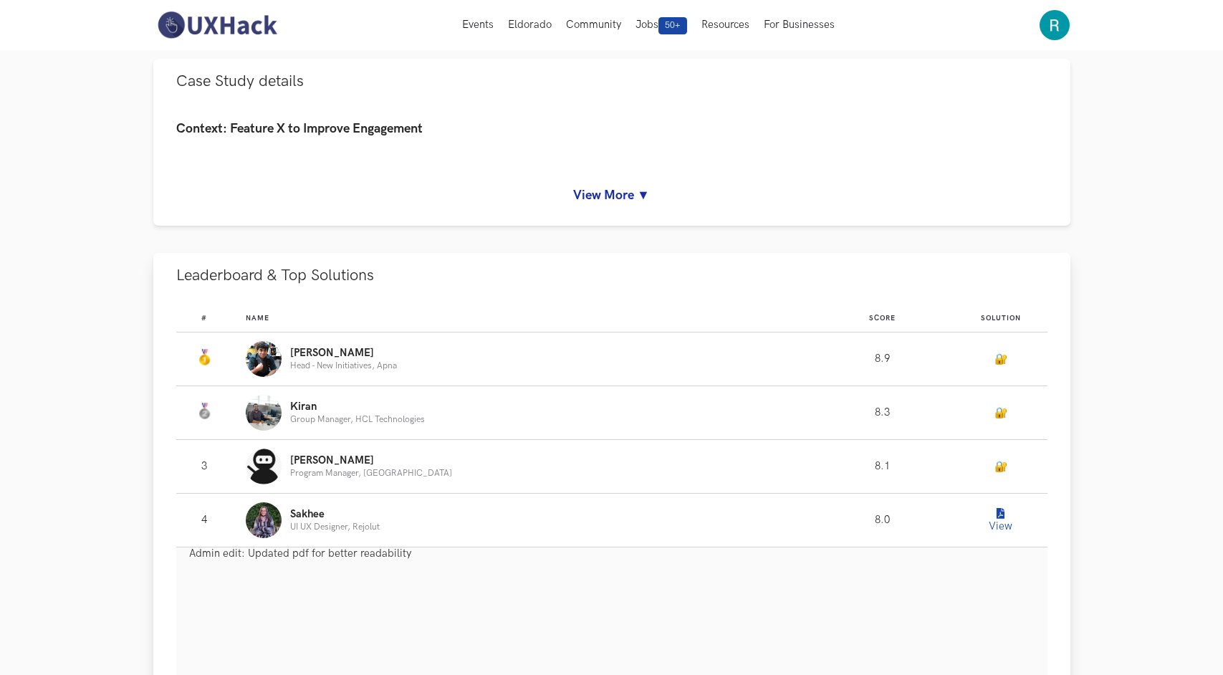
scroll to position [0, 0]
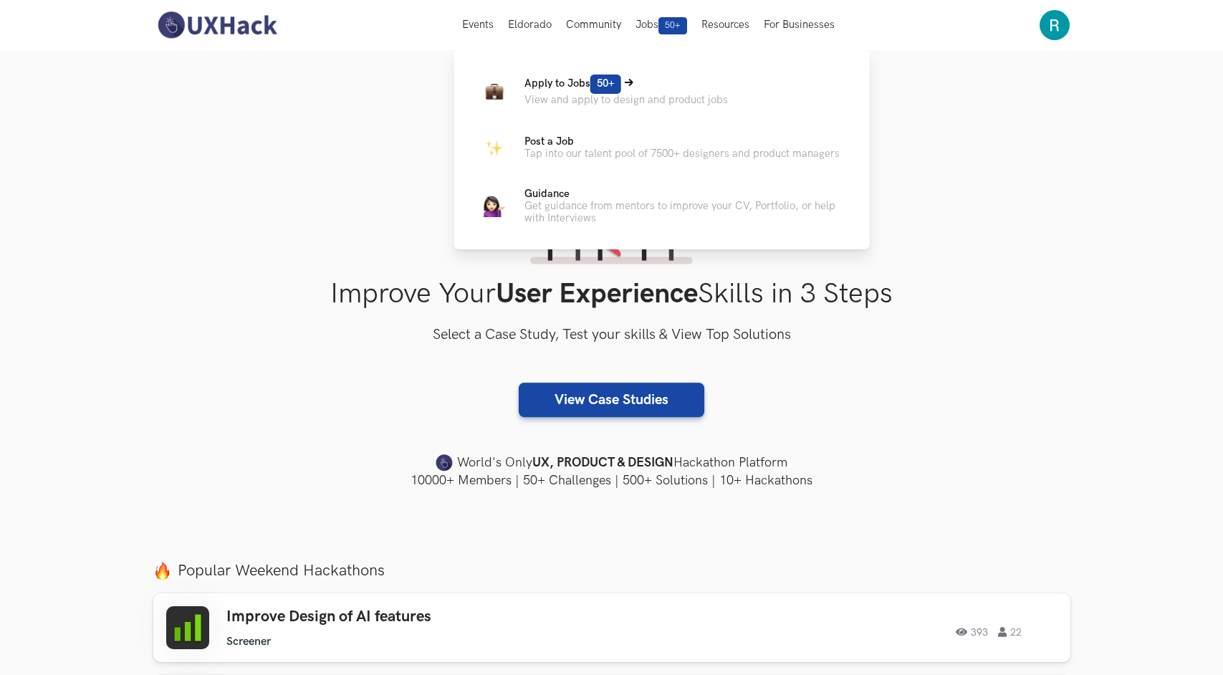
click at [637, 87] on p "Apply to Jobs 50+" at bounding box center [627, 84] width 204 height 19
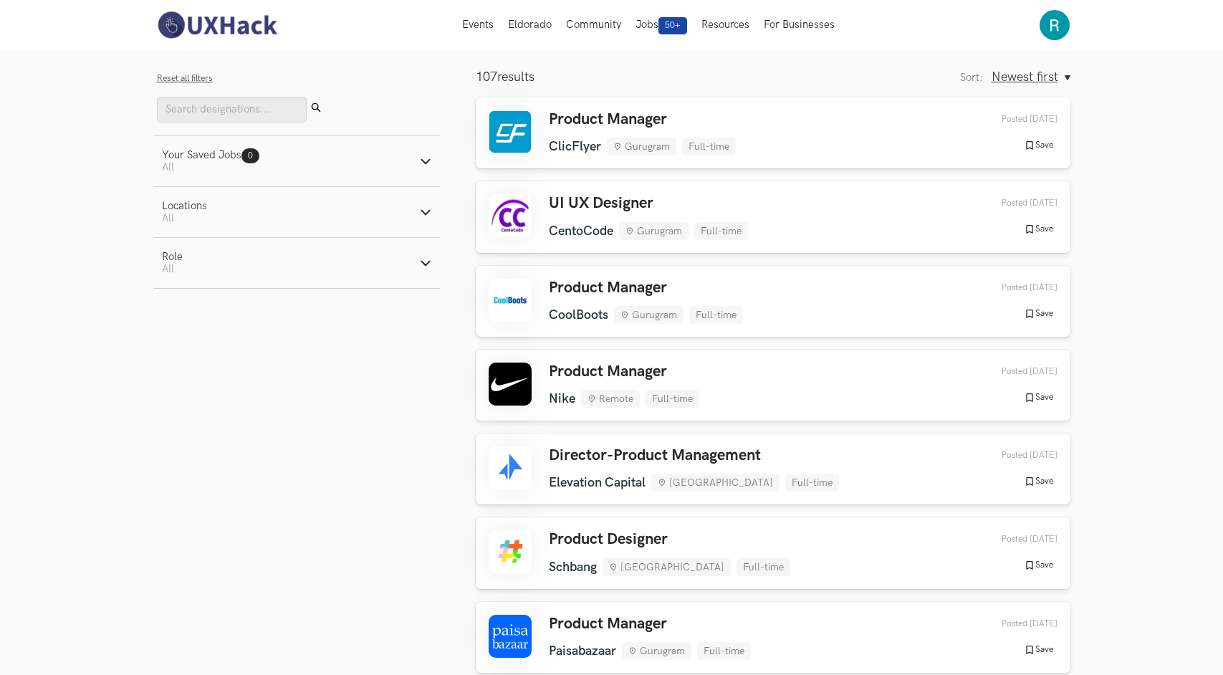
scroll to position [75, 0]
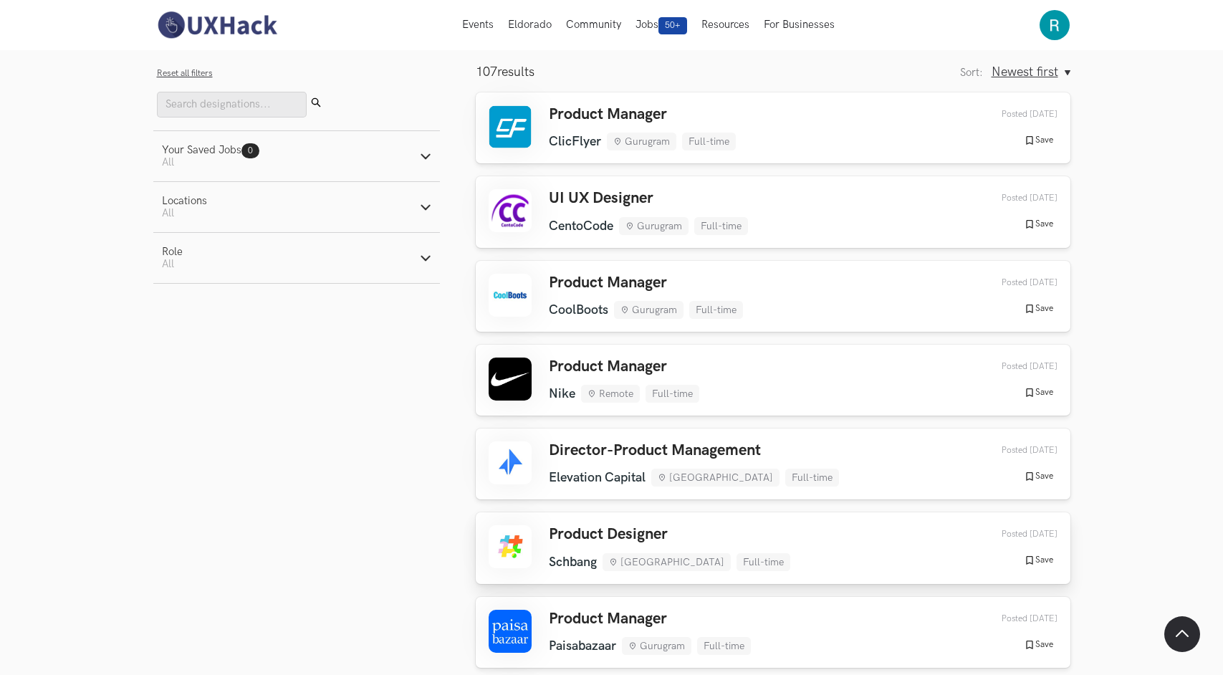
click at [535, 548] on div "Product Designer [GEOGRAPHIC_DATA] [GEOGRAPHIC_DATA] Full-time [GEOGRAPHIC_DATA…" at bounding box center [773, 547] width 569 height 45
